Goal: Find specific page/section: Find specific page/section

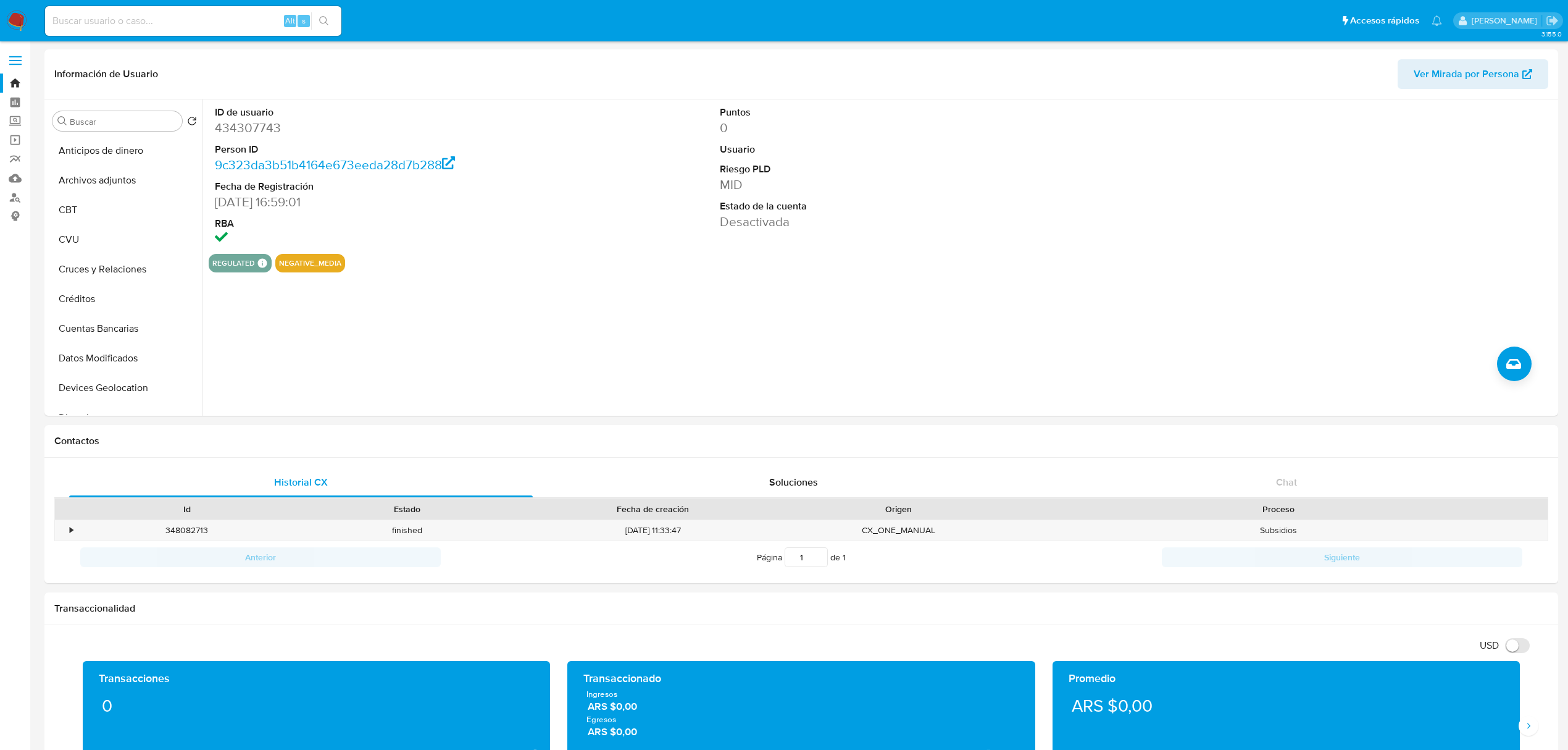
select select "10"
click at [177, 15] on input at bounding box center [193, 21] width 296 height 16
paste input "362289828"
type input "362289828"
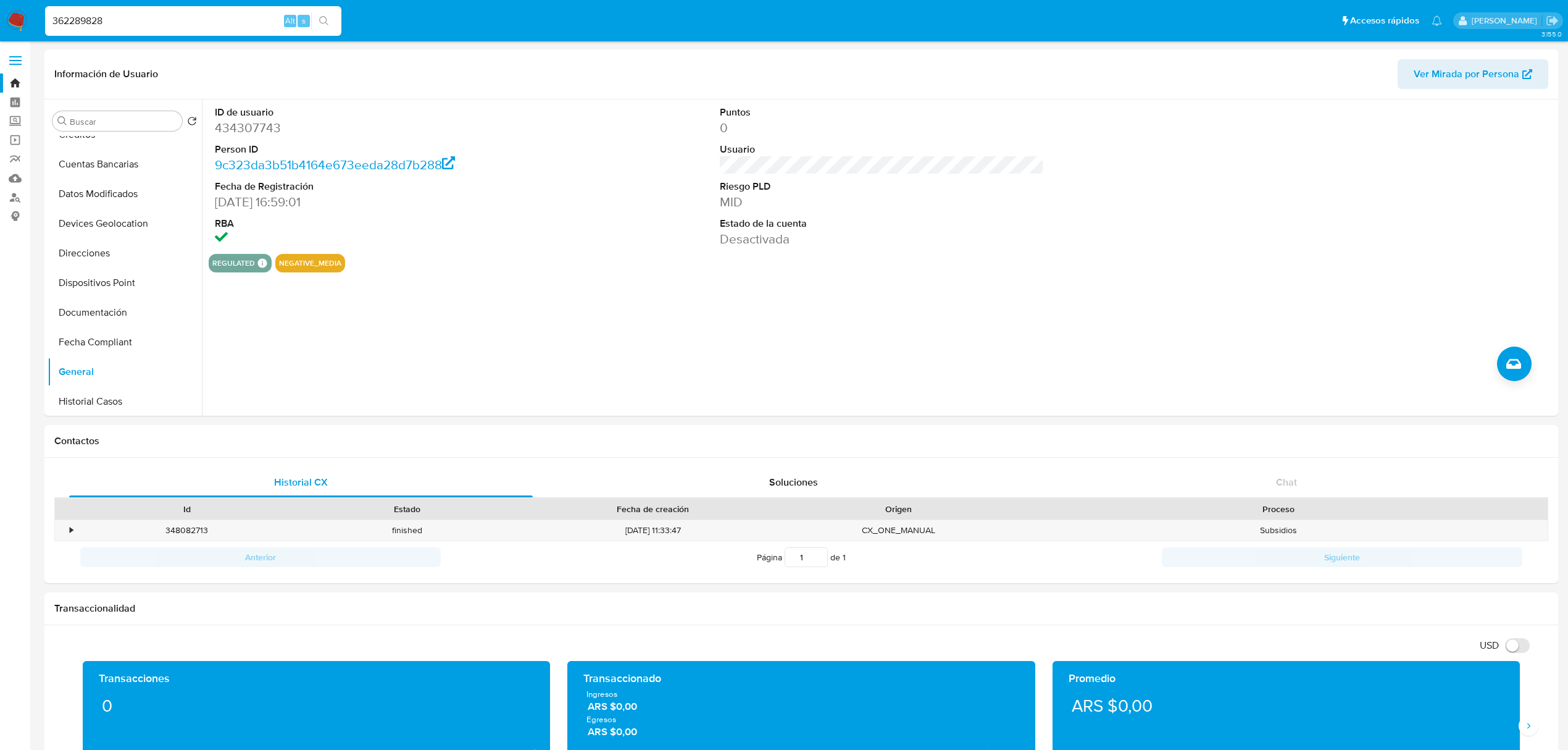
click at [307, 20] on div "s" at bounding box center [303, 21] width 13 height 13
click at [311, 20] on button "search-icon" at bounding box center [324, 21] width 25 height 17
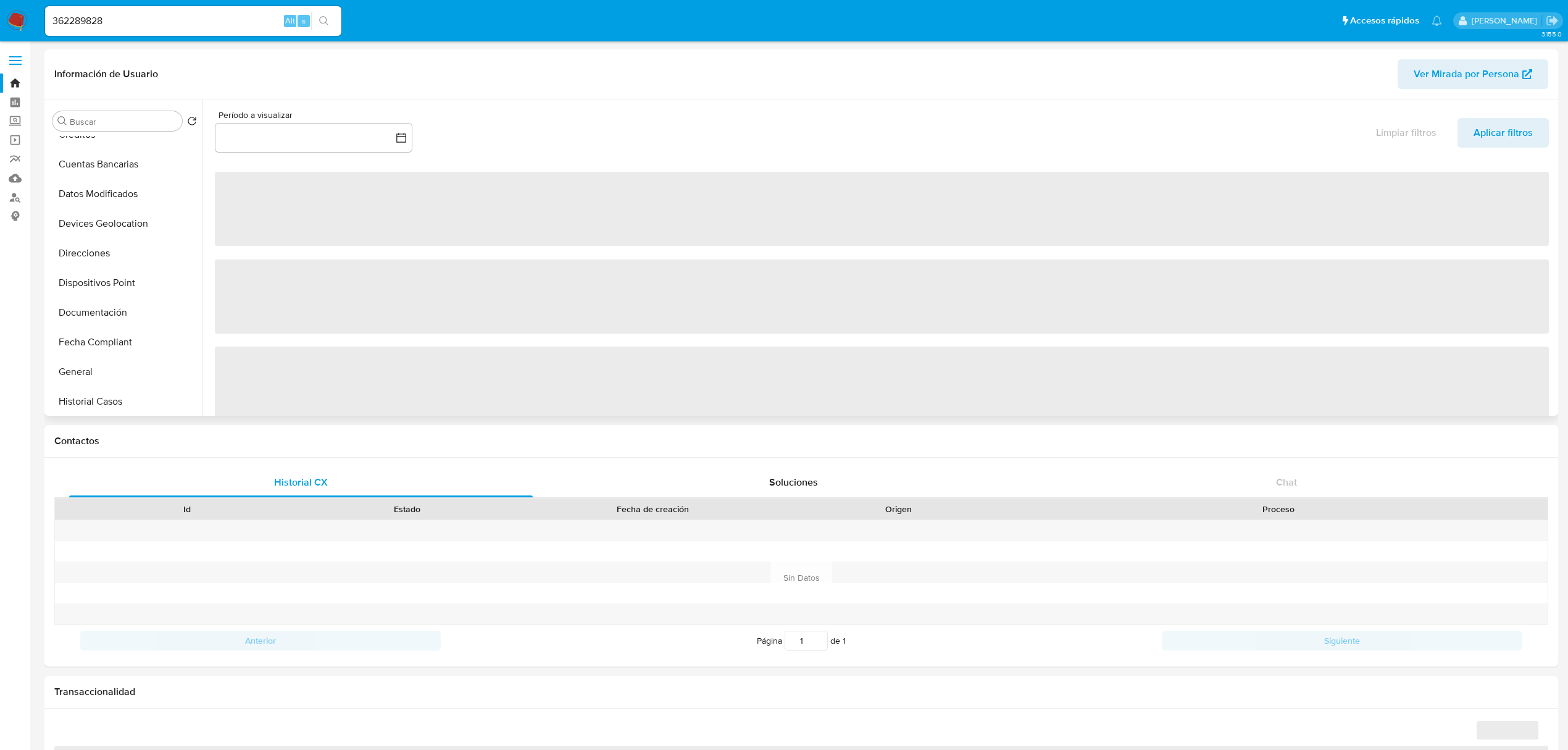
select select "10"
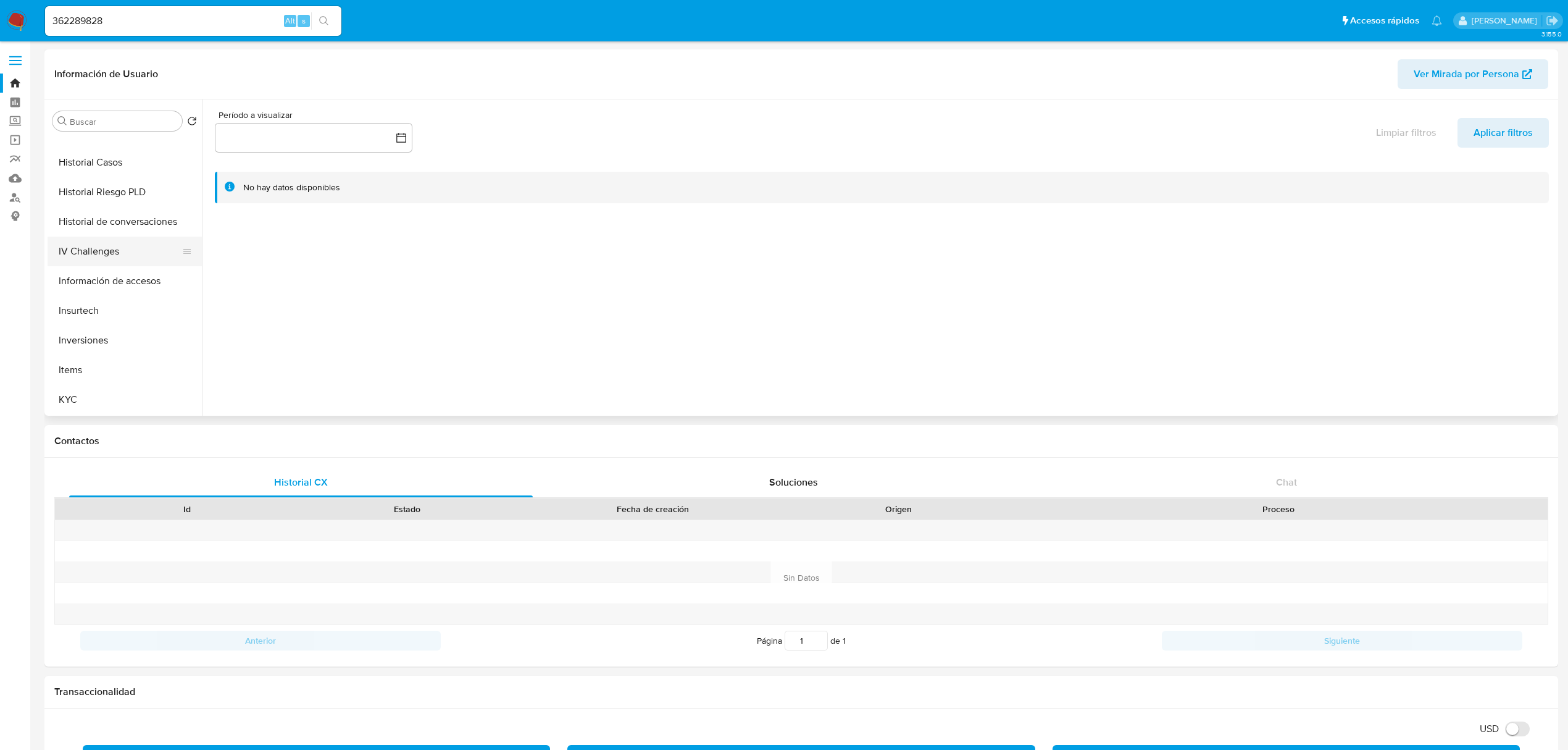
scroll to position [576, 0]
click at [90, 223] on button "KYC" at bounding box center [120, 226] width 144 height 29
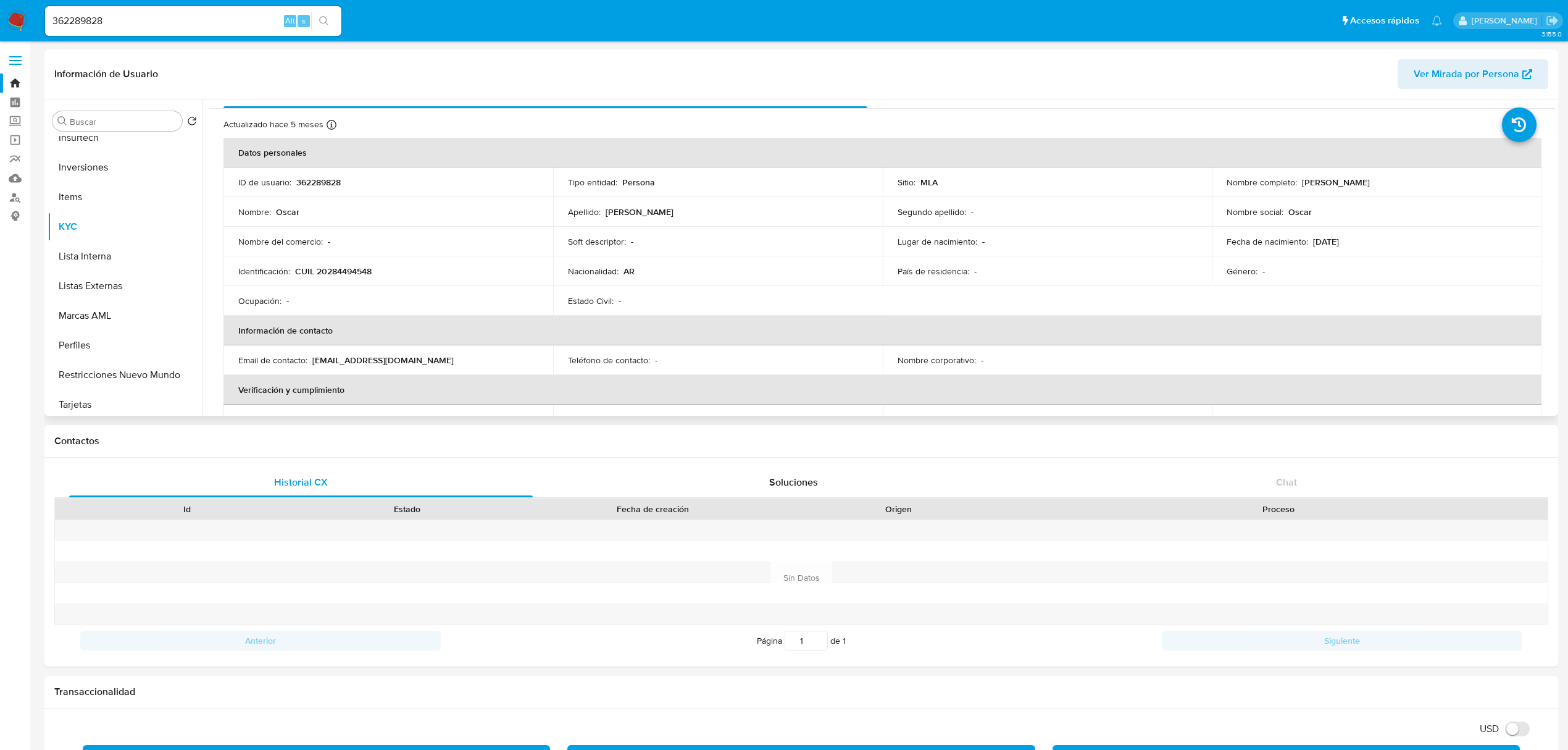
scroll to position [82, 0]
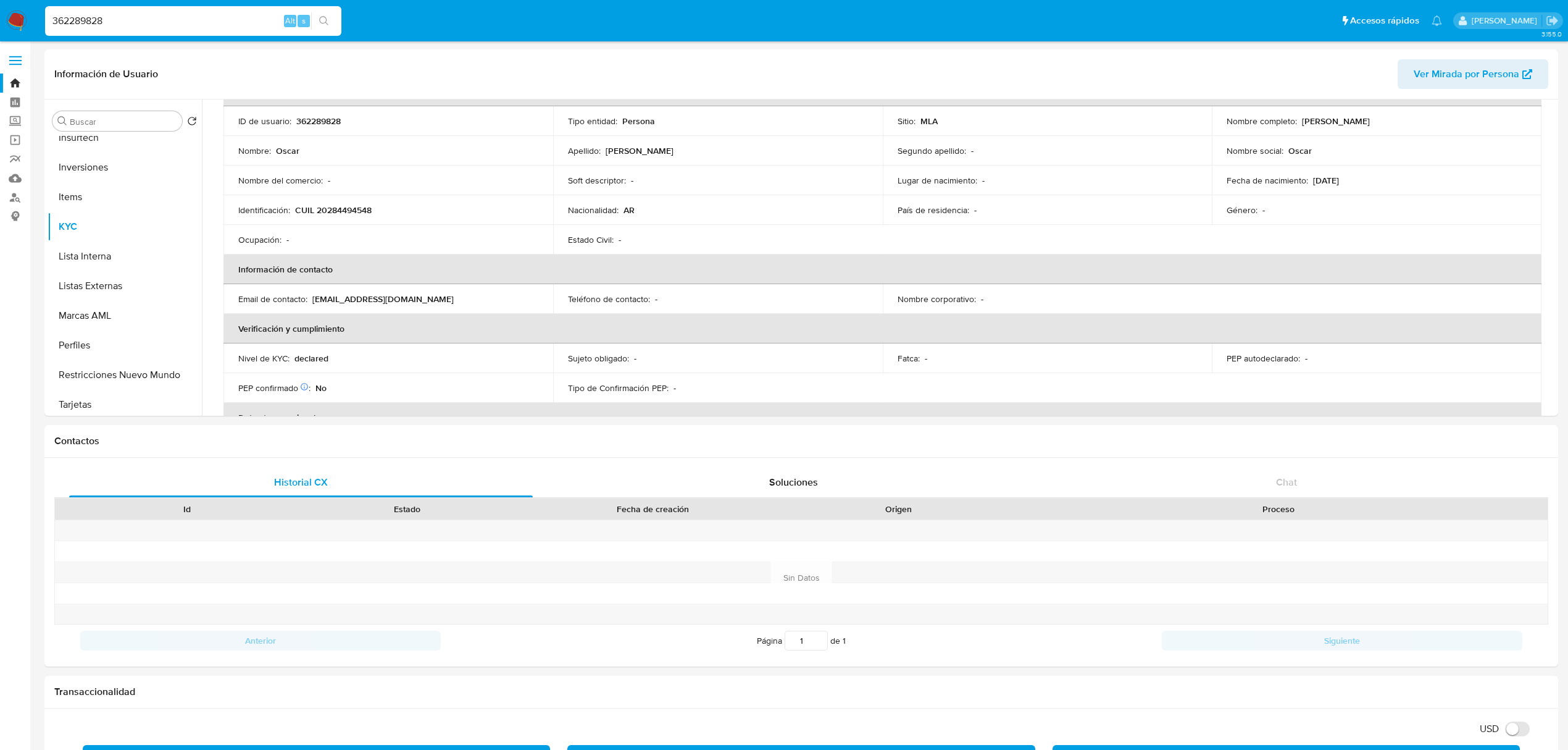
drag, startPoint x: 87, startPoint y: 23, endPoint x: -83, endPoint y: 0, distance: 171.5
paste input "790885680"
type input "790885680"
click at [328, 22] on icon "search-icon" at bounding box center [324, 21] width 10 height 10
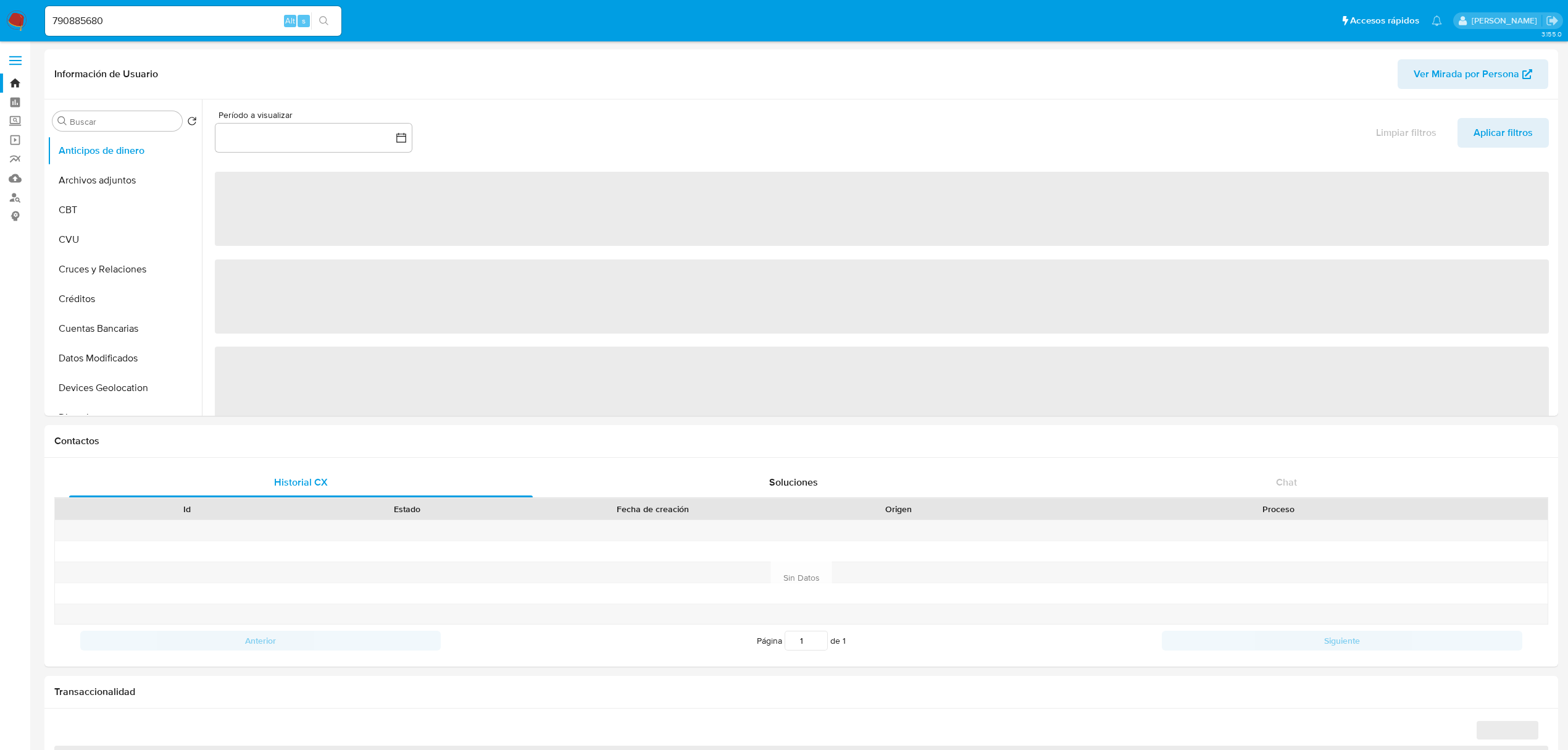
select select "10"
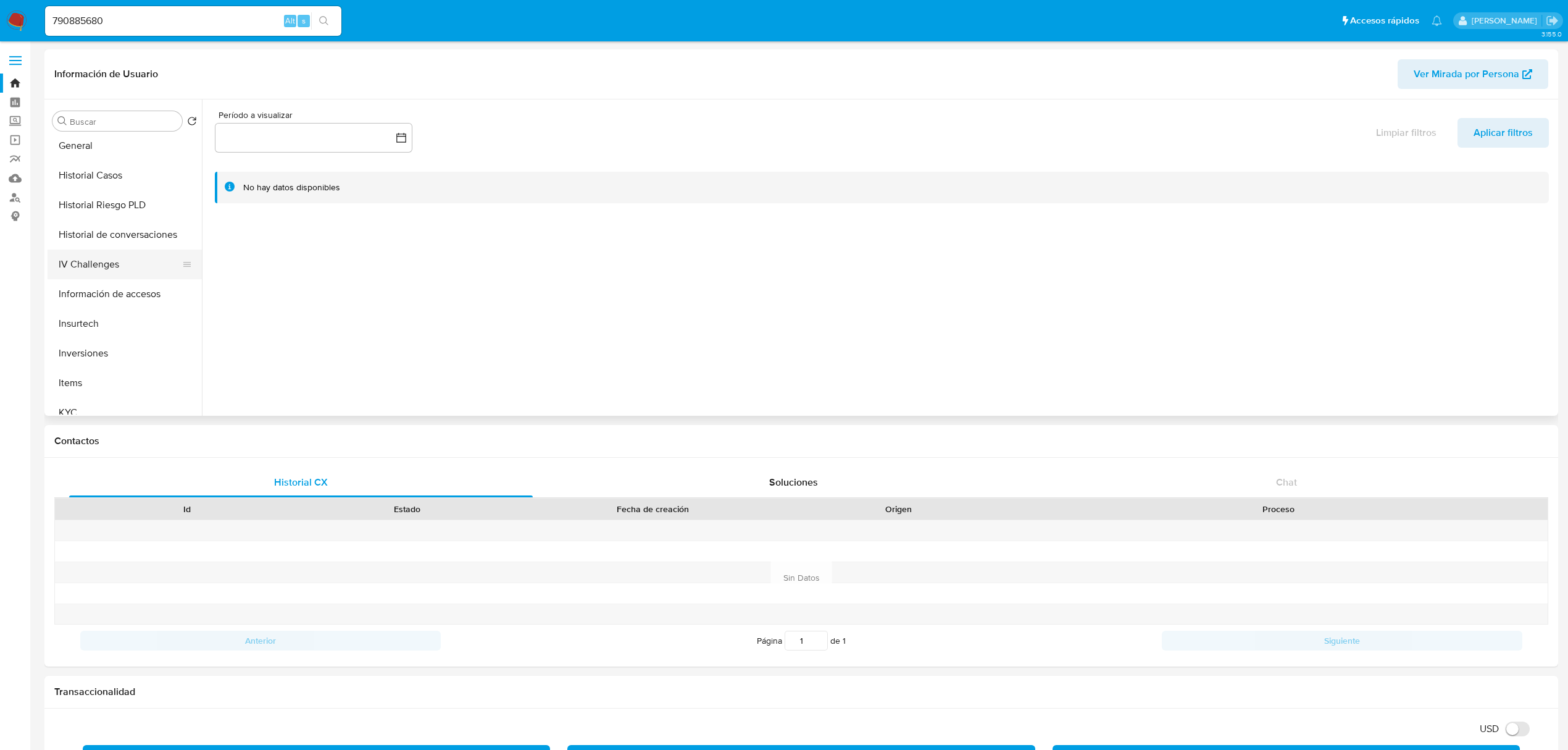
scroll to position [411, 0]
click at [99, 398] on button "KYC" at bounding box center [120, 391] width 144 height 29
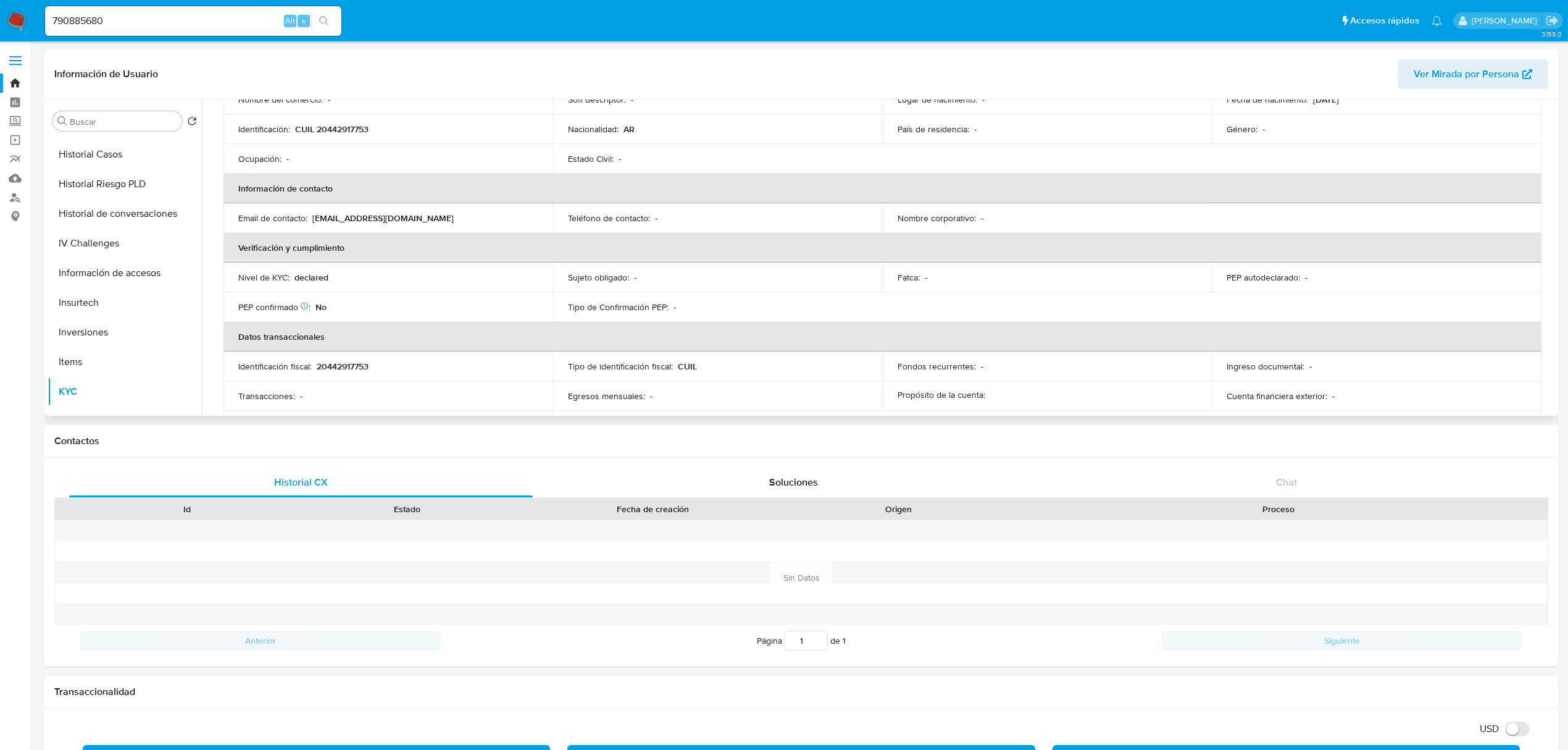
scroll to position [164, 0]
drag, startPoint x: 230, startPoint y: 15, endPoint x: -10, endPoint y: 15, distance: 240.0
paste input "1082537135"
type input "1082537135"
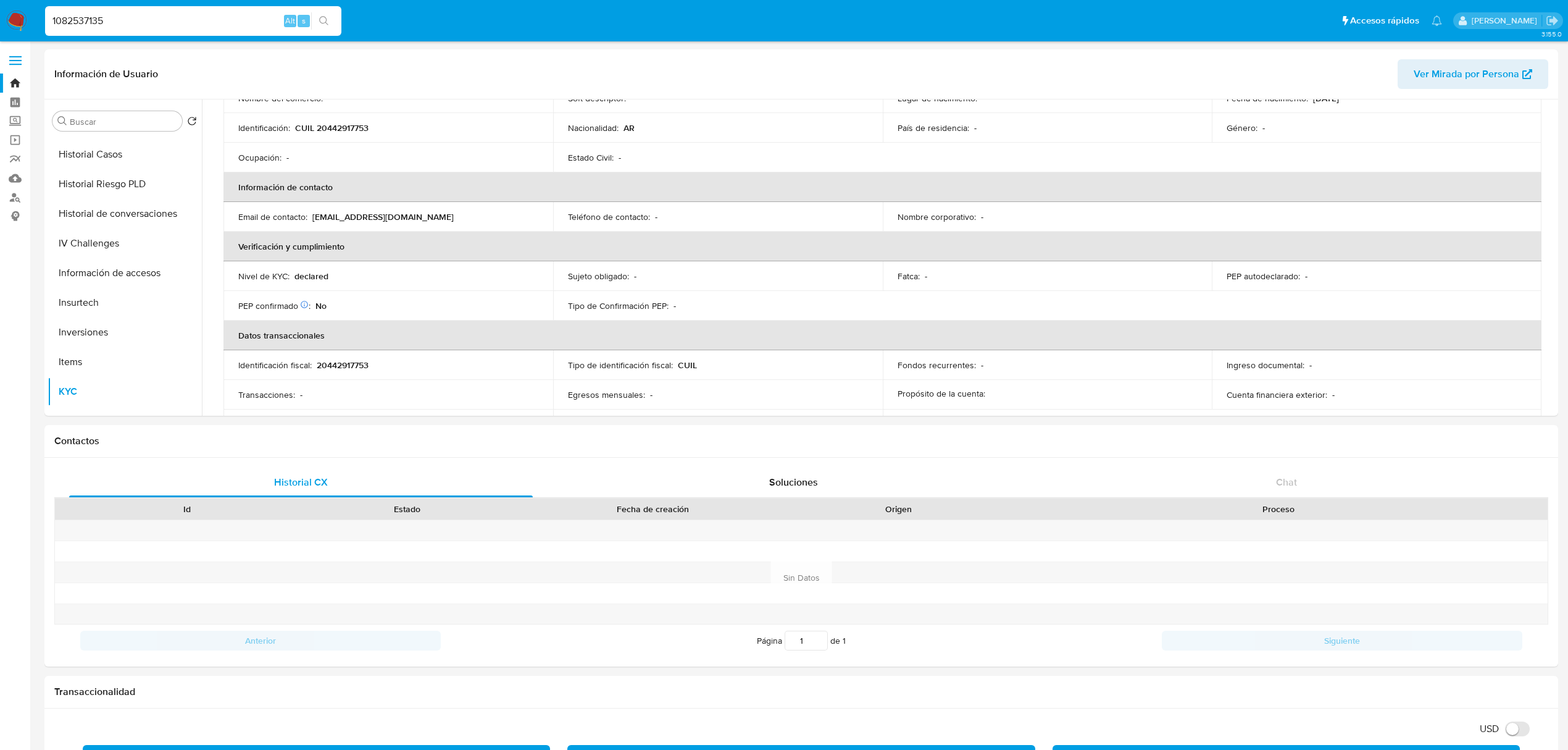
click at [324, 18] on icon "search-icon" at bounding box center [324, 21] width 10 height 10
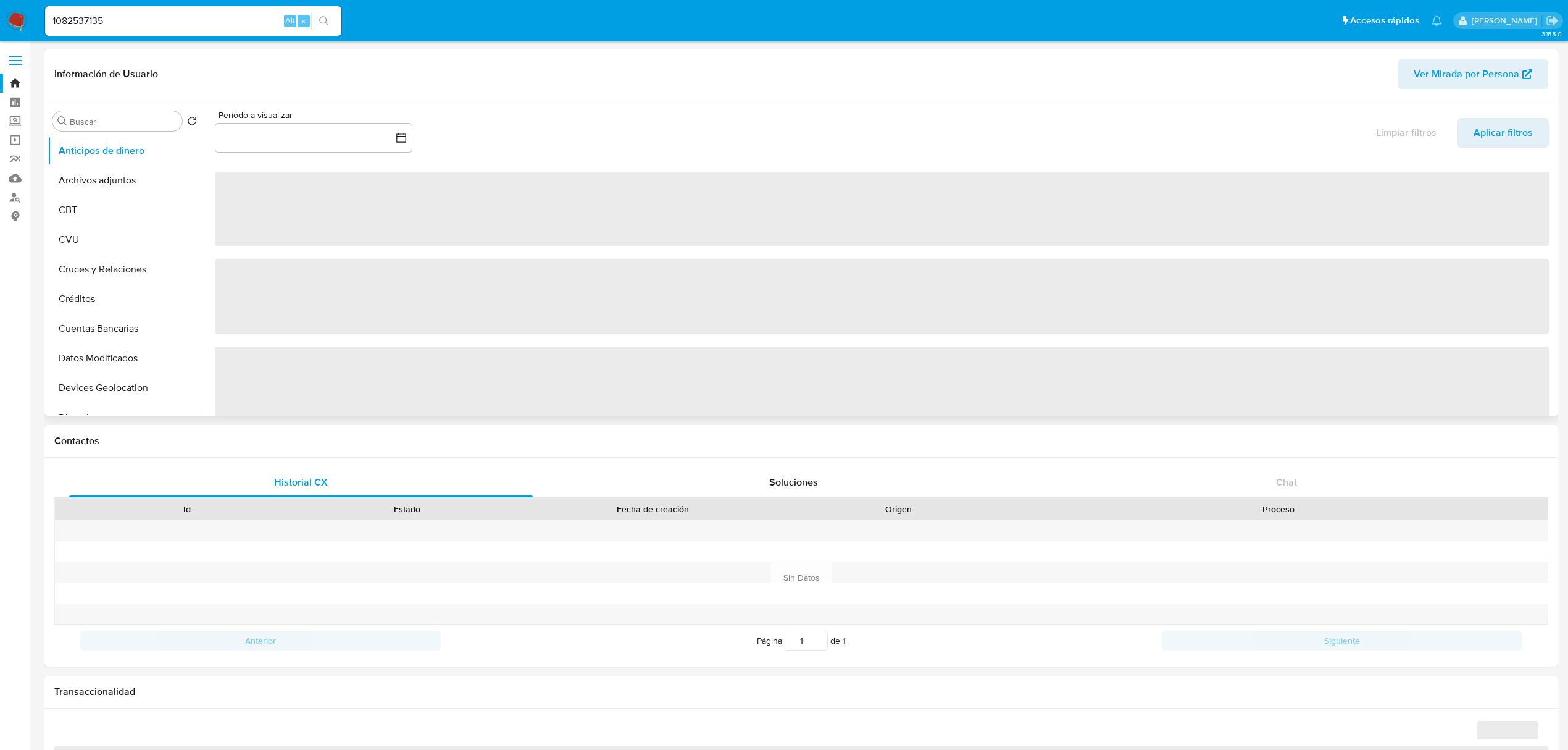
select select "10"
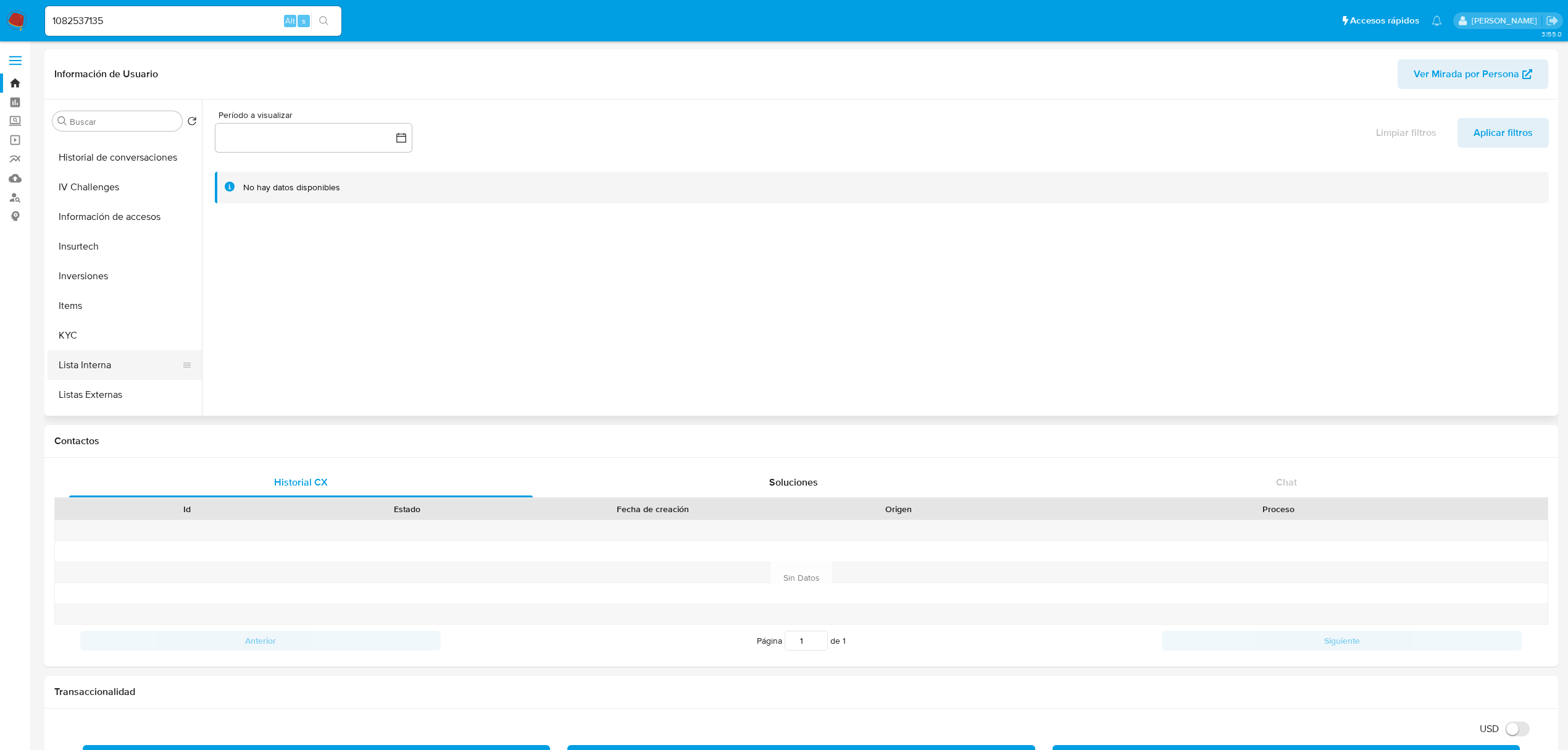
scroll to position [494, 0]
click at [113, 319] on button "KYC" at bounding box center [120, 308] width 144 height 29
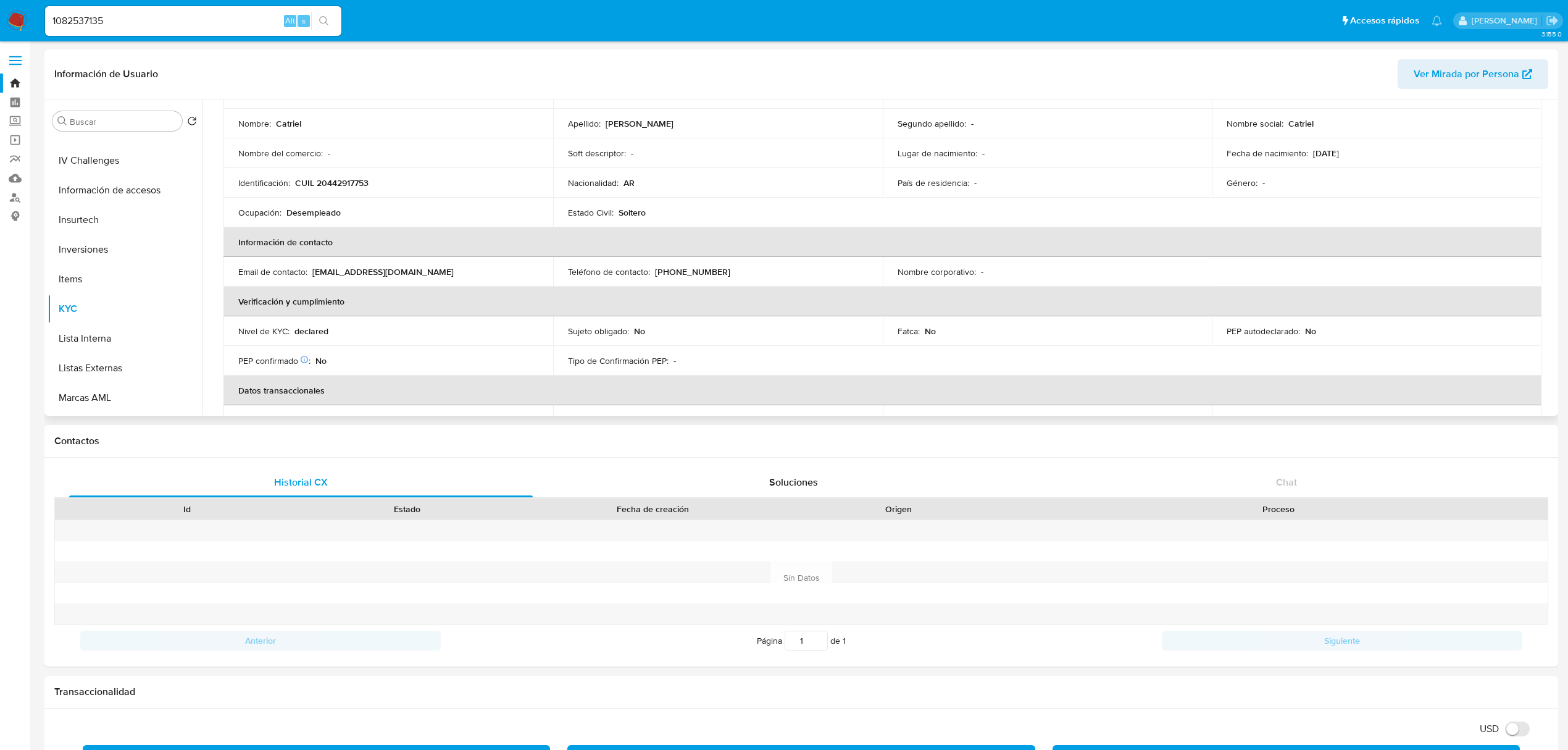
scroll to position [164, 0]
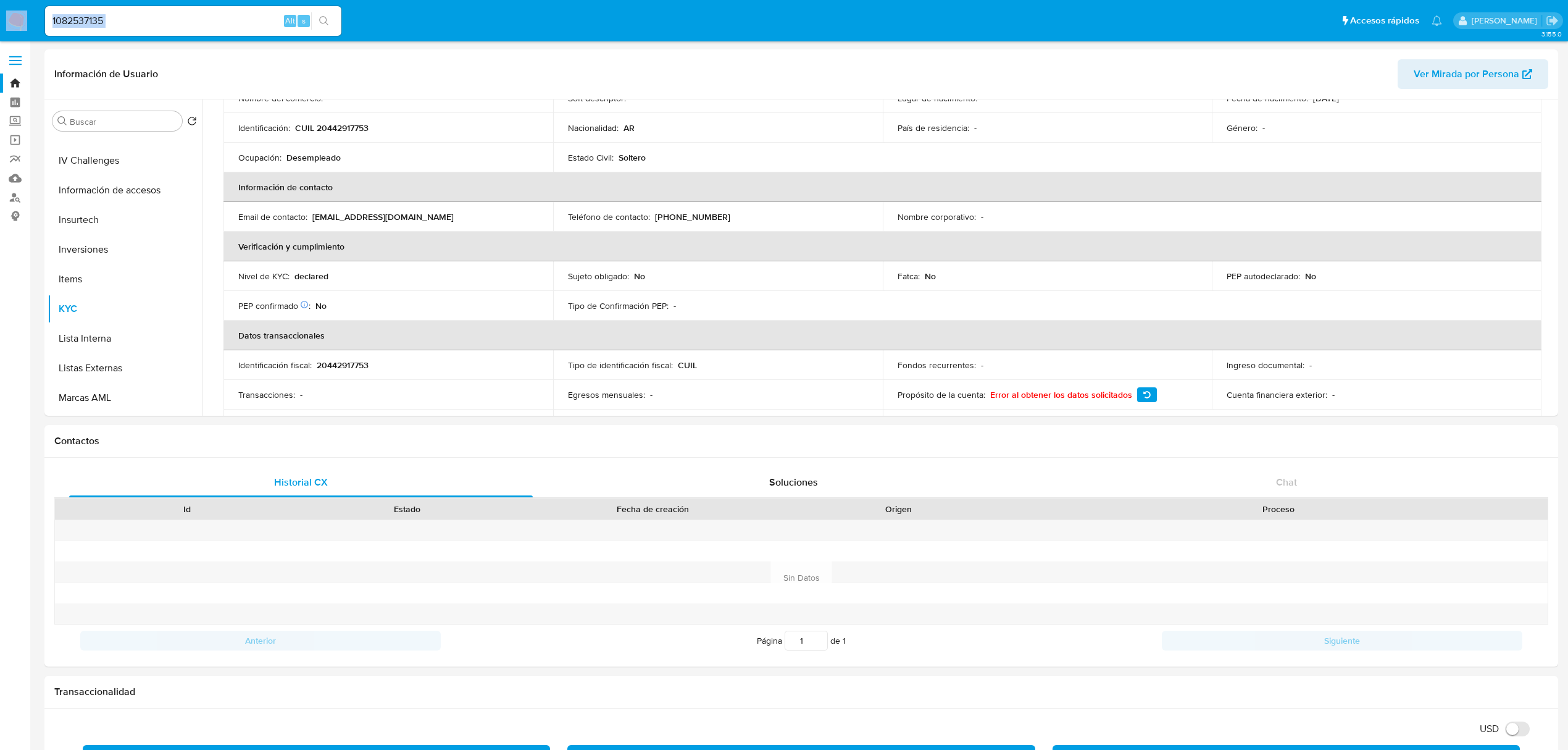
drag, startPoint x: 195, startPoint y: 10, endPoint x: 75, endPoint y: 15, distance: 120.1
click at [13, 15] on nav "Pausado Ver notificaciones 1082537135 Alt s Accesos rápidos Presiona las siguie…" at bounding box center [784, 21] width 1568 height 41
click at [111, 21] on input "1082537135" at bounding box center [193, 21] width 296 height 16
paste input "2053106508"
type input "2053106508"
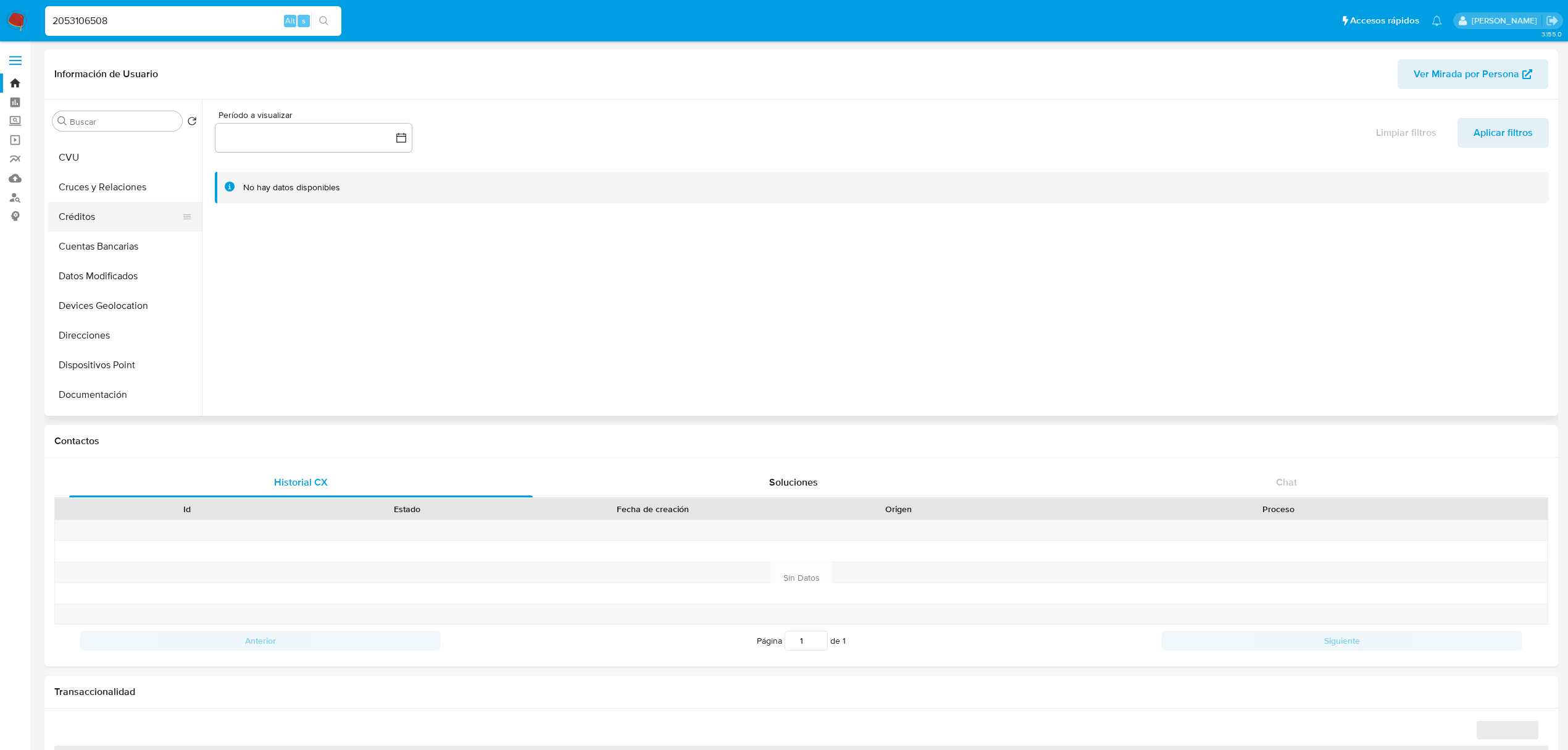
select select "10"
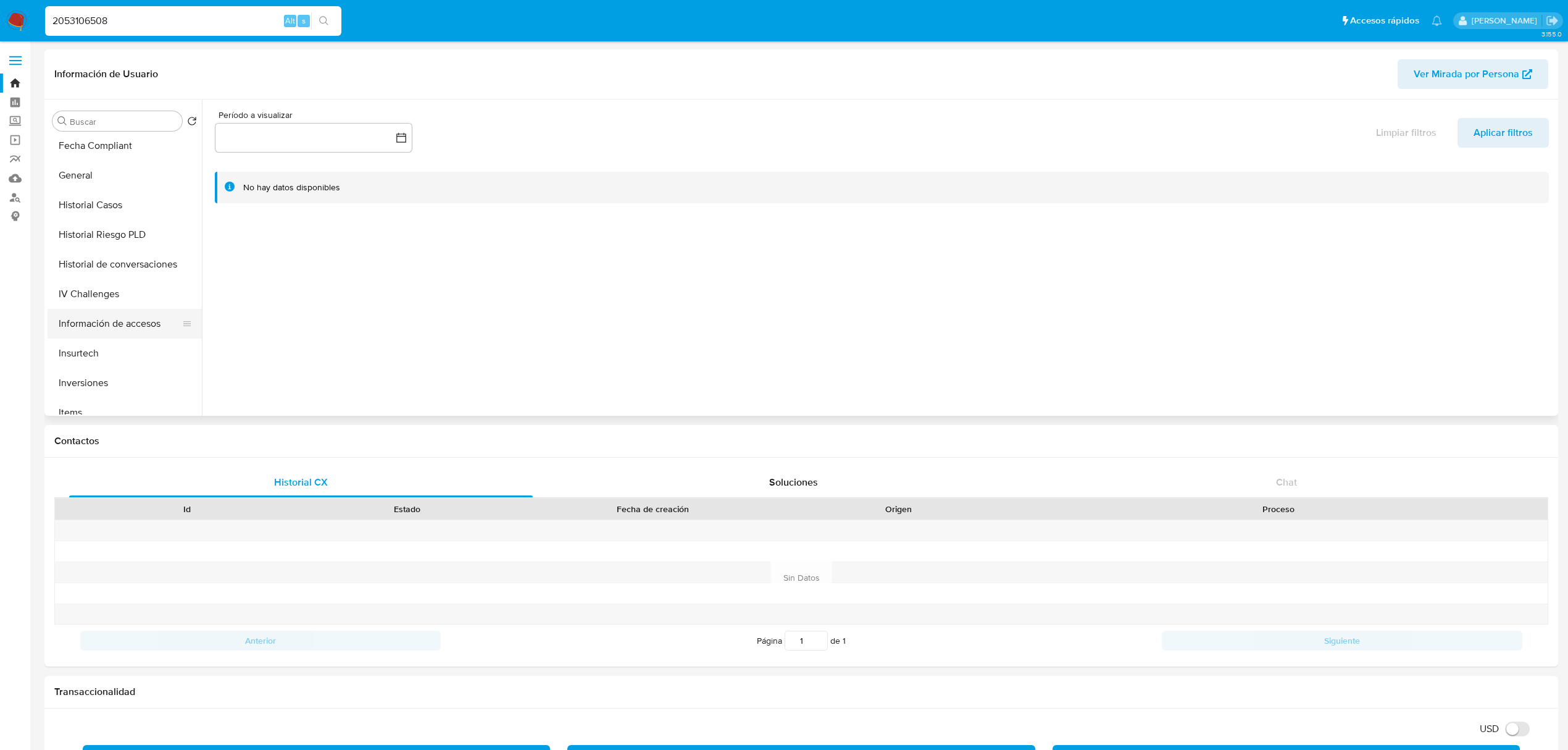
scroll to position [411, 0]
click at [86, 385] on button "KYC" at bounding box center [120, 391] width 144 height 29
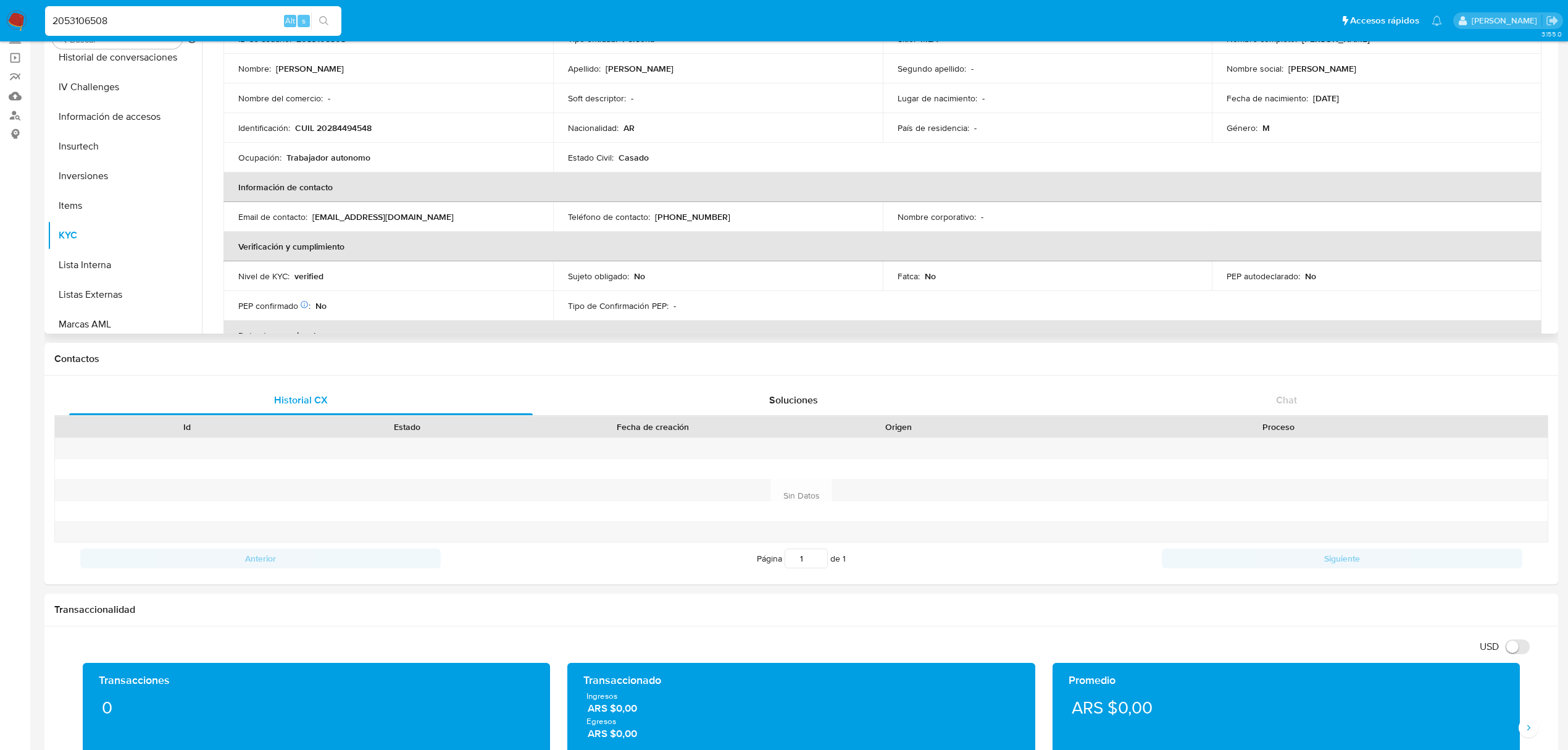
scroll to position [580, 0]
click at [124, 316] on button "Tarjetas" at bounding box center [120, 318] width 144 height 29
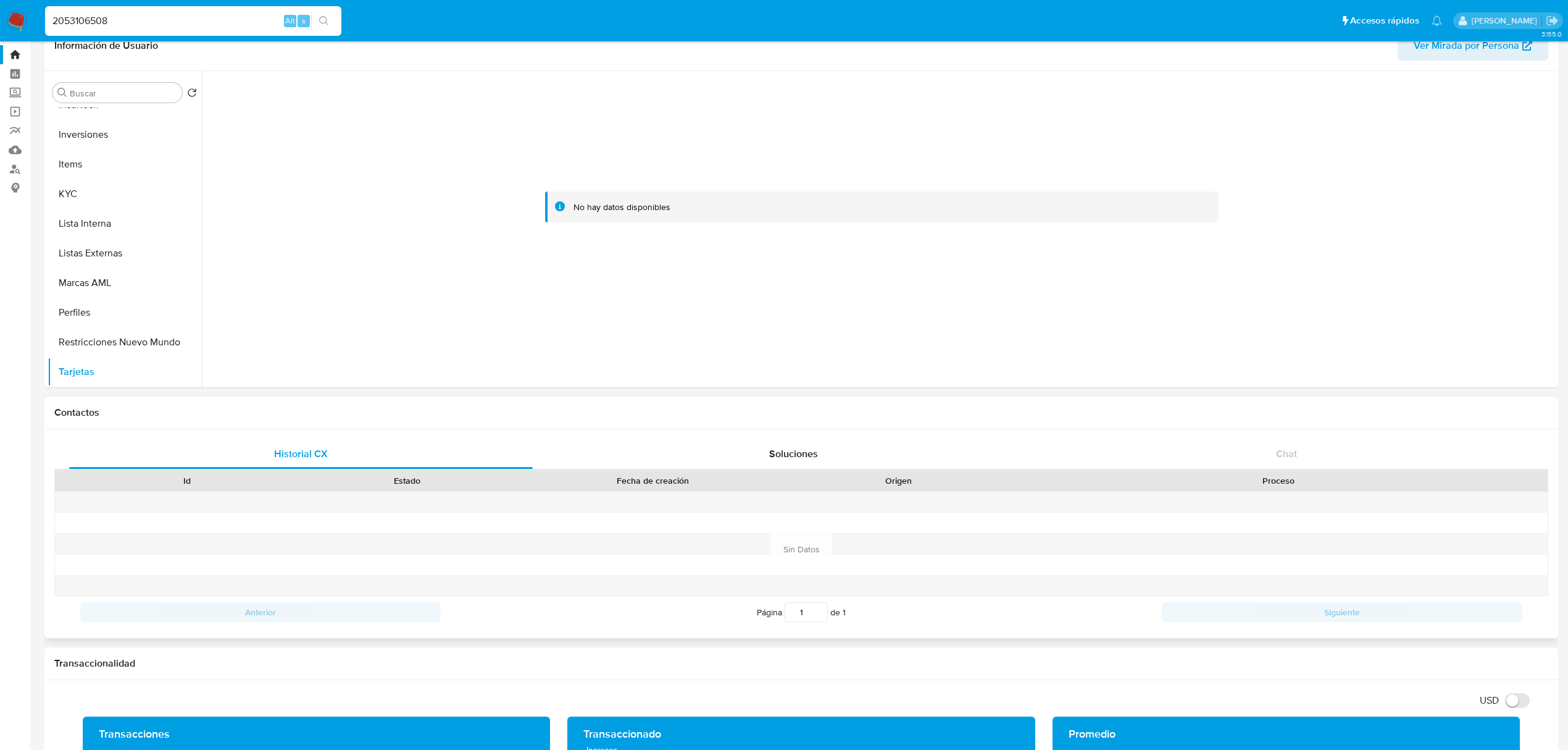
scroll to position [0, 0]
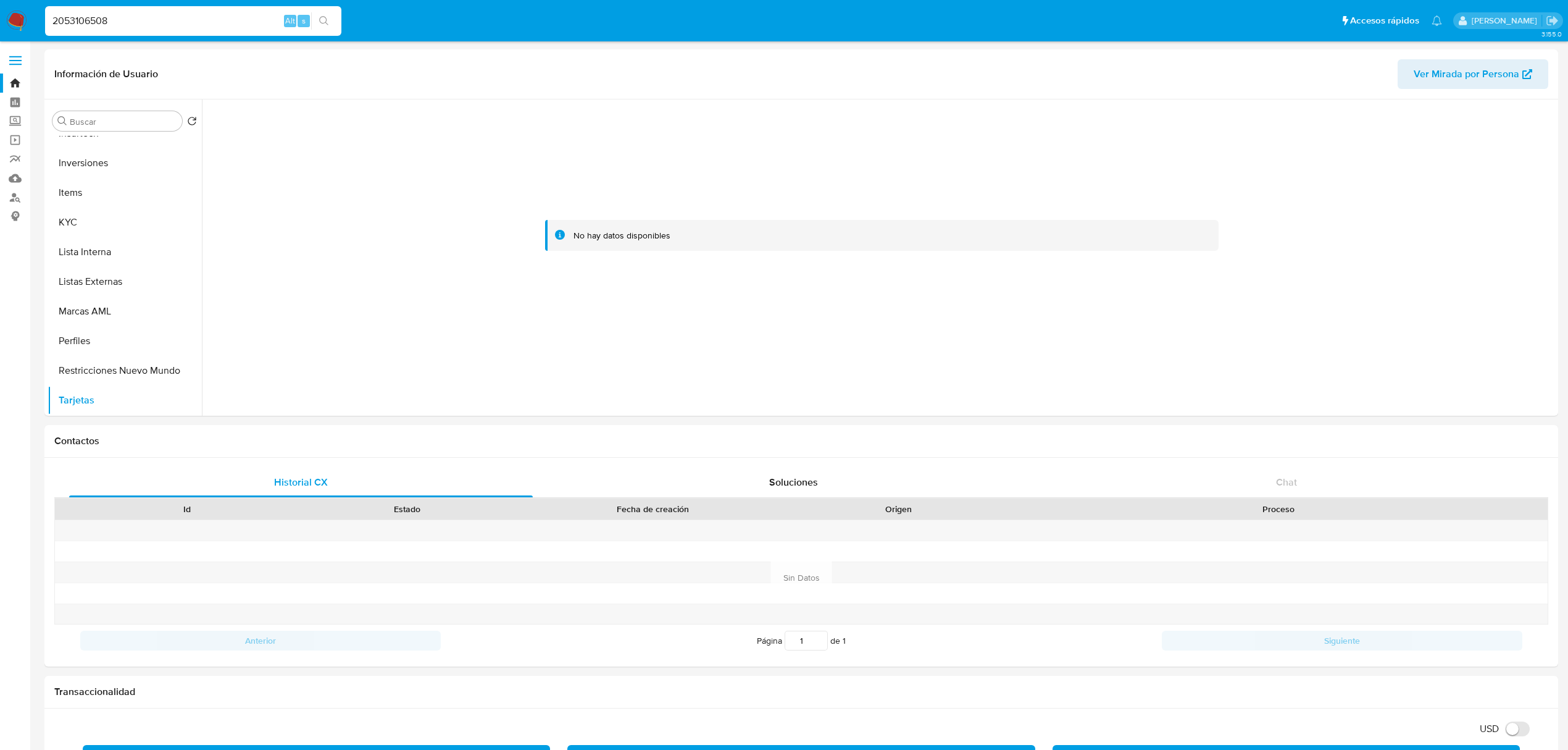
click at [179, 11] on div "2053106508 Alt s" at bounding box center [193, 21] width 296 height 29
click at [161, 24] on input "2053106508" at bounding box center [193, 21] width 296 height 16
drag, startPoint x: 116, startPoint y: 21, endPoint x: -5, endPoint y: 17, distance: 121.1
paste input "1460927472"
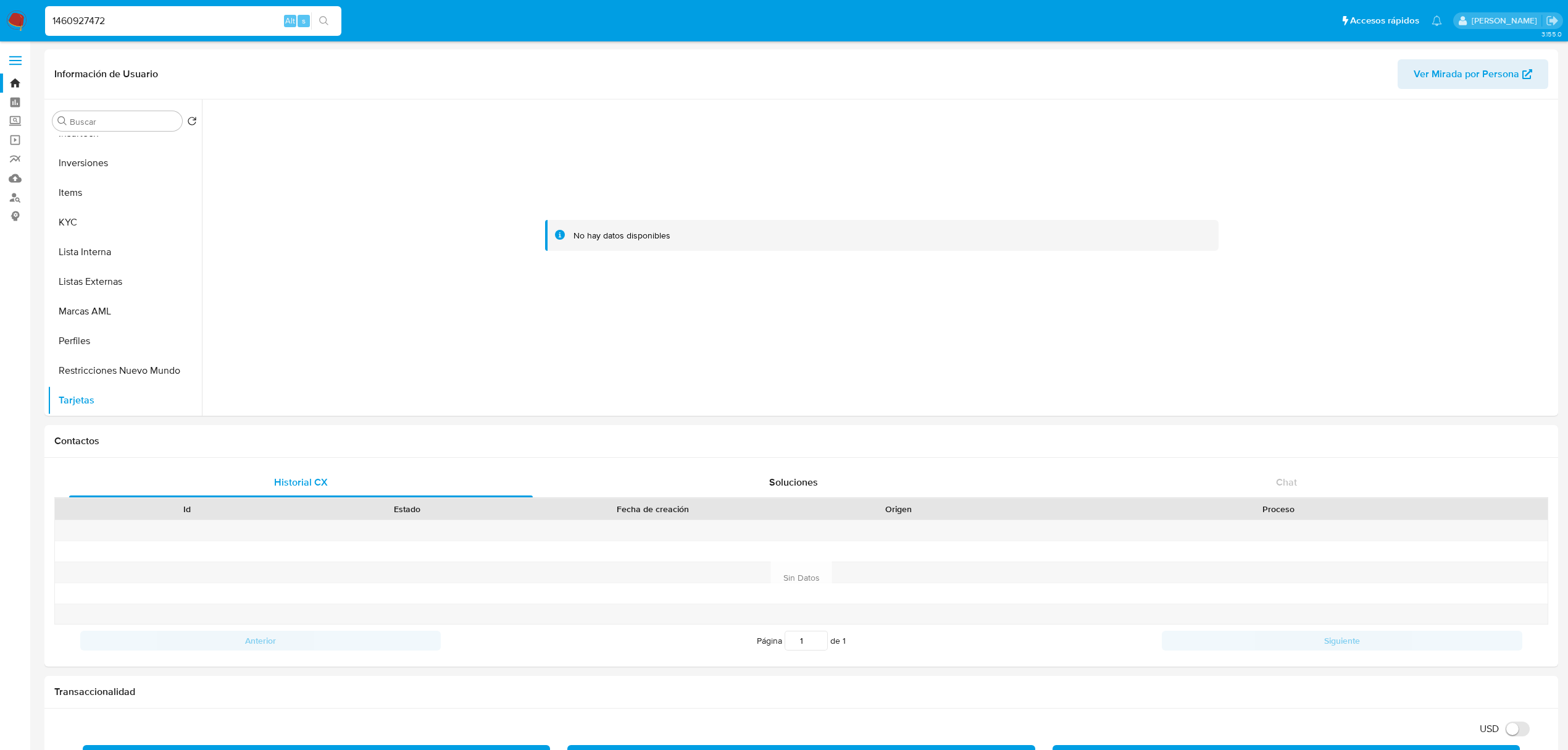
type input "1460927472"
click at [314, 15] on button "search-icon" at bounding box center [324, 21] width 25 height 17
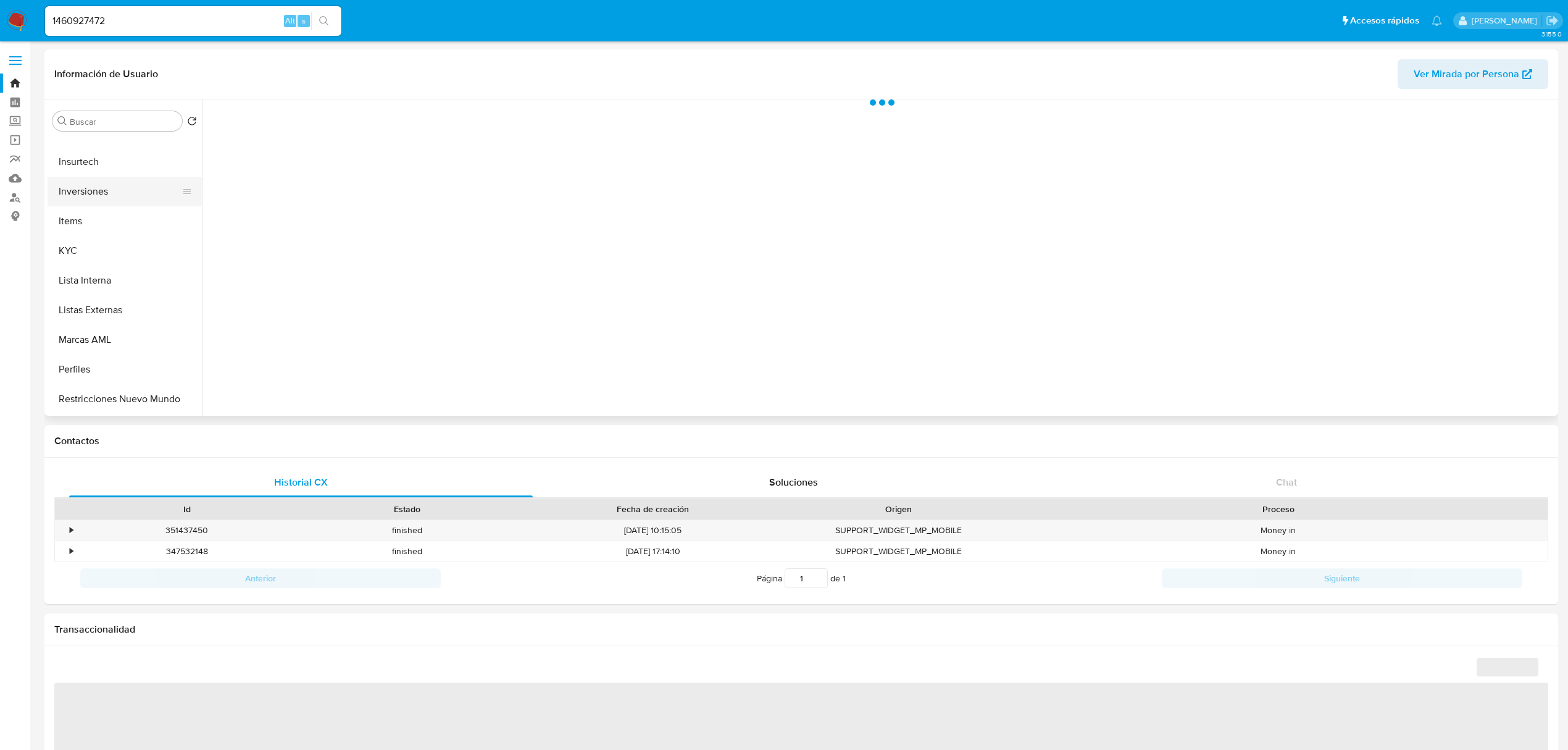
select select "10"
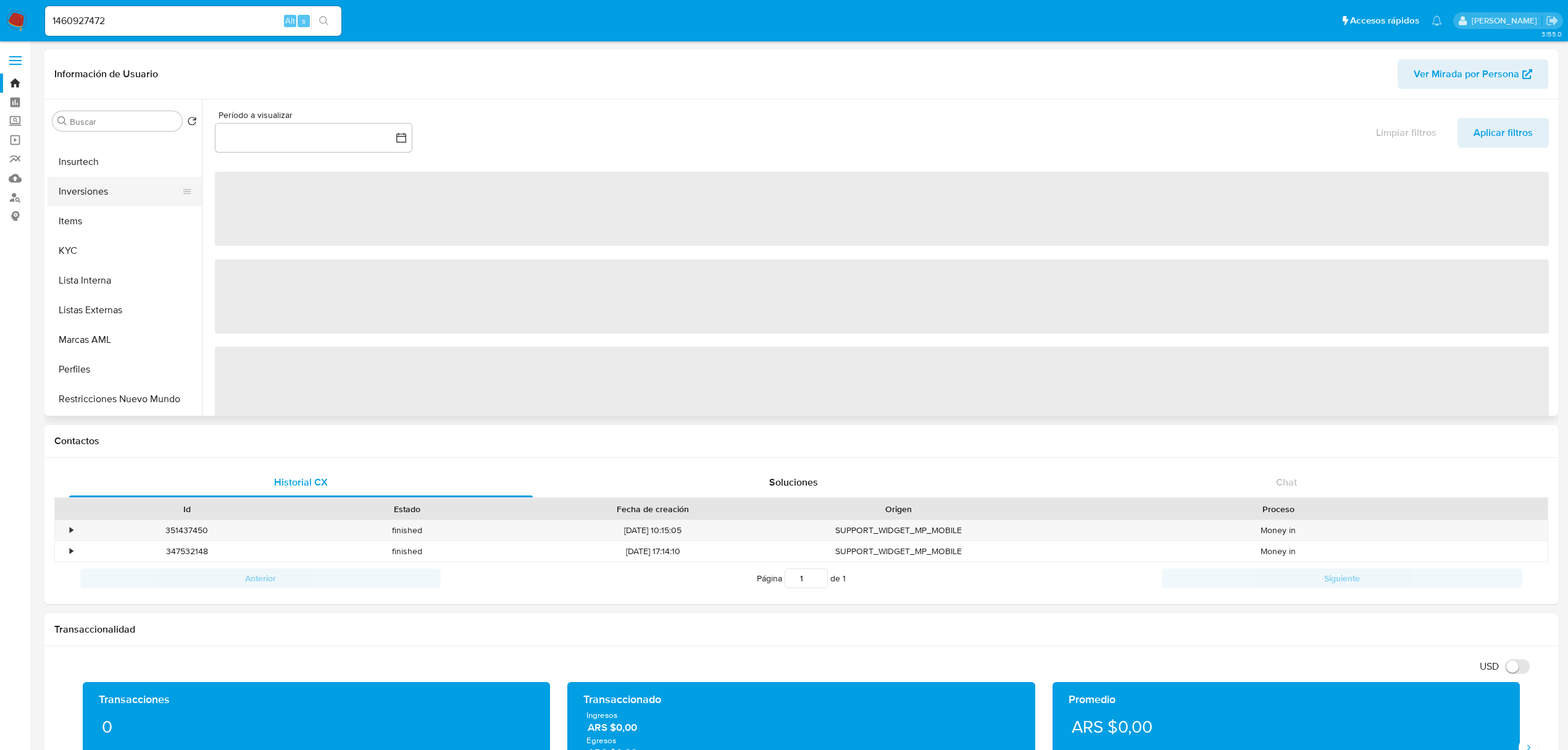
scroll to position [580, 0]
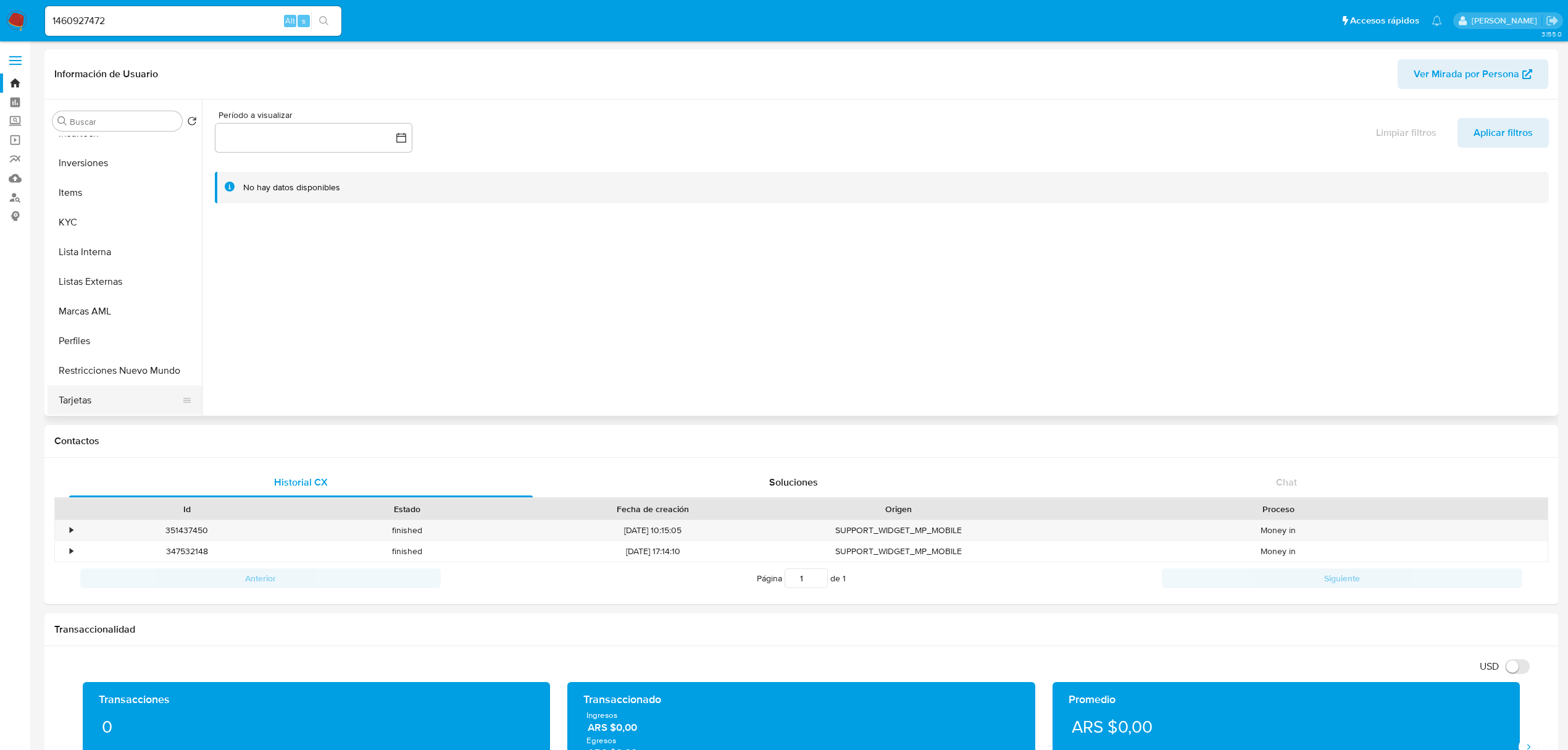
click at [86, 392] on button "Tarjetas" at bounding box center [120, 400] width 144 height 29
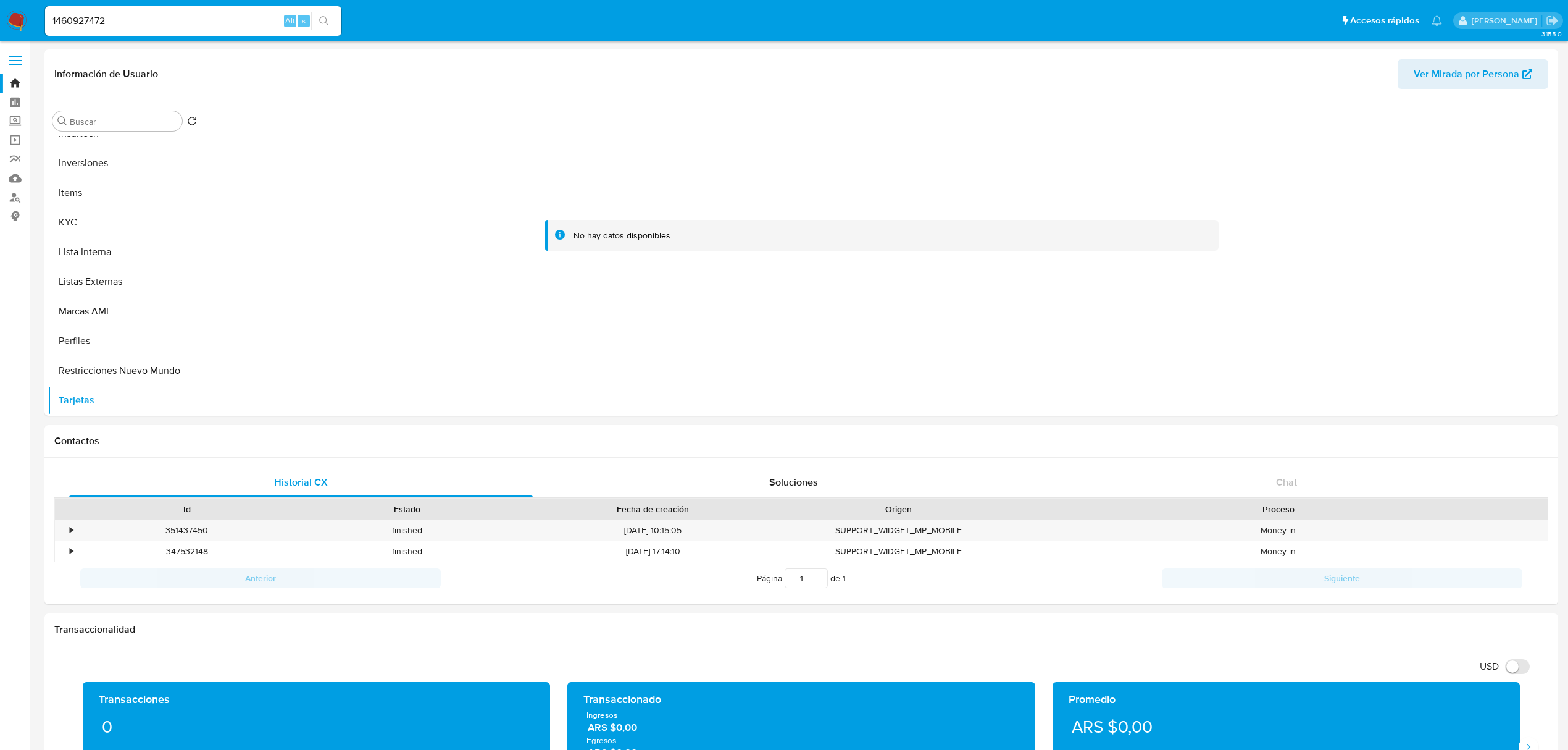
click at [184, 11] on div "1460927472 Alt s" at bounding box center [193, 21] width 296 height 29
drag, startPoint x: 183, startPoint y: 18, endPoint x: -22, endPoint y: 3, distance: 205.5
paste input "2053106508"
type input "2053106508"
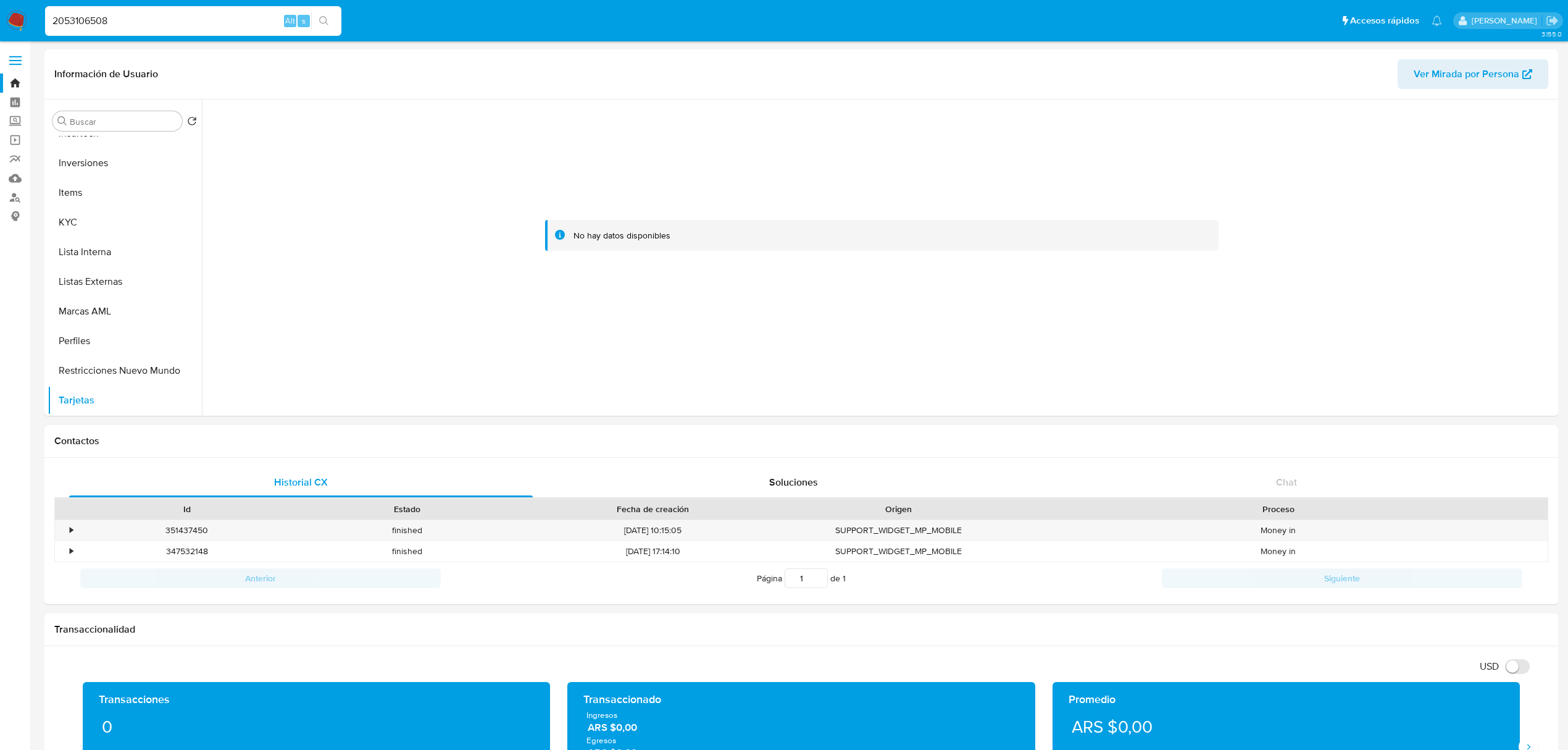
click at [323, 22] on icon "search-icon" at bounding box center [324, 21] width 10 height 10
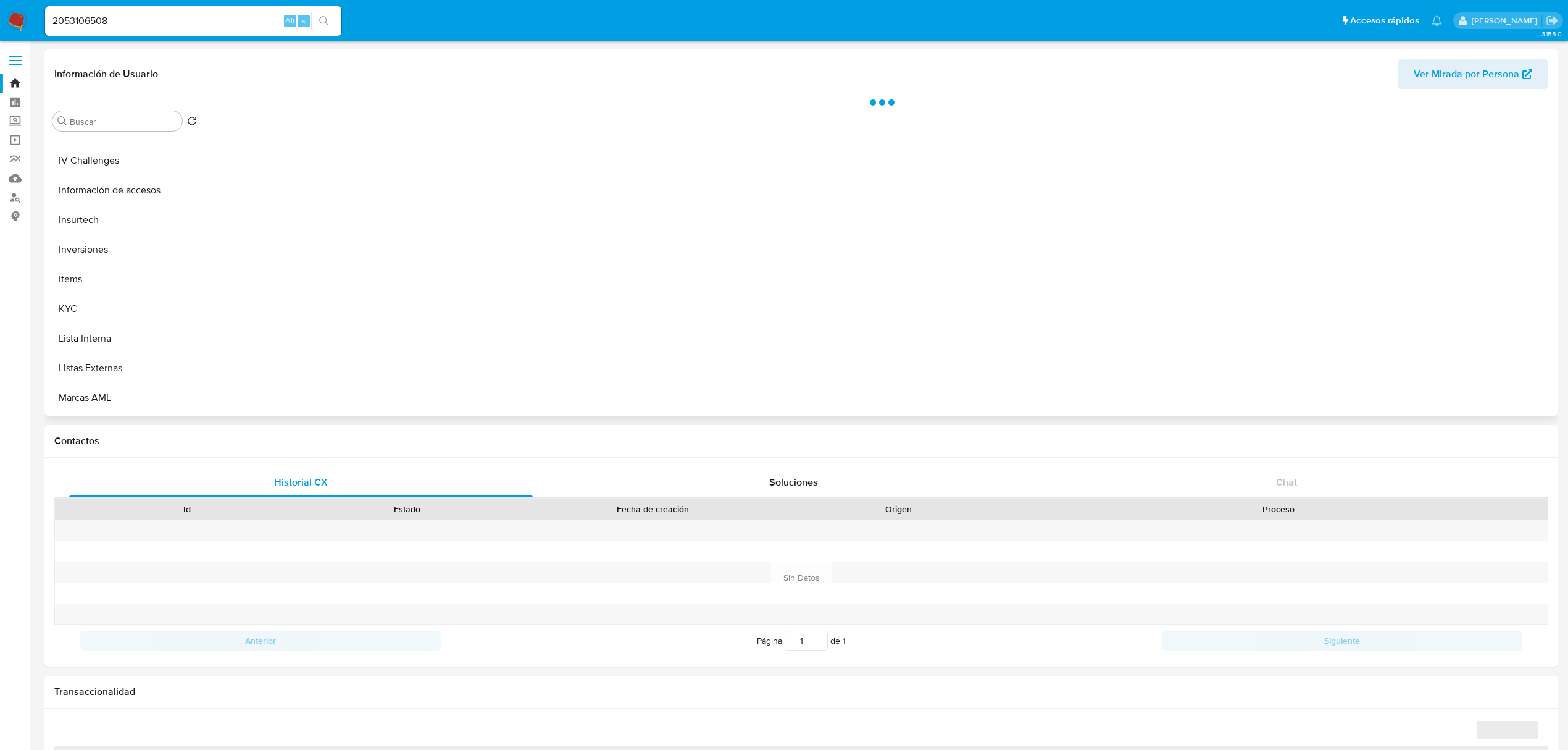
scroll to position [576, 0]
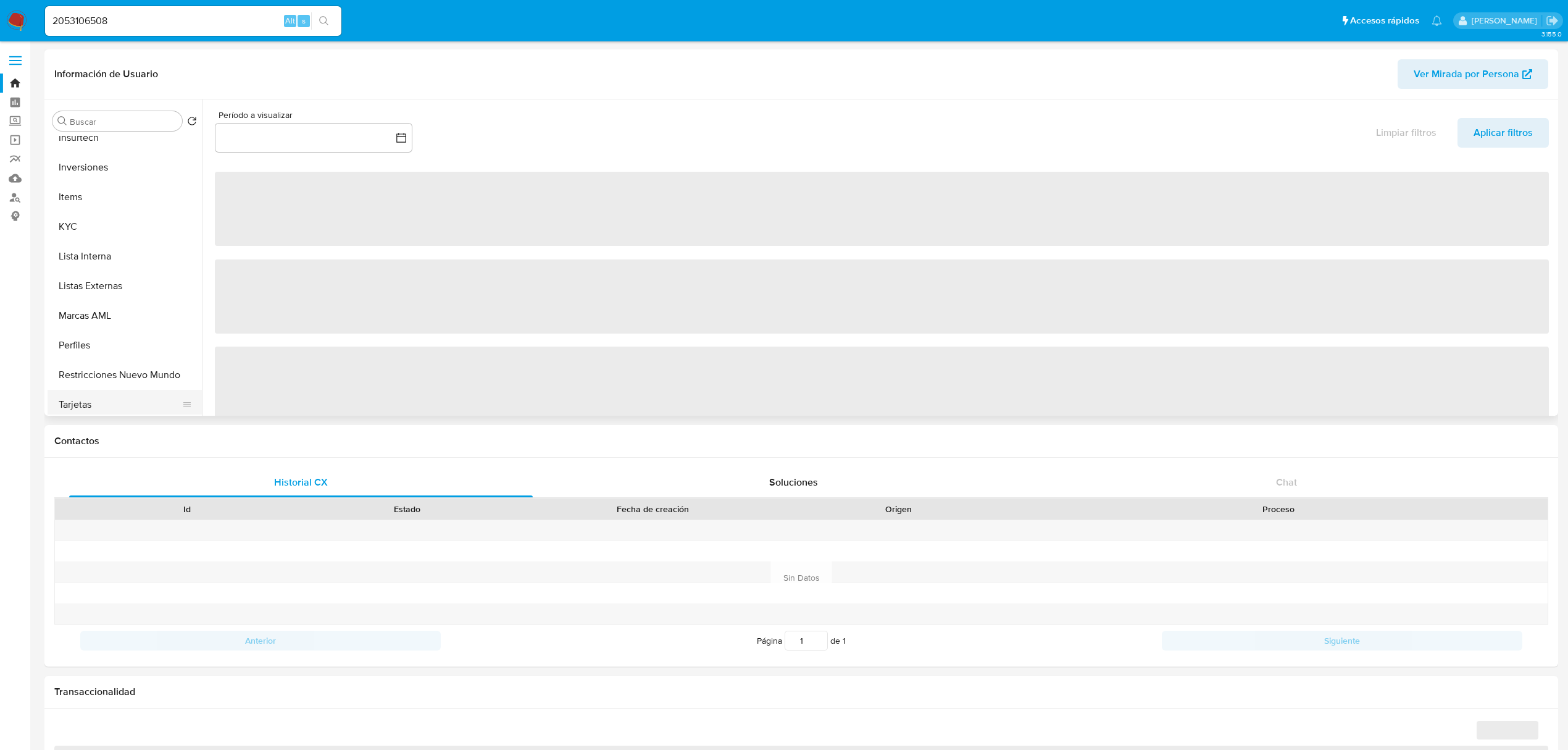
click at [124, 406] on button "Tarjetas" at bounding box center [120, 404] width 144 height 29
select select "10"
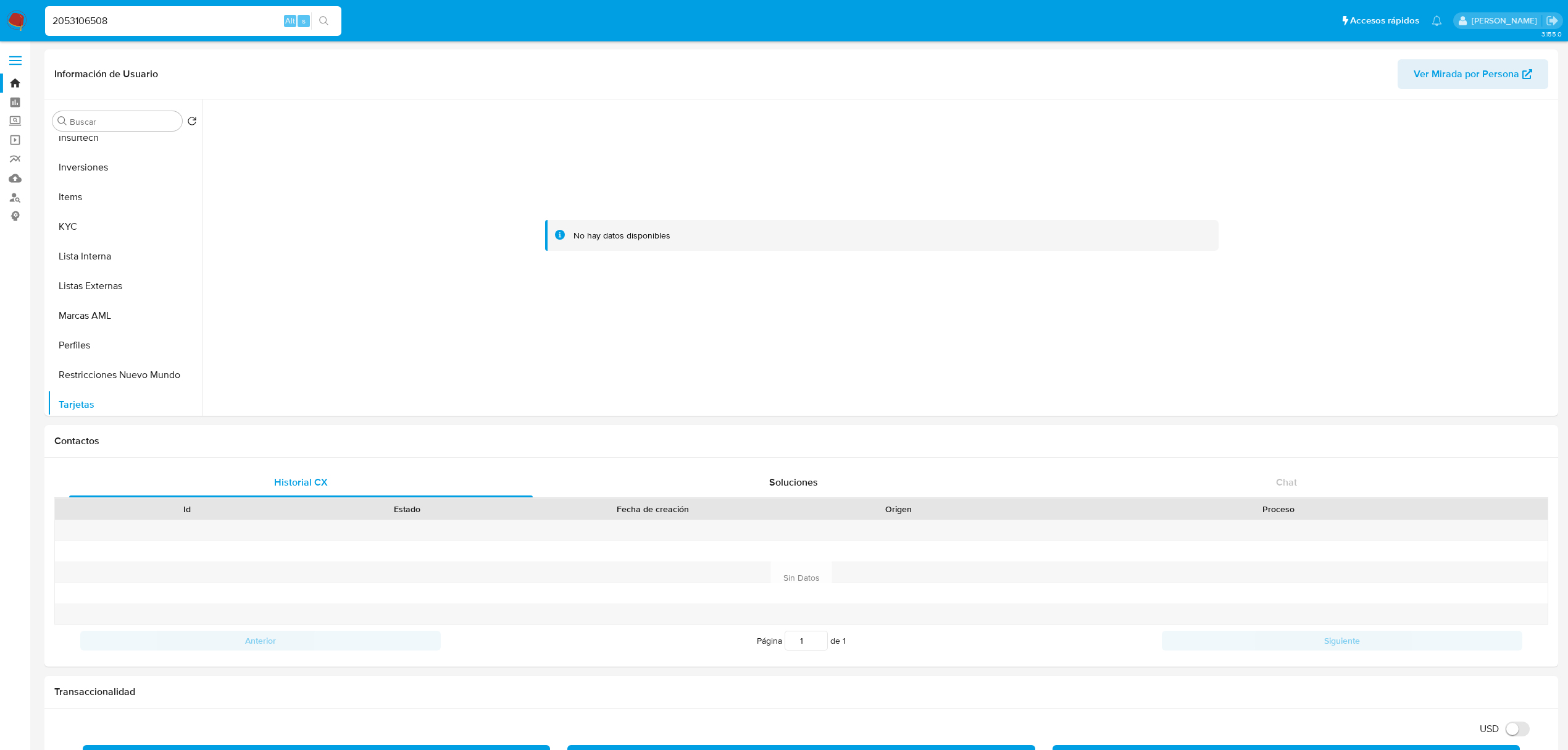
drag, startPoint x: 166, startPoint y: 27, endPoint x: -44, endPoint y: 38, distance: 210.3
paste input "2284399239"
type input "2284399239"
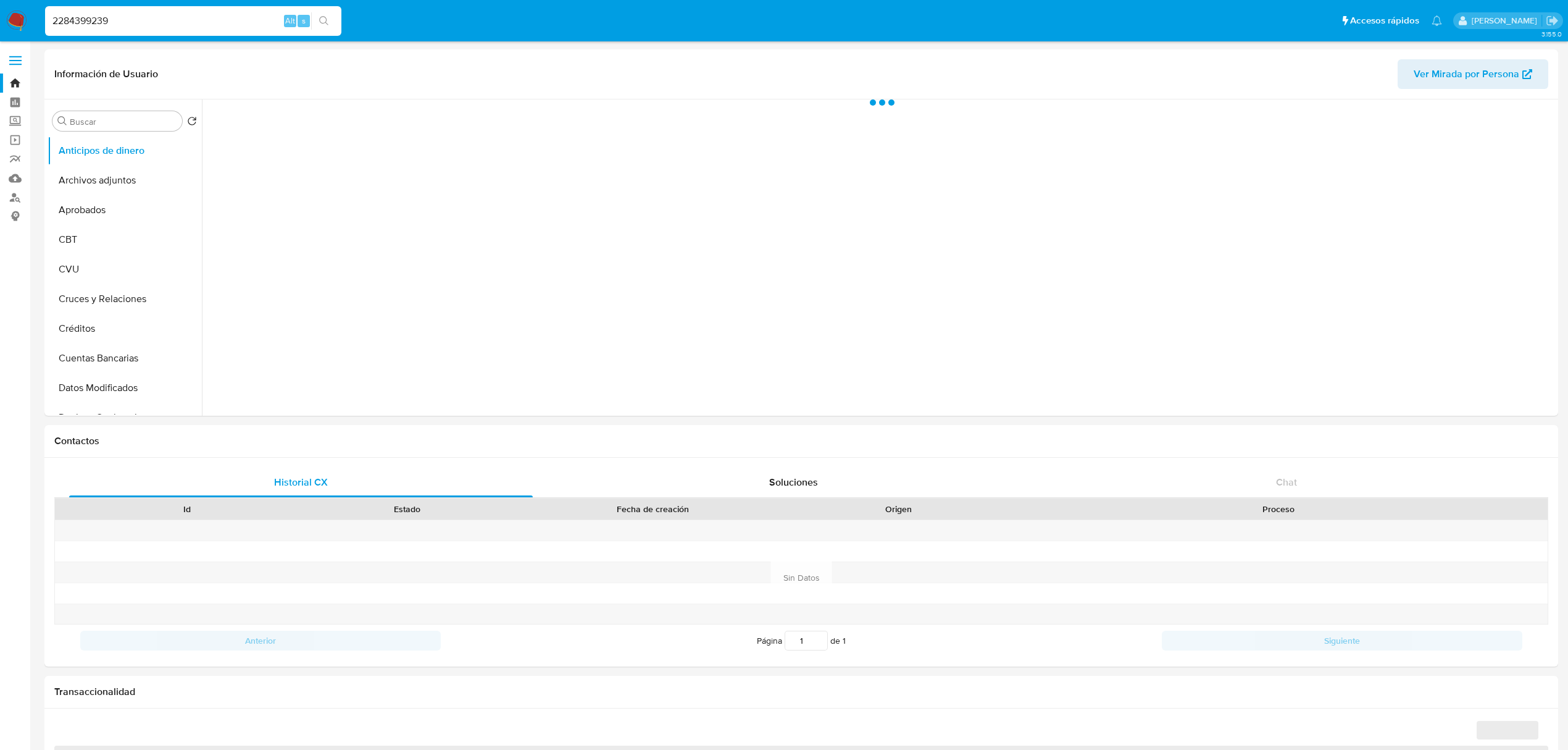
select select "10"
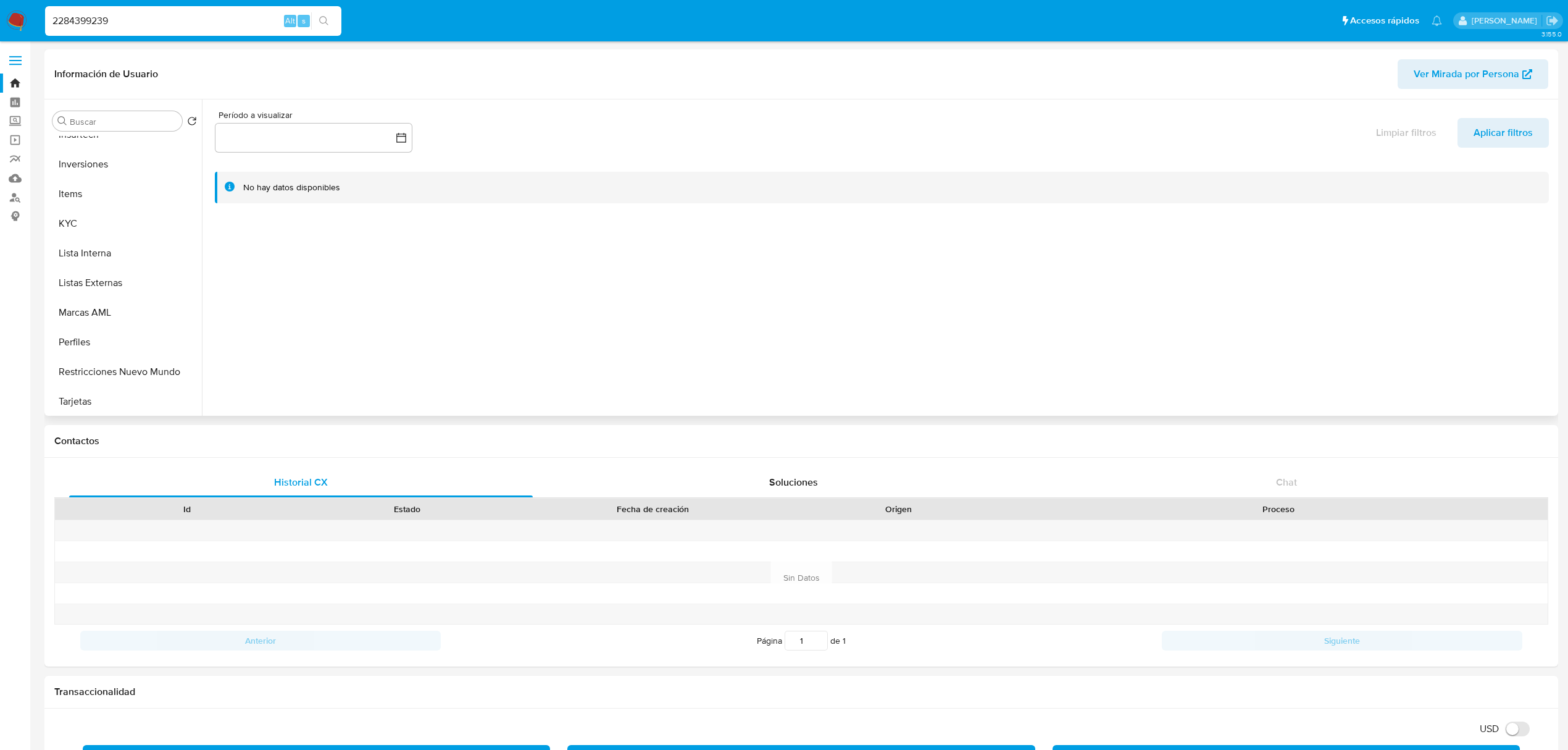
scroll to position [610, 0]
click at [90, 401] on button "Tarjetas" at bounding box center [120, 400] width 144 height 29
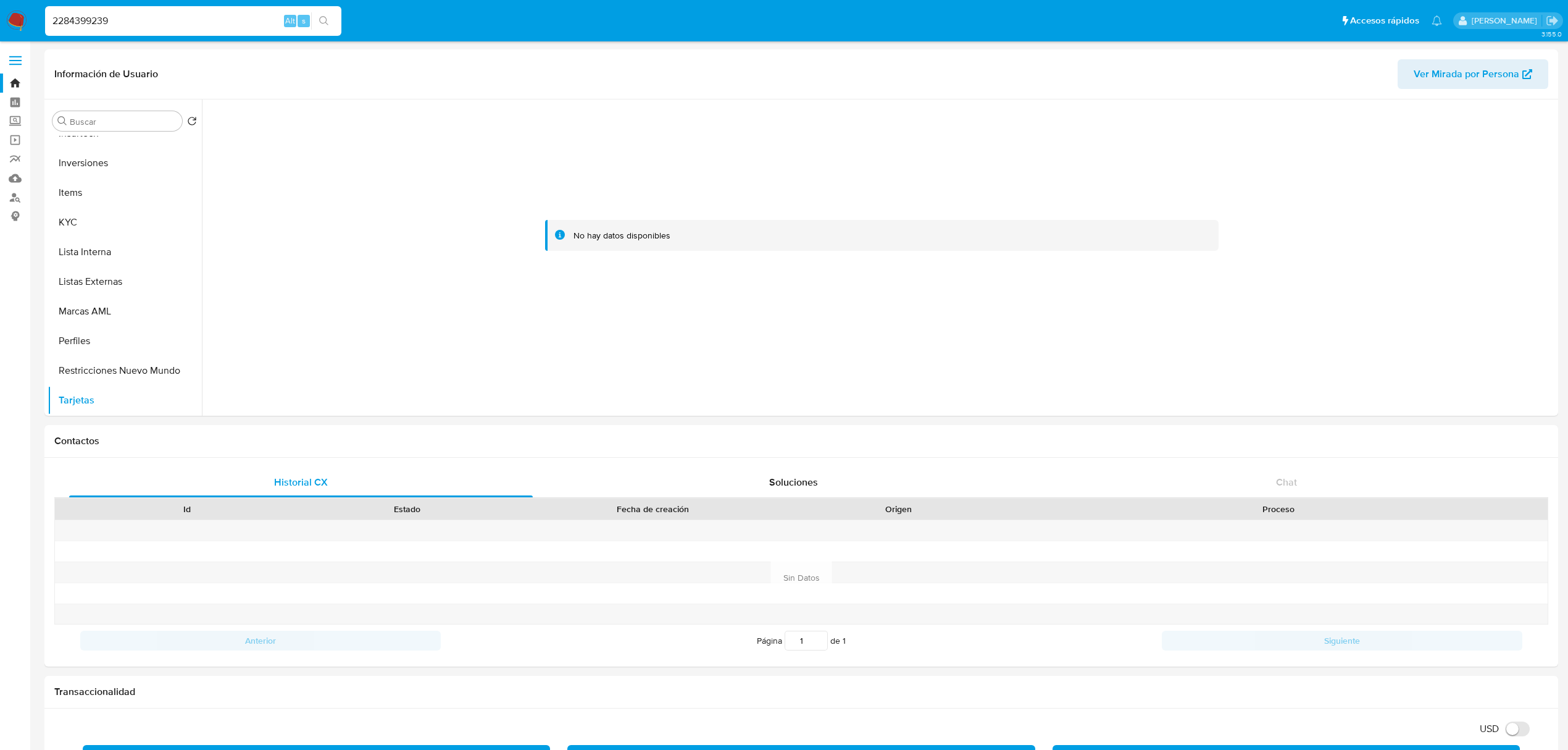
drag, startPoint x: 220, startPoint y: 20, endPoint x: -135, endPoint y: 0, distance: 355.6
paste input "452006221"
type input "2452006221"
click at [324, 10] on div "2452006221 Alt s" at bounding box center [193, 21] width 296 height 29
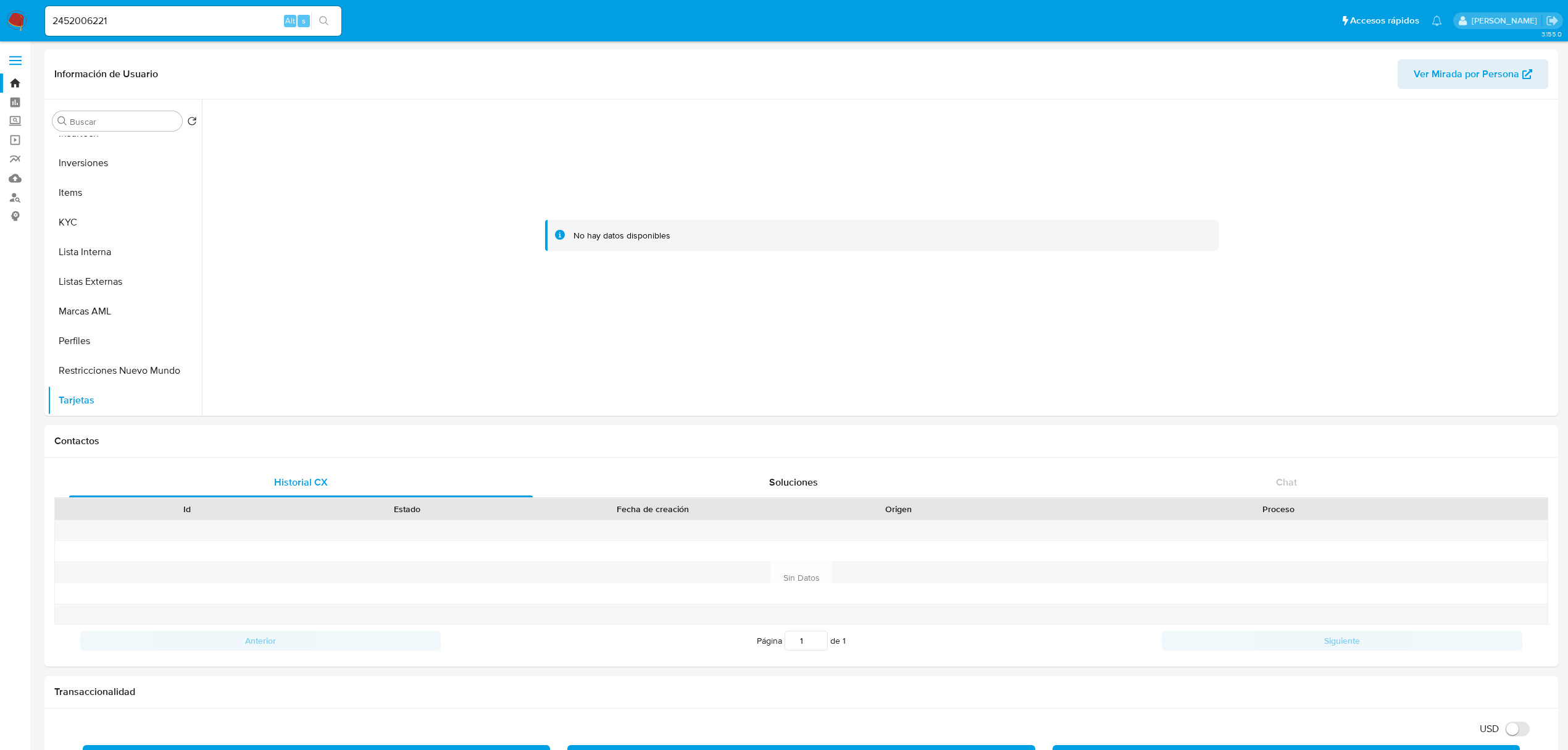
click at [326, 25] on icon "search-icon" at bounding box center [324, 21] width 10 height 10
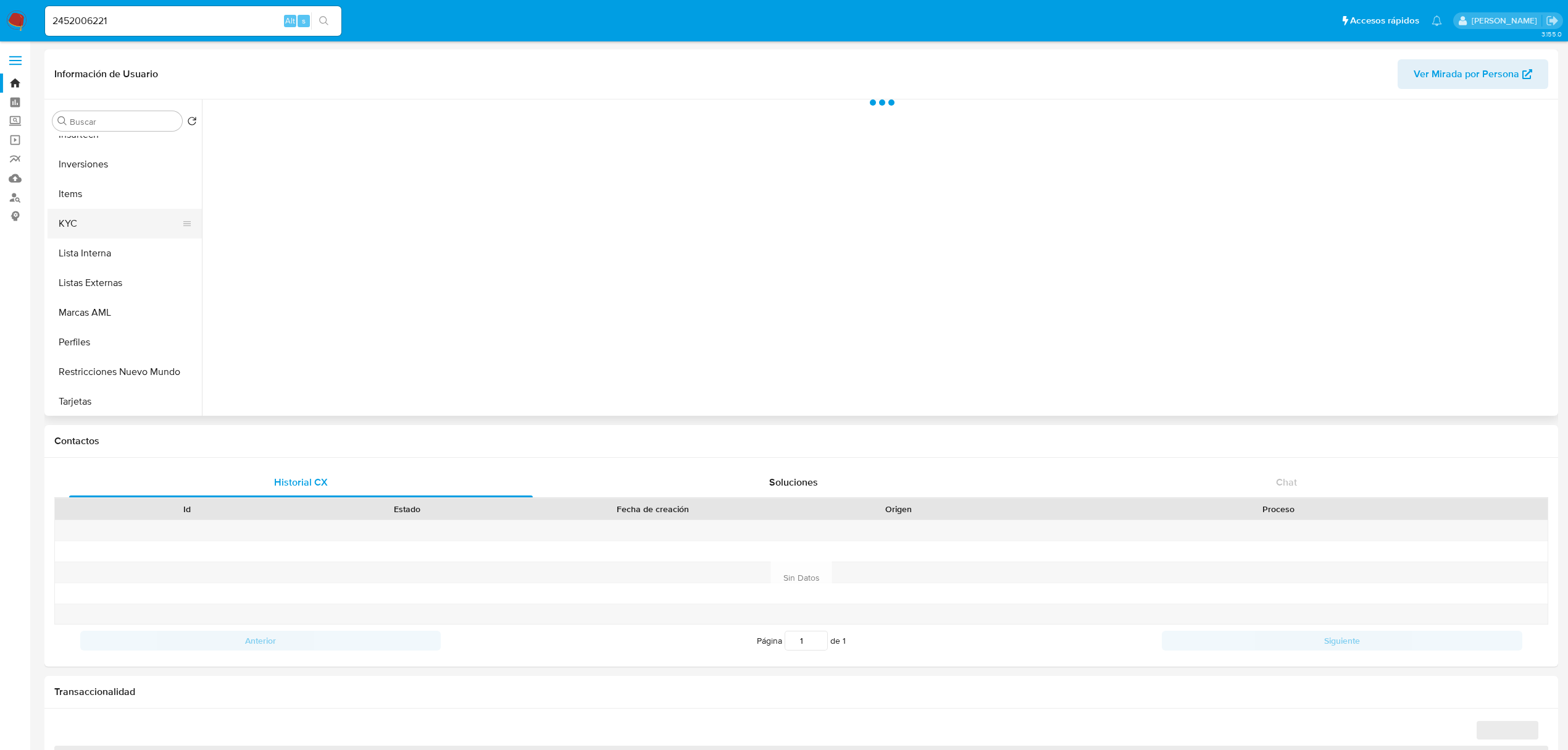
scroll to position [580, 0]
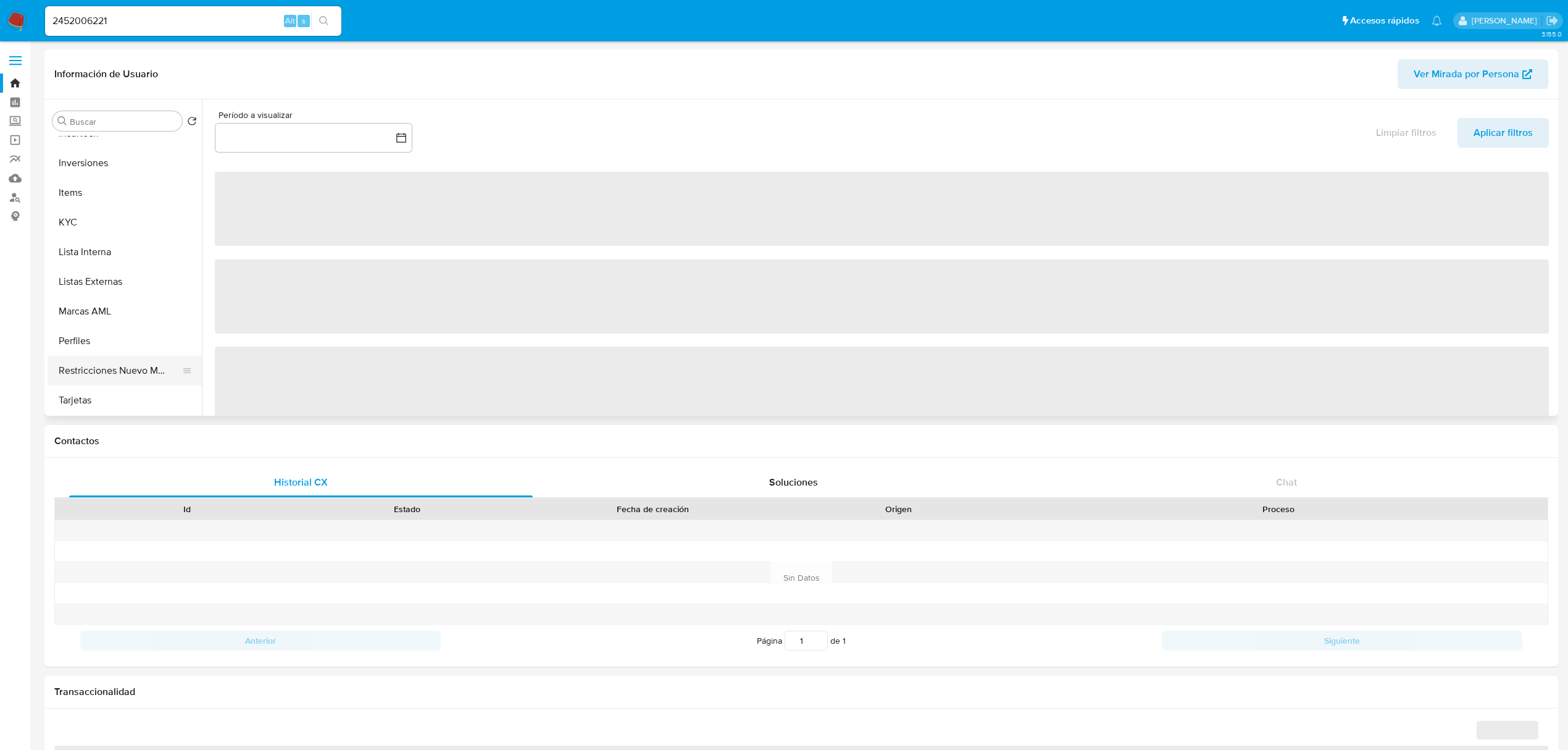
select select "10"
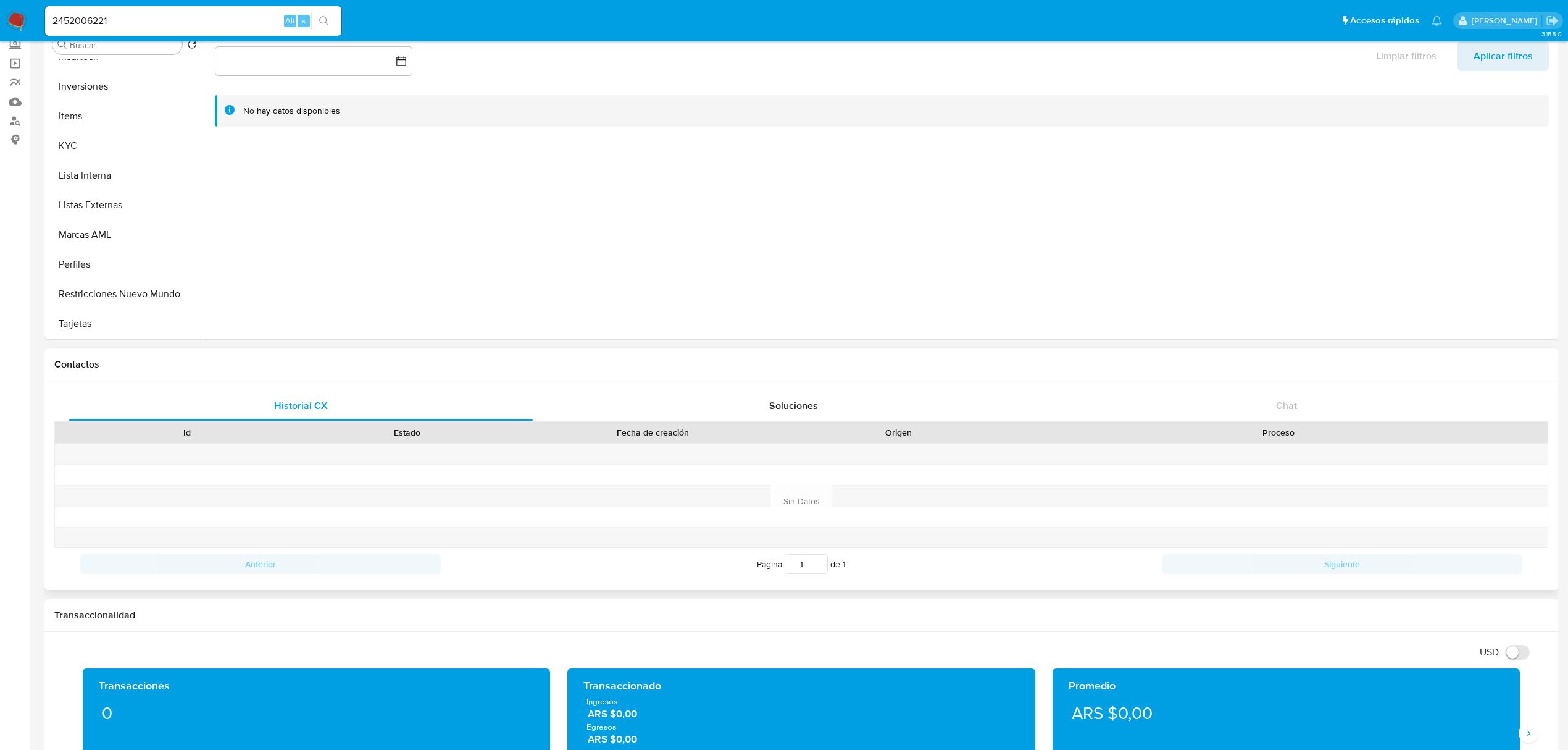
scroll to position [0, 0]
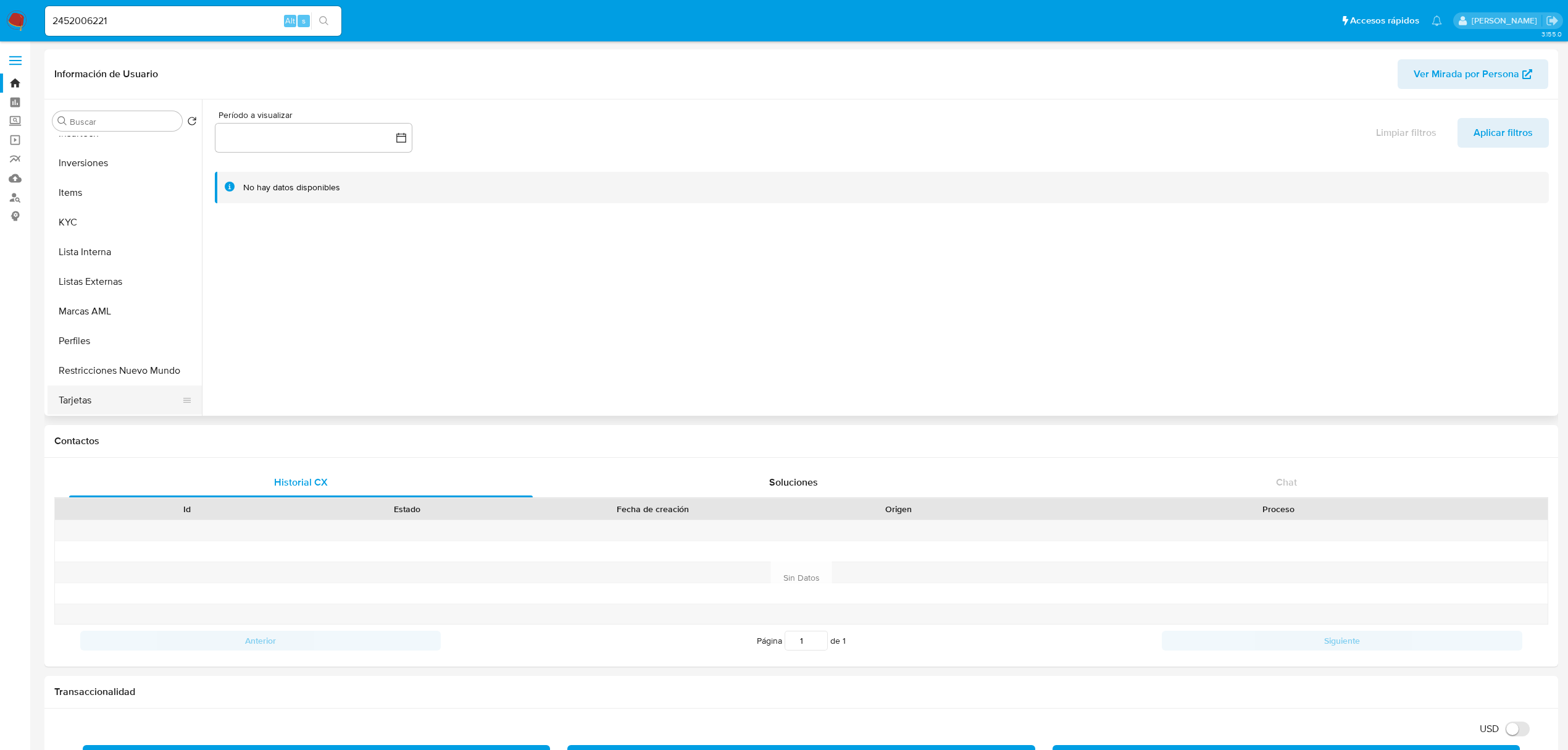
click at [116, 394] on button "Tarjetas" at bounding box center [120, 400] width 144 height 29
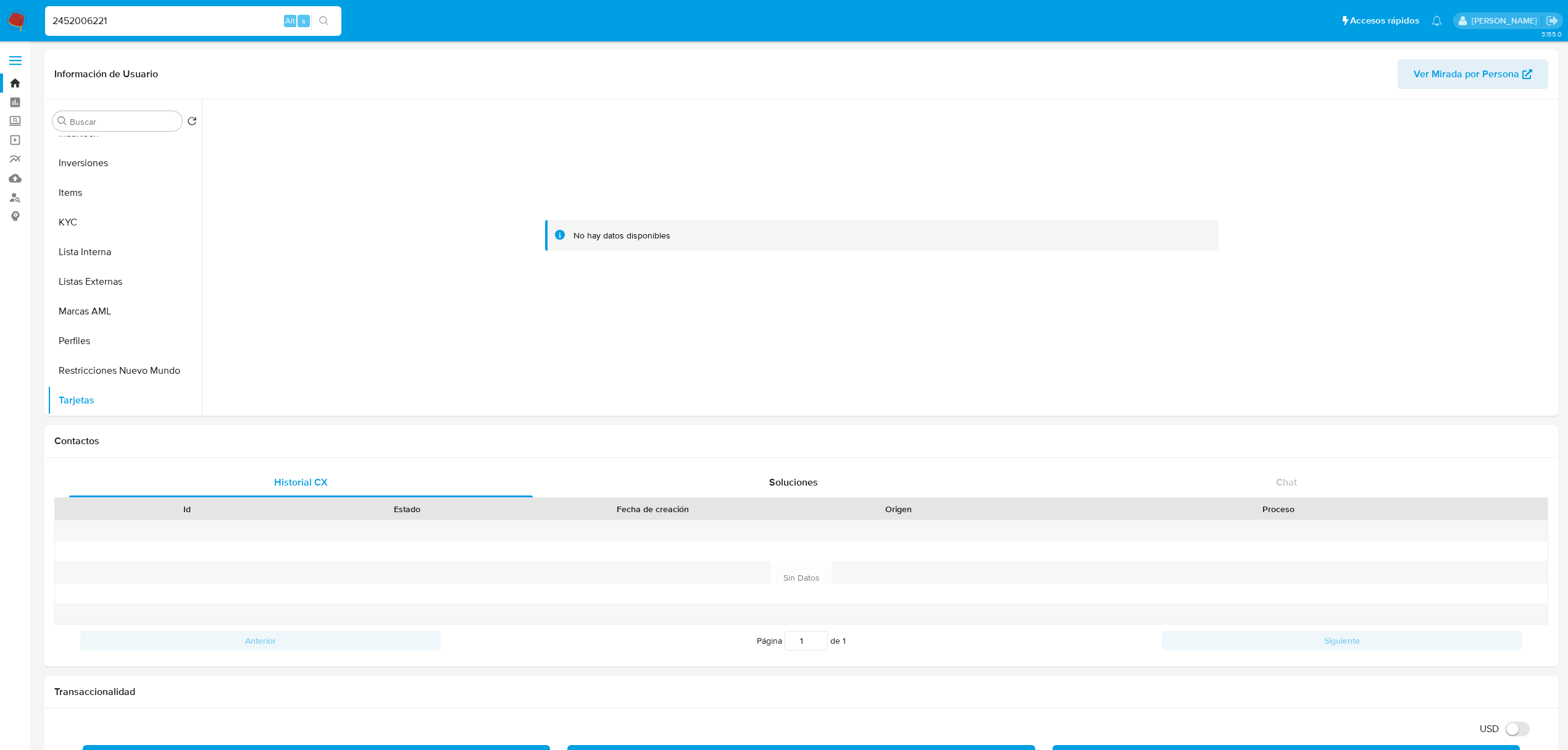
drag, startPoint x: 181, startPoint y: 27, endPoint x: -41, endPoint y: 26, distance: 222.0
paste input "622152976"
type input "622152976"
click at [324, 21] on icon "search-icon" at bounding box center [324, 21] width 10 height 10
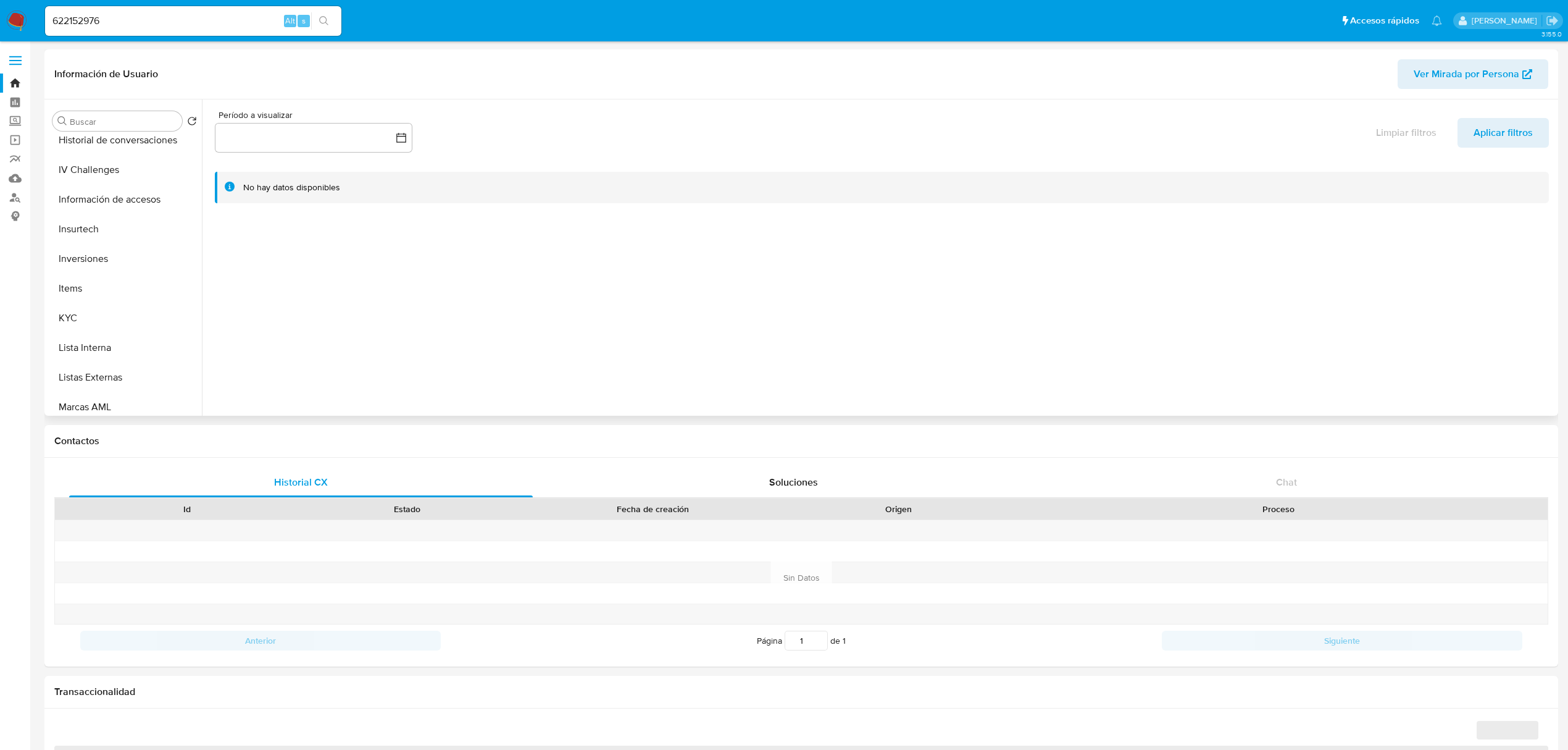
select select "10"
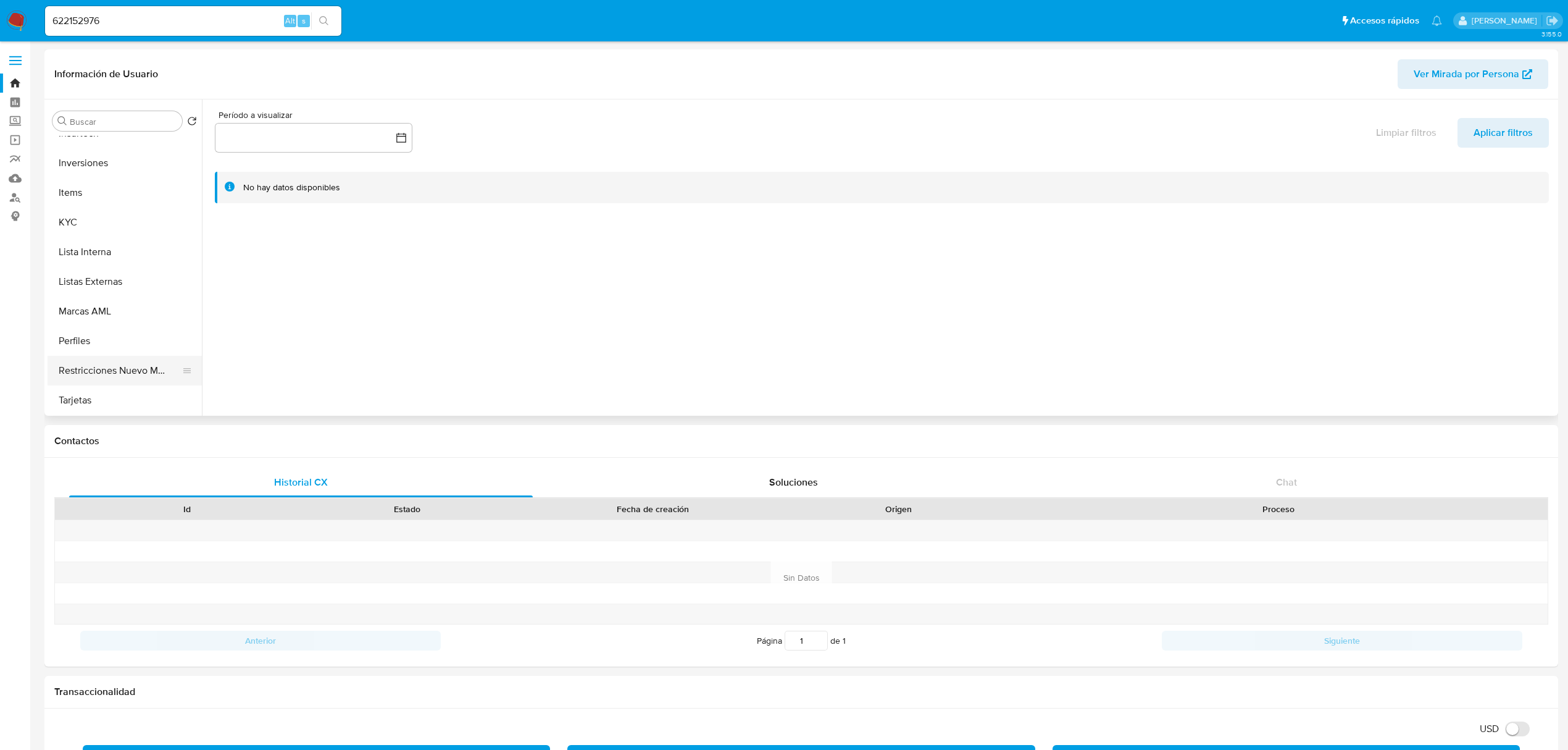
scroll to position [42, 0]
select select "10"
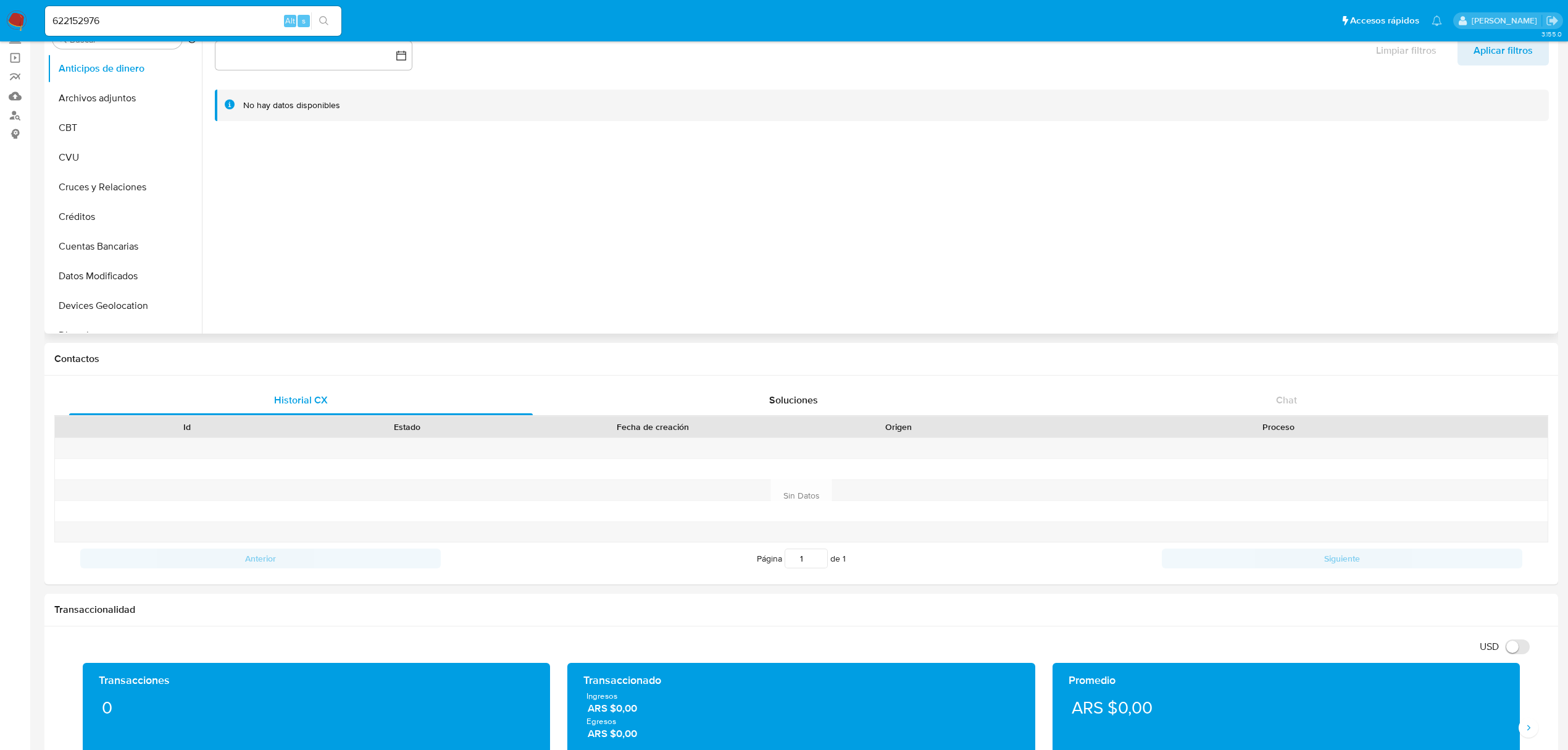
scroll to position [580, 0]
click at [108, 312] on button "Tarjetas" at bounding box center [120, 318] width 144 height 29
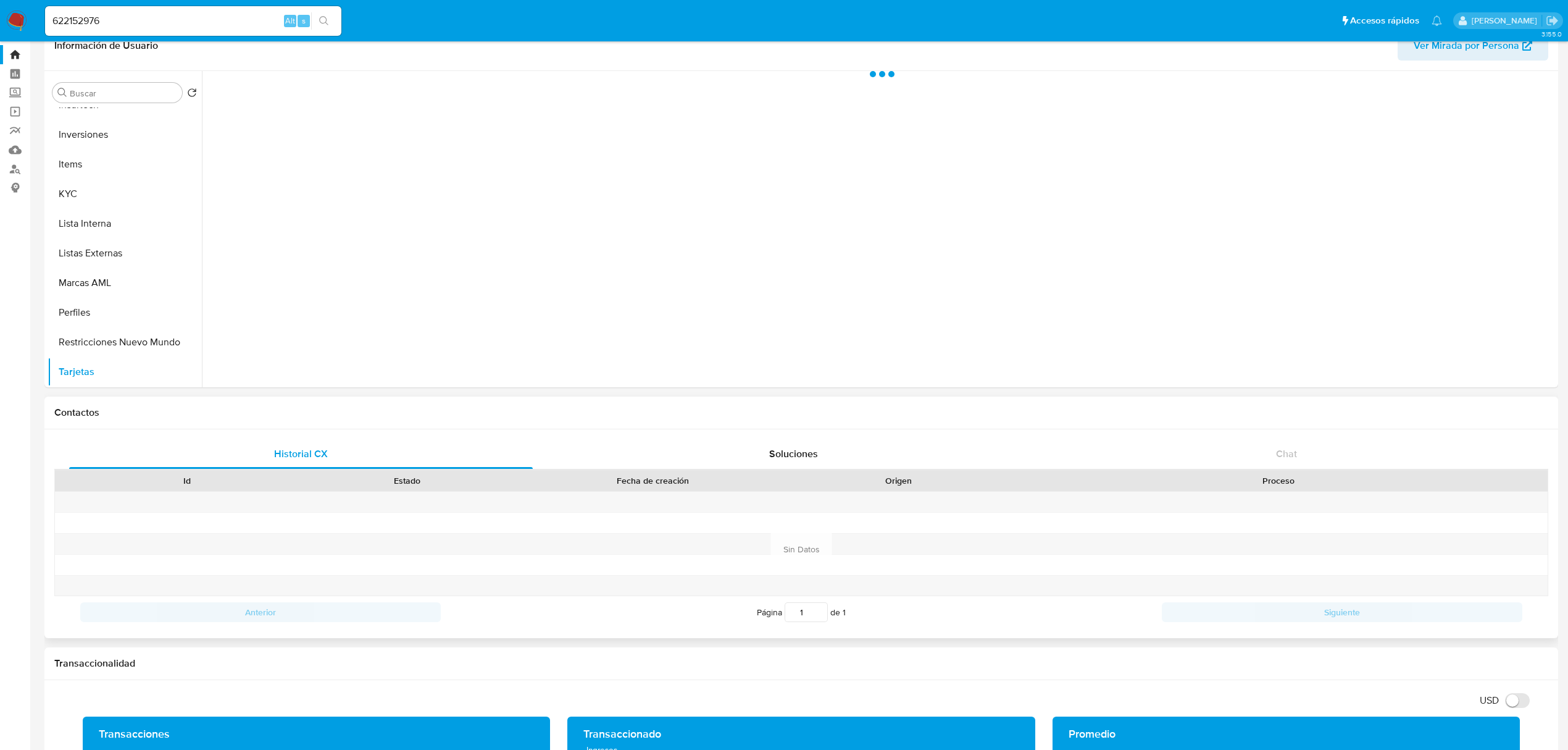
scroll to position [0, 0]
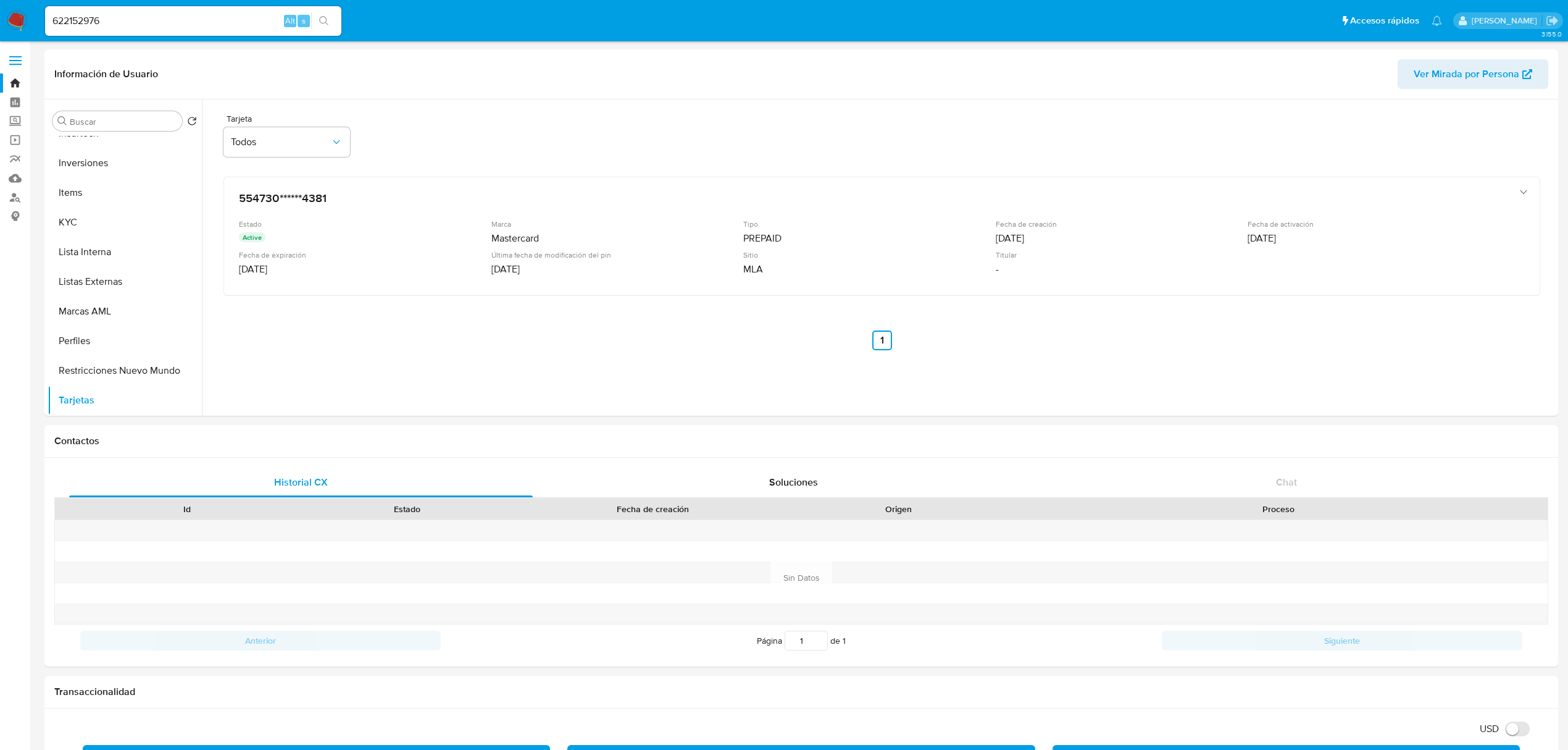
drag, startPoint x: 107, startPoint y: 20, endPoint x: -42, endPoint y: 18, distance: 149.0
paste input "2594342622"
type input "2594342622"
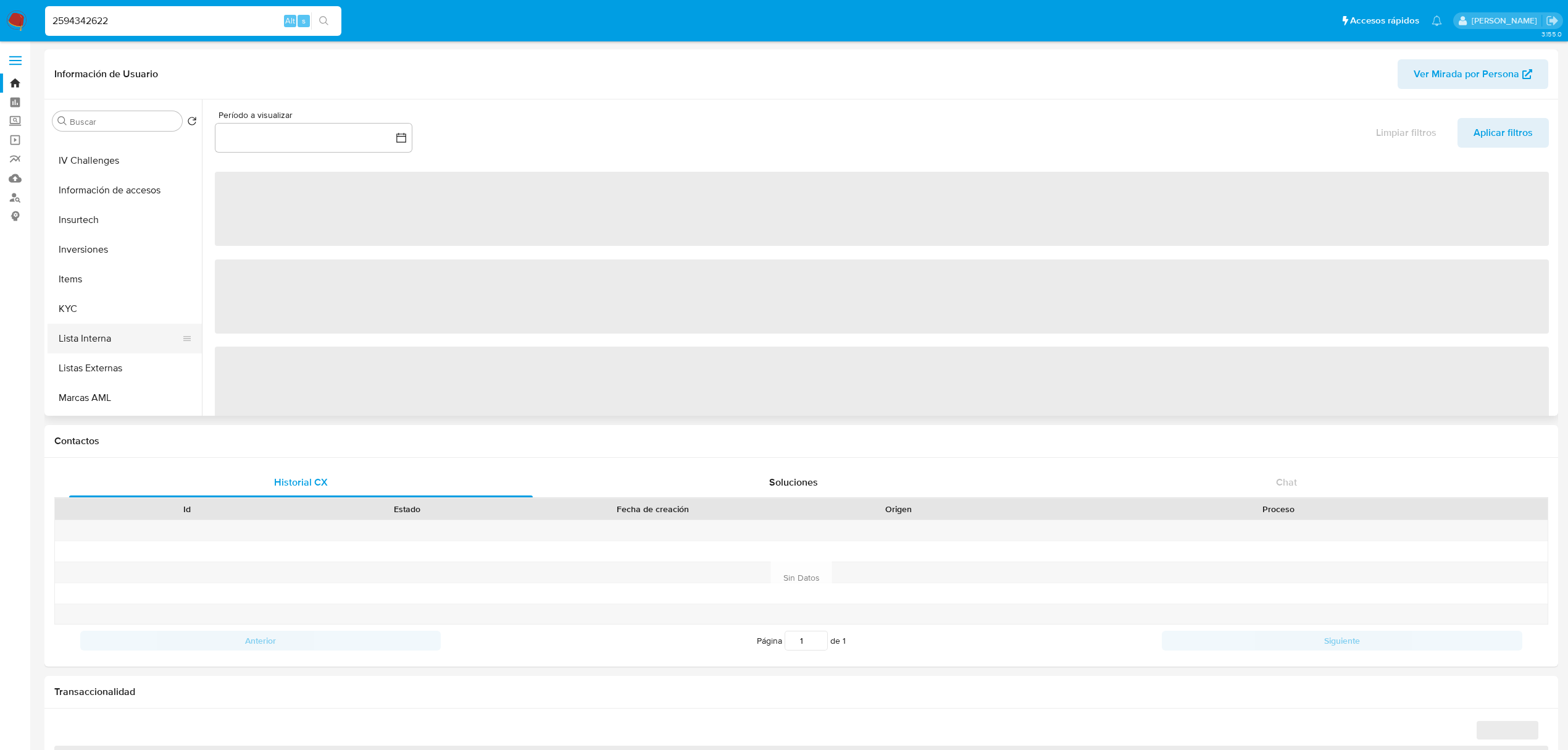
select select "10"
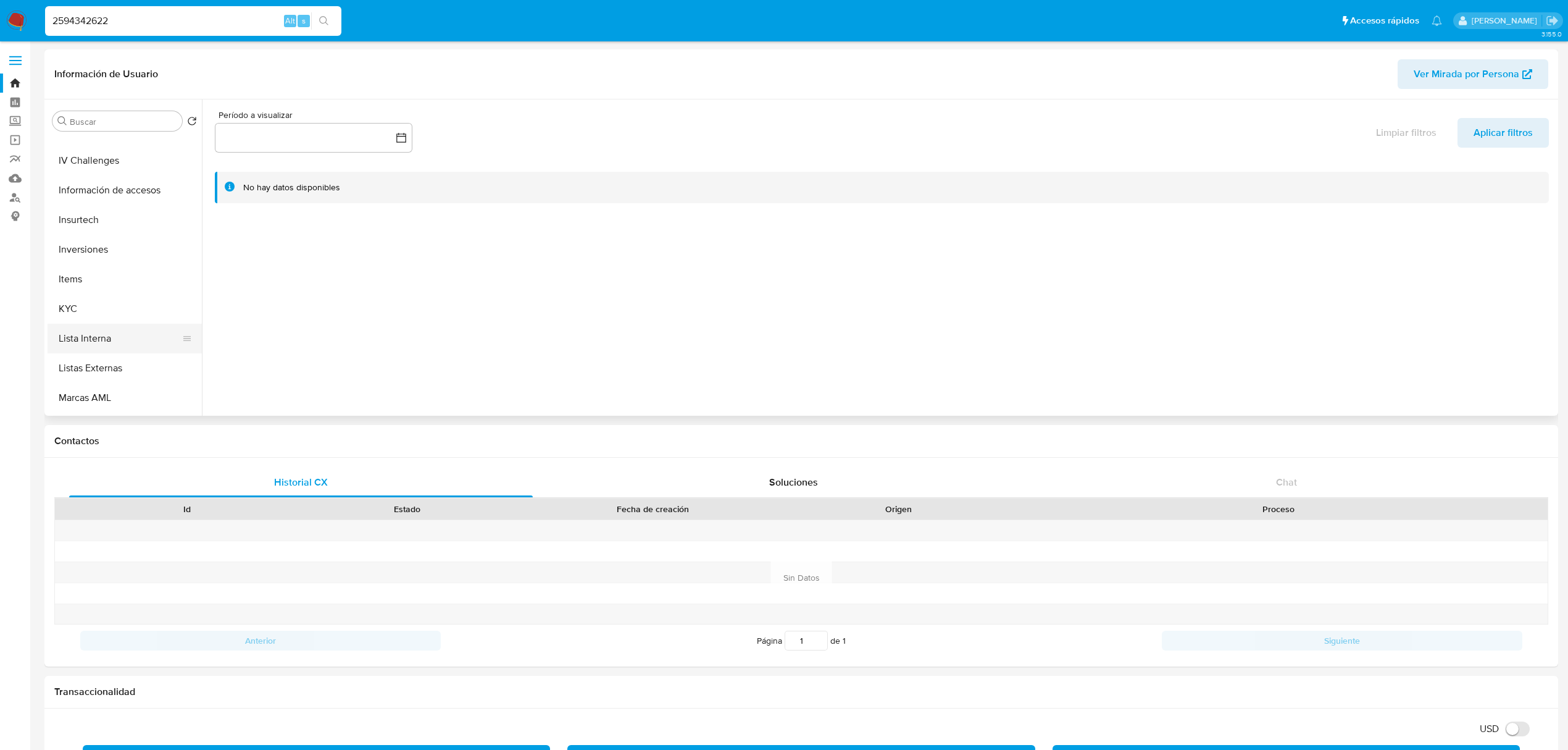
scroll to position [576, 0]
click at [107, 393] on button "Tarjetas" at bounding box center [120, 404] width 144 height 29
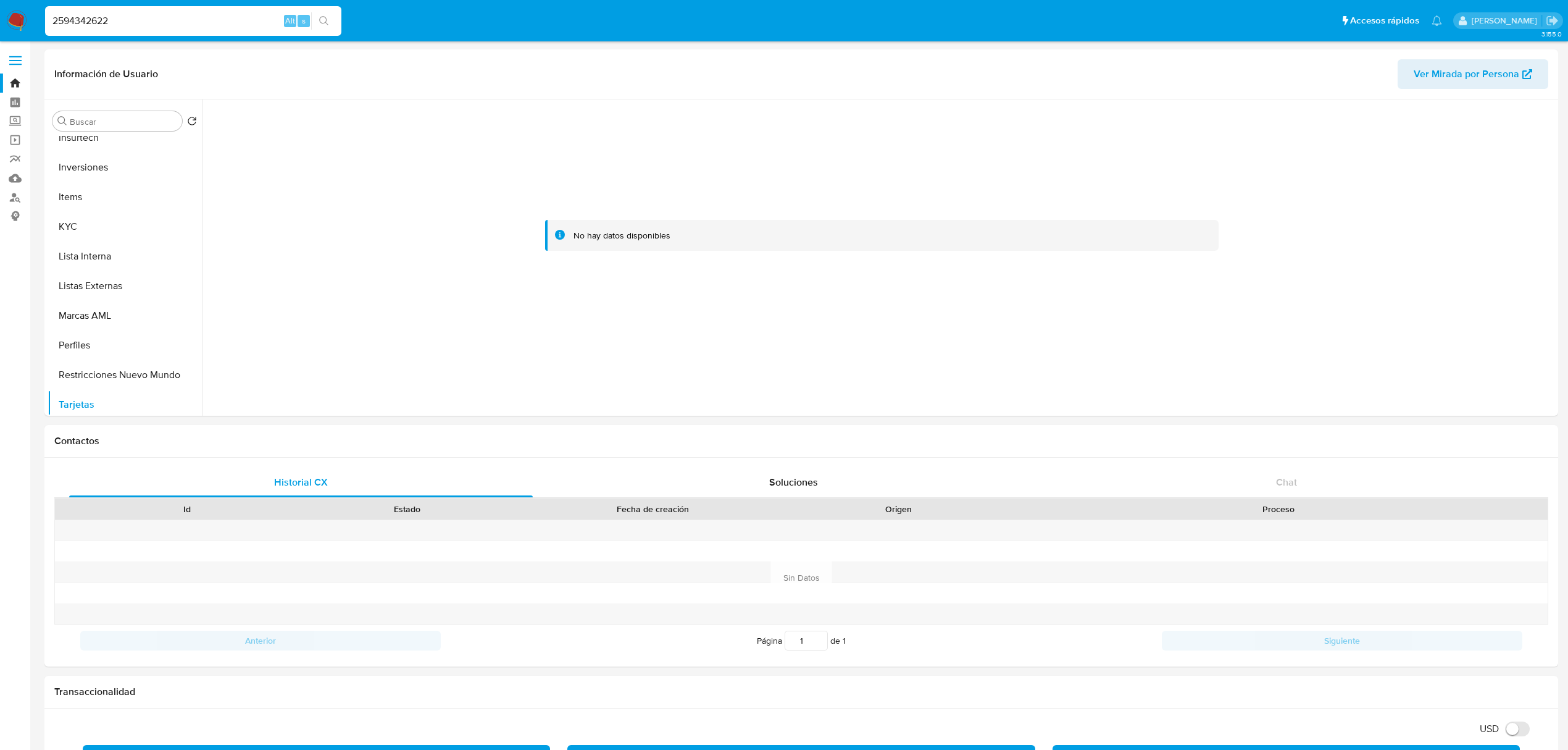
drag, startPoint x: 185, startPoint y: 22, endPoint x: -137, endPoint y: 21, distance: 322.0
paste input "1496948283"
type input "1496948283"
click at [326, 20] on icon "search-icon" at bounding box center [324, 21] width 10 height 10
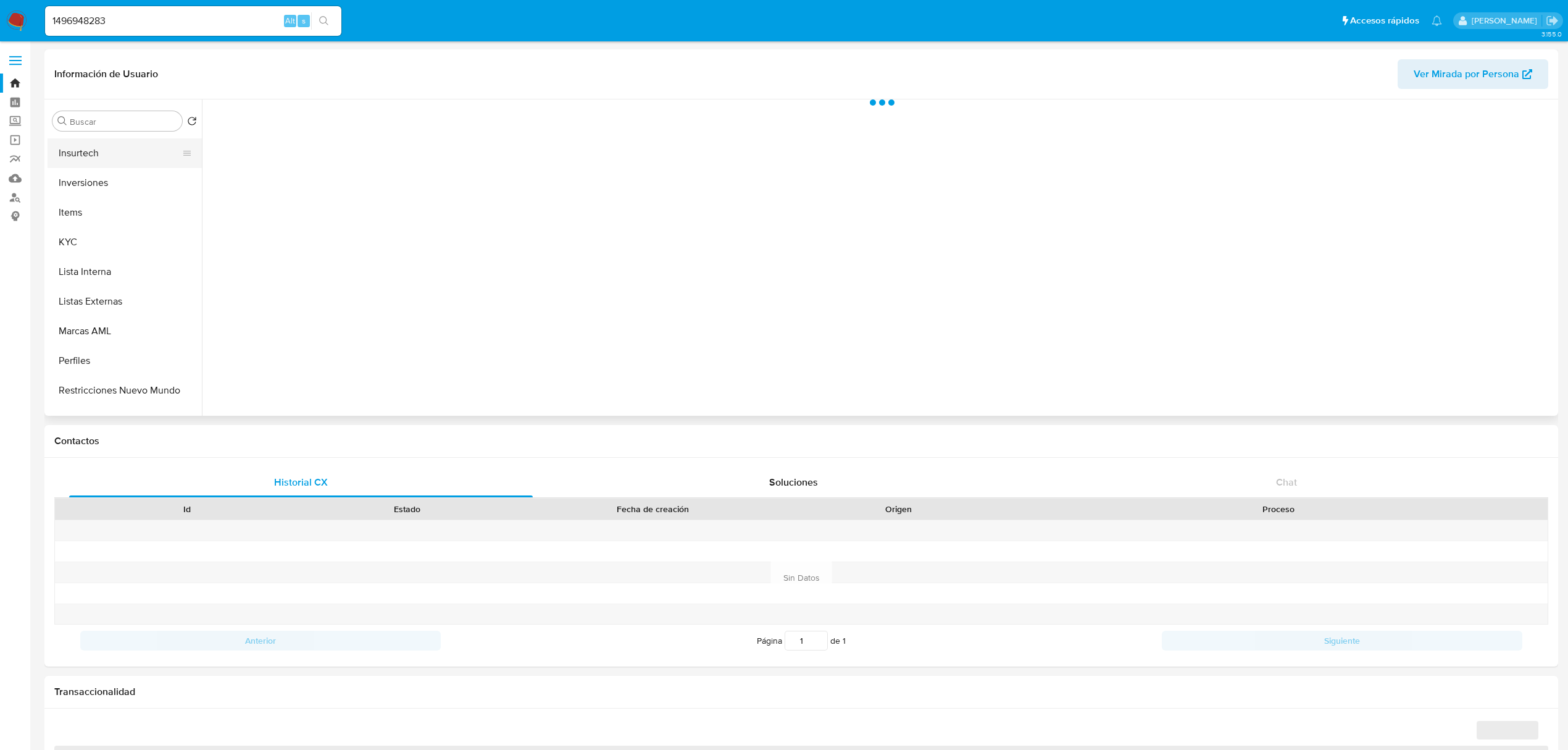
scroll to position [580, 0]
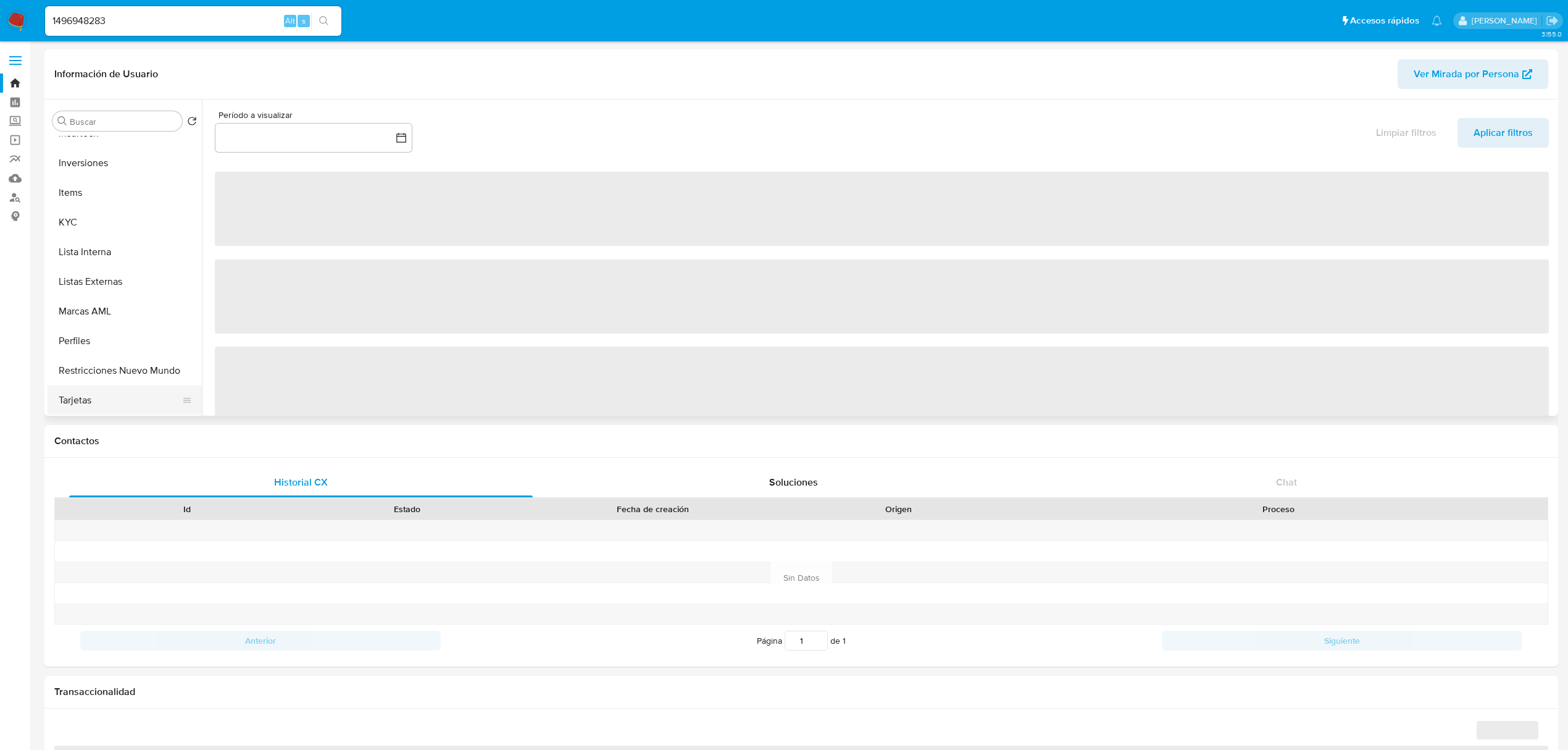
select select "10"
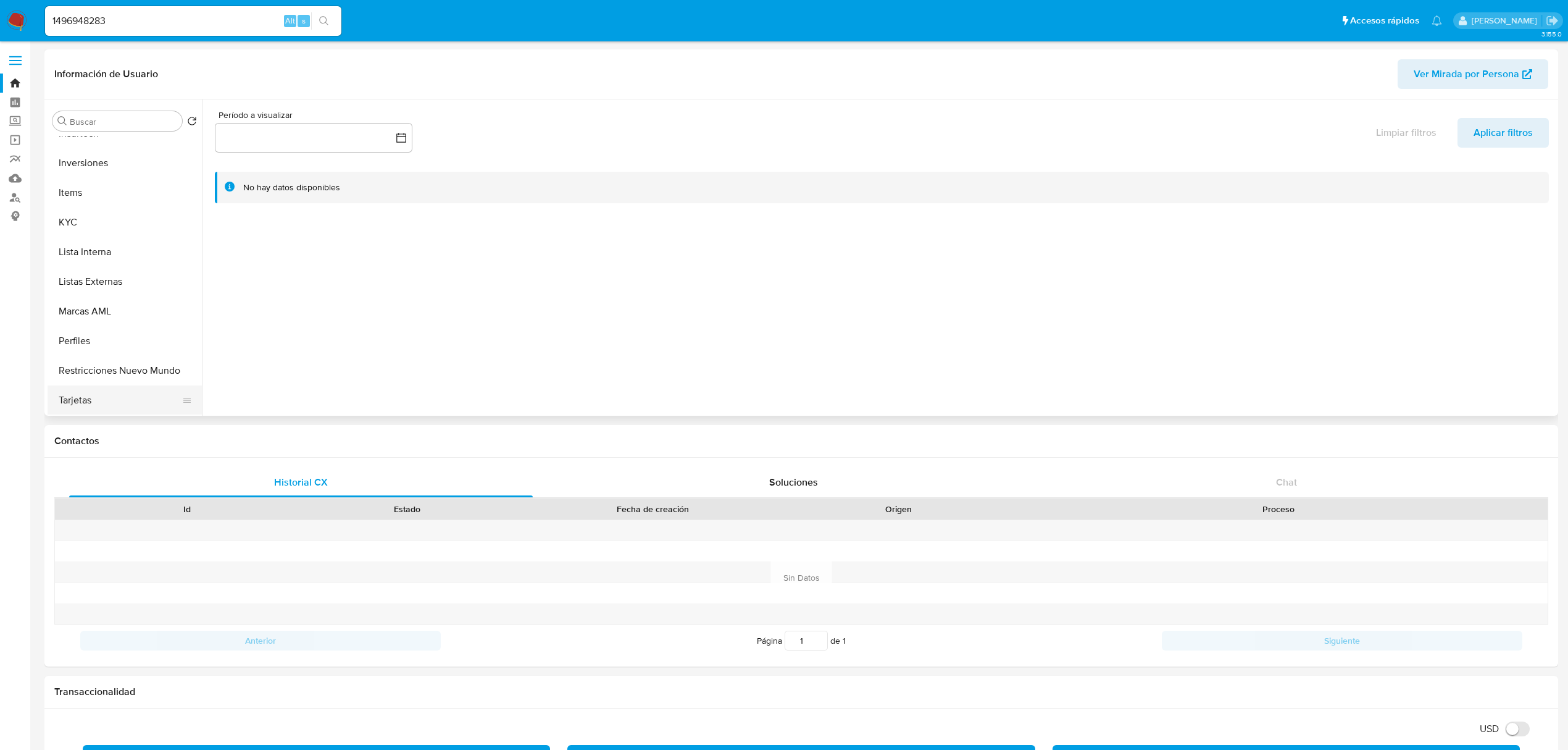
click at [105, 387] on button "Tarjetas" at bounding box center [120, 400] width 144 height 29
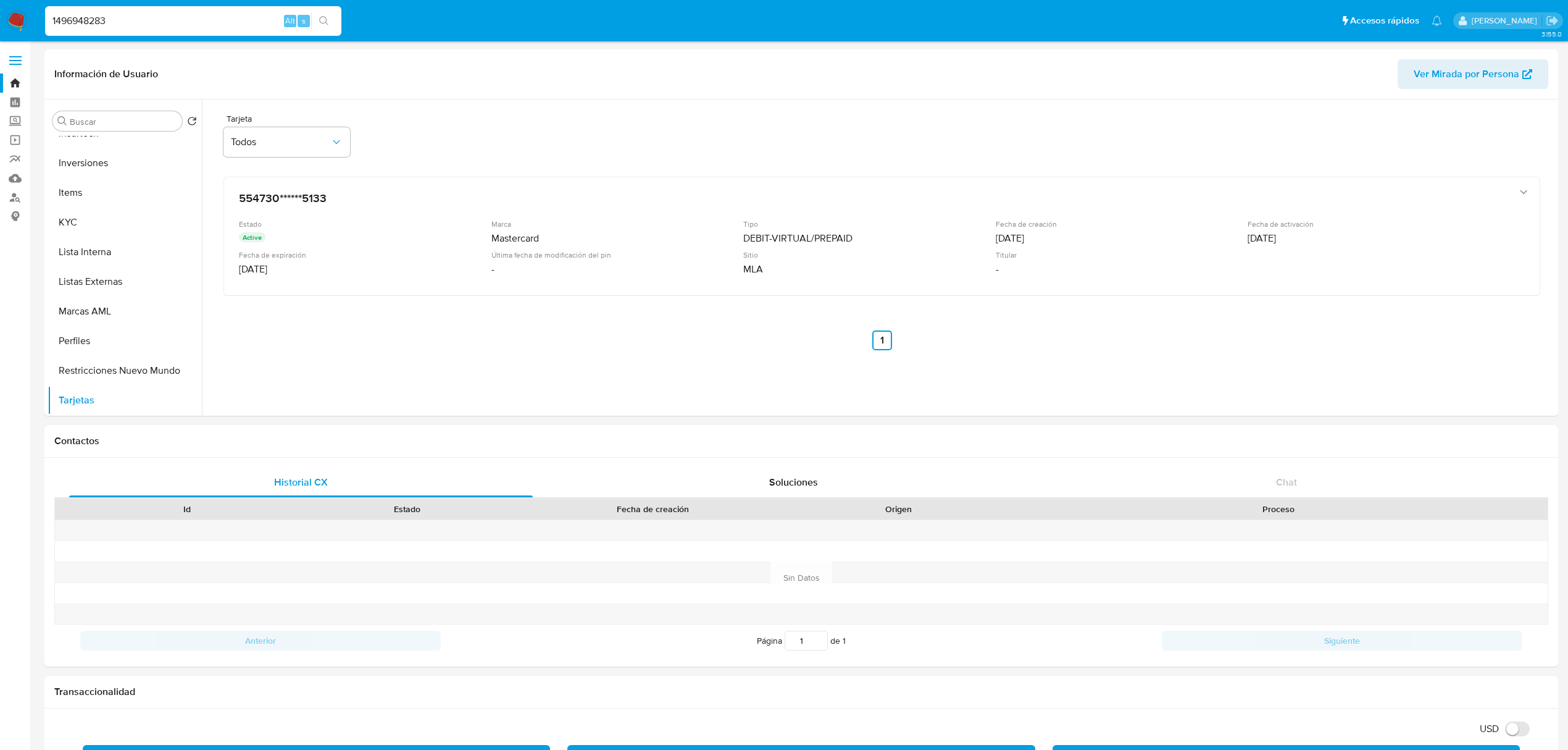
drag, startPoint x: 142, startPoint y: 13, endPoint x: -10, endPoint y: 17, distance: 152.1
paste input "2047606168"
type input "2047606168"
click at [325, 20] on icon "search-icon" at bounding box center [324, 21] width 10 height 10
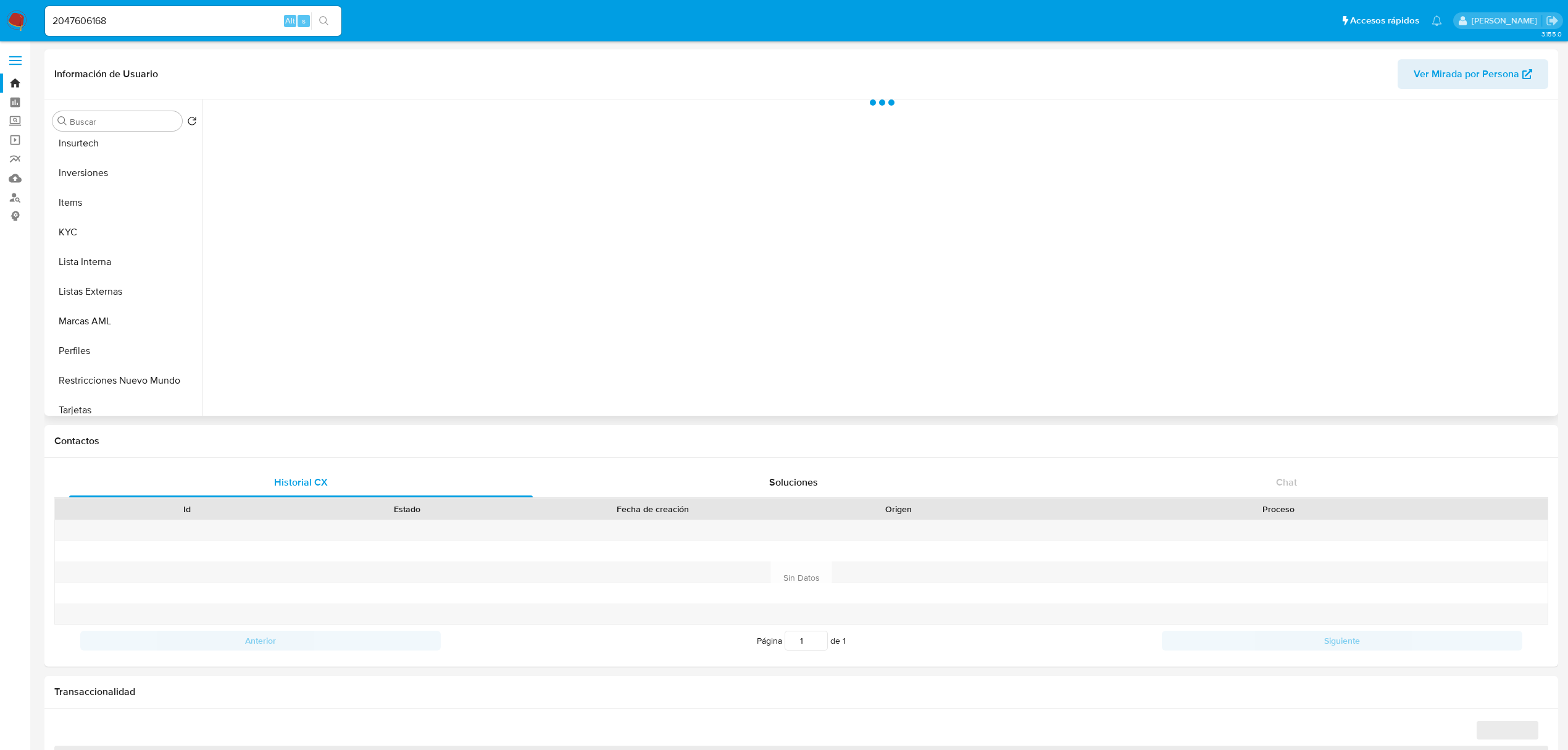
scroll to position [580, 0]
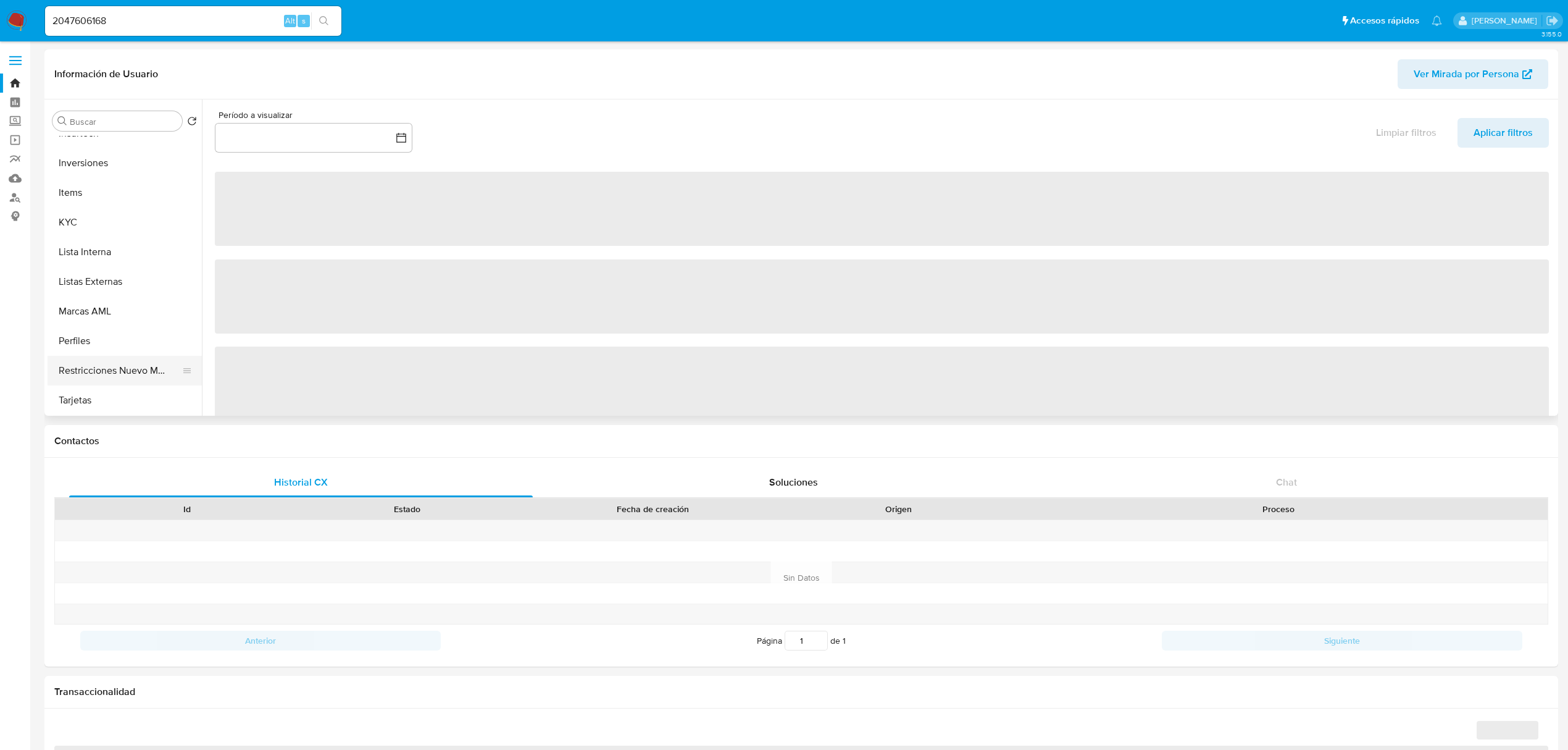
select select "10"
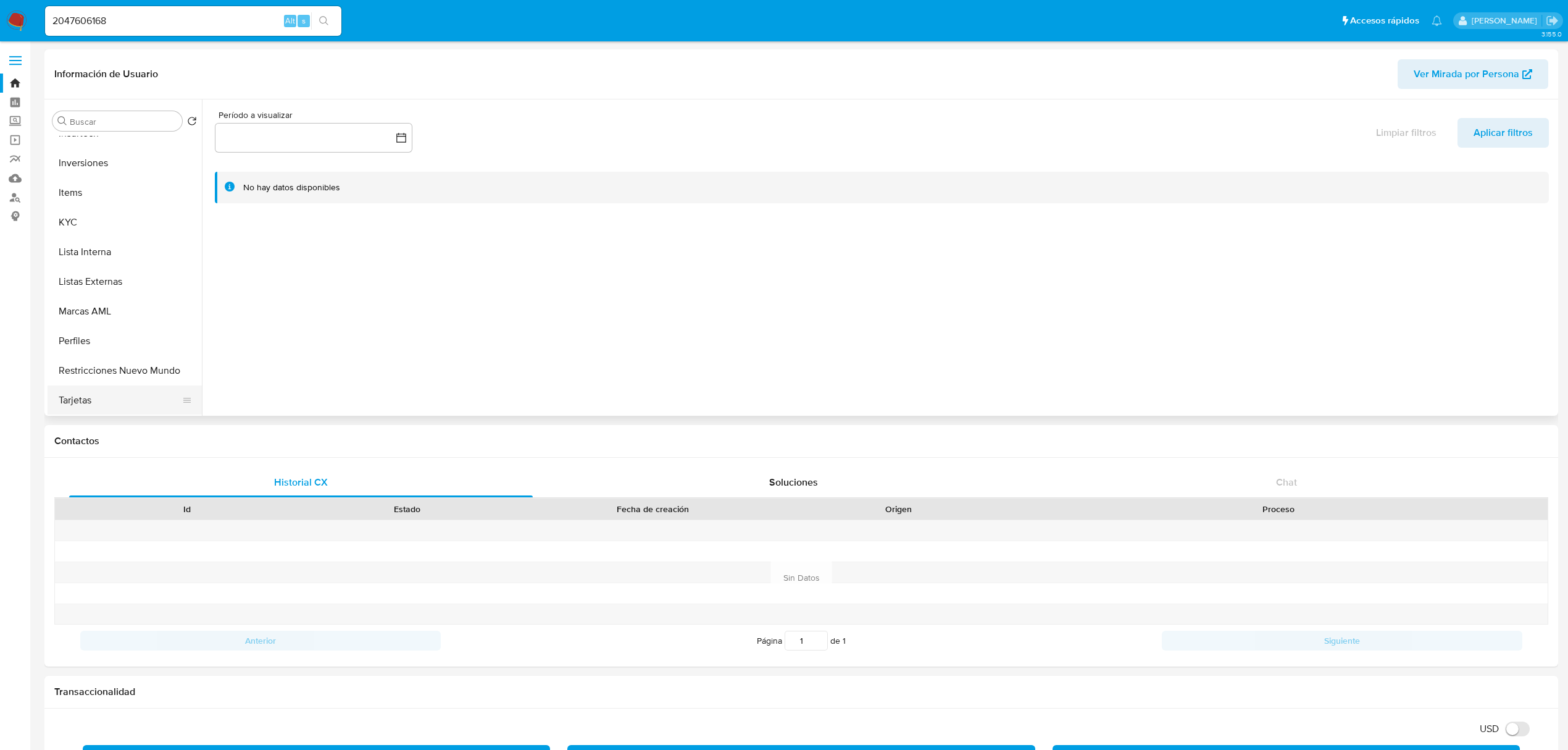
click at [119, 403] on button "Tarjetas" at bounding box center [120, 400] width 144 height 29
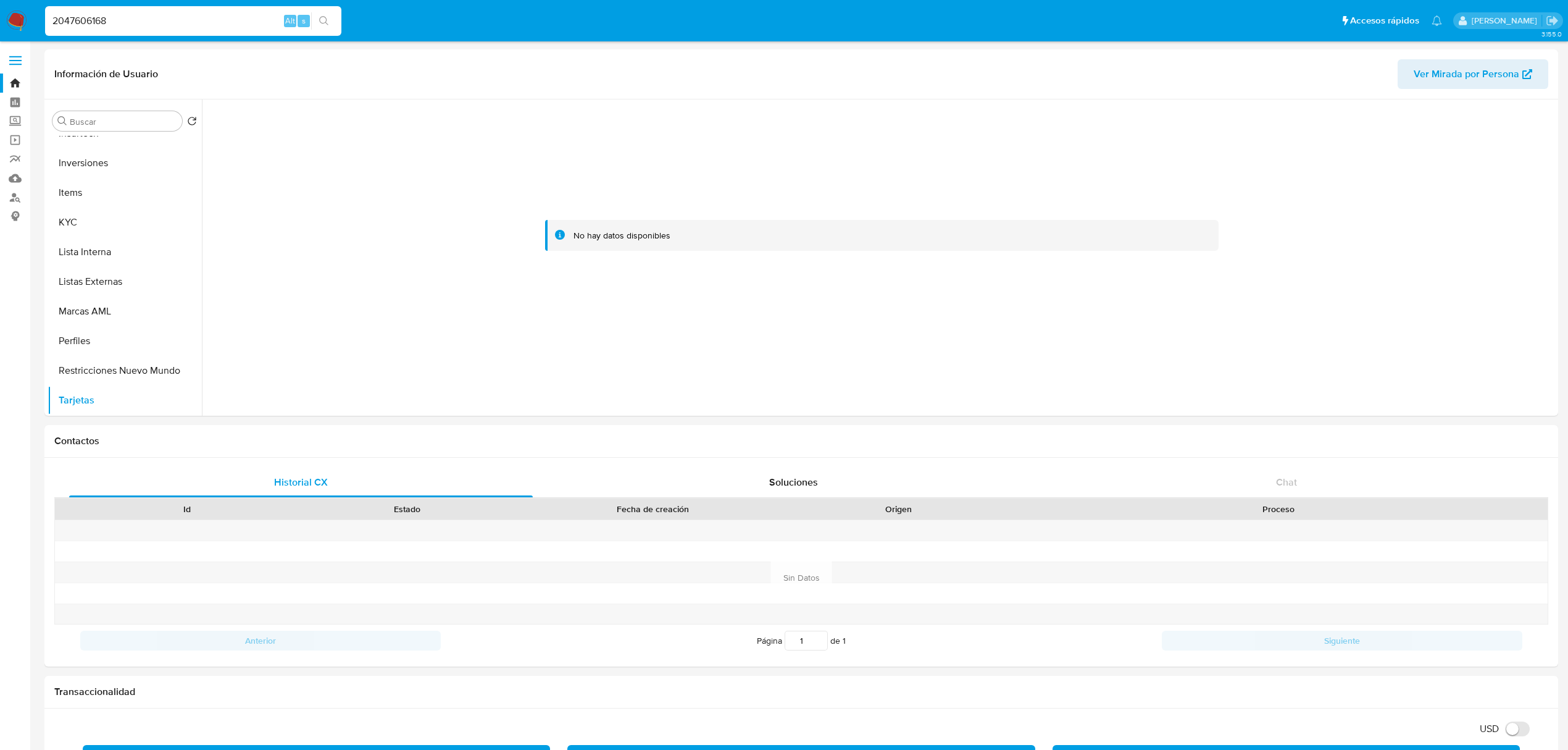
drag, startPoint x: 136, startPoint y: 17, endPoint x: -11, endPoint y: 9, distance: 147.2
paste input "217000246"
type input "2217000246"
click at [326, 21] on icon "search-icon" at bounding box center [324, 21] width 10 height 10
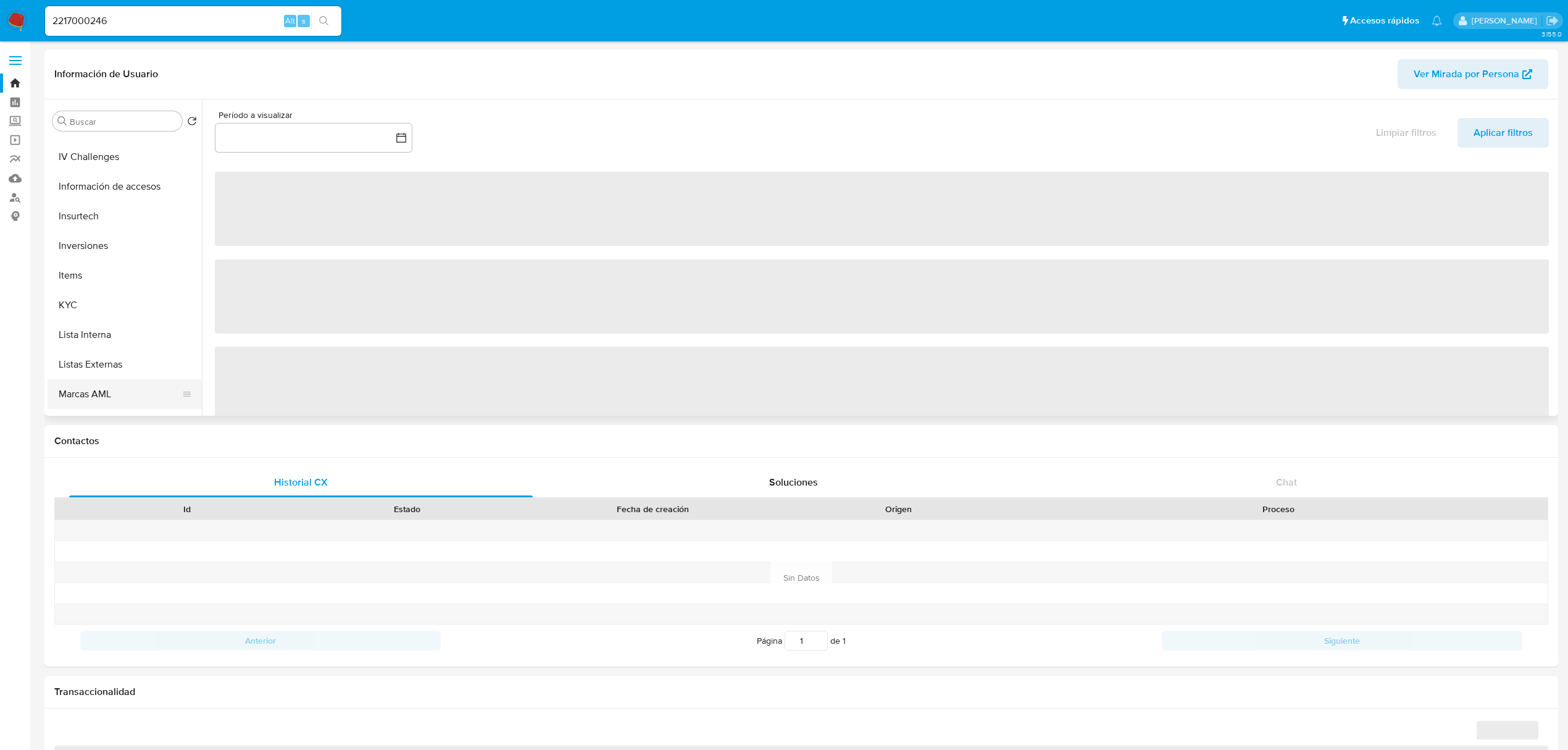
select select "10"
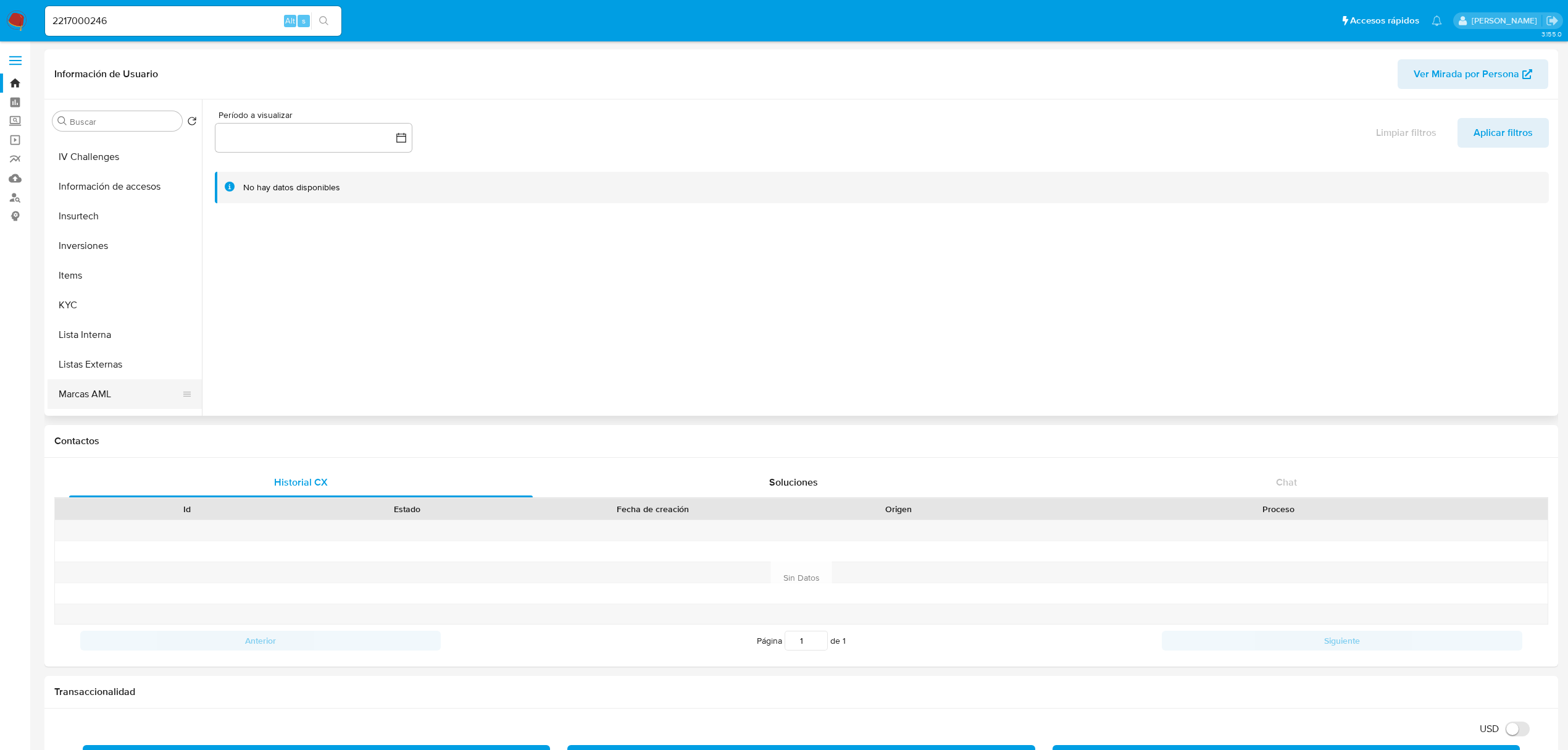
scroll to position [580, 0]
click at [151, 401] on button "Tarjetas" at bounding box center [120, 400] width 144 height 29
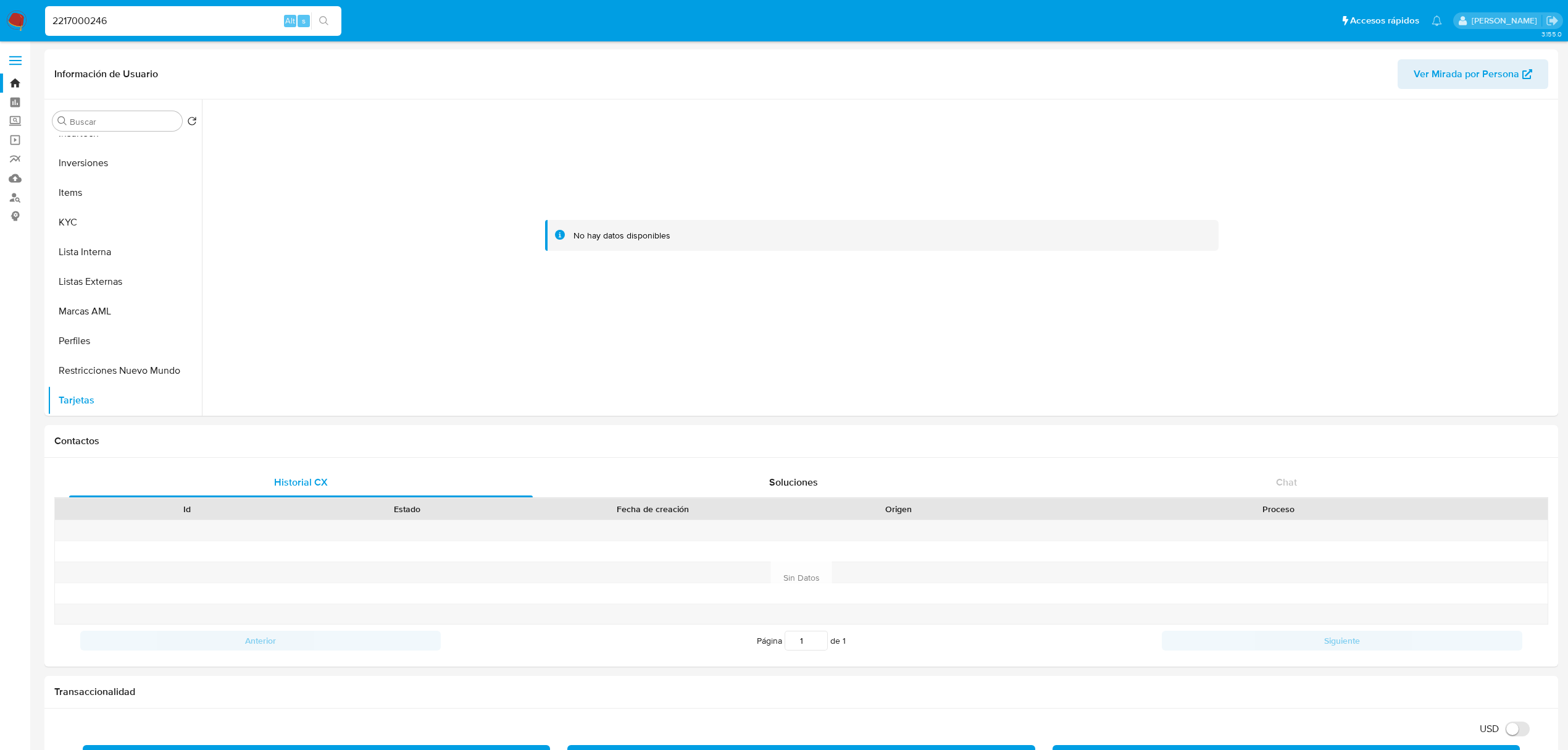
drag, startPoint x: 131, startPoint y: 18, endPoint x: -29, endPoint y: 15, distance: 160.0
paste input "560200518"
type input "2560200518"
click at [326, 13] on button "search-icon" at bounding box center [324, 21] width 25 height 17
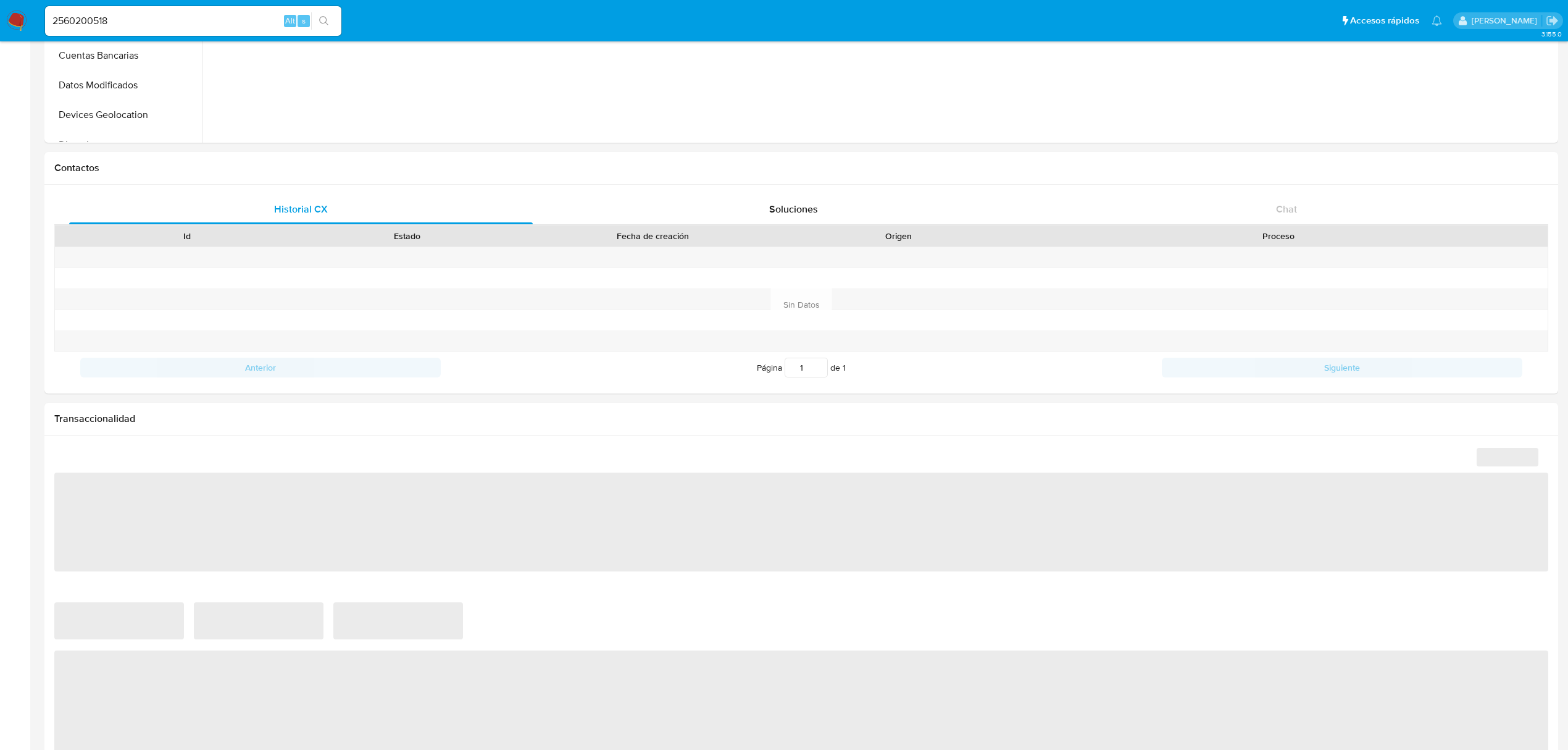
scroll to position [407, 0]
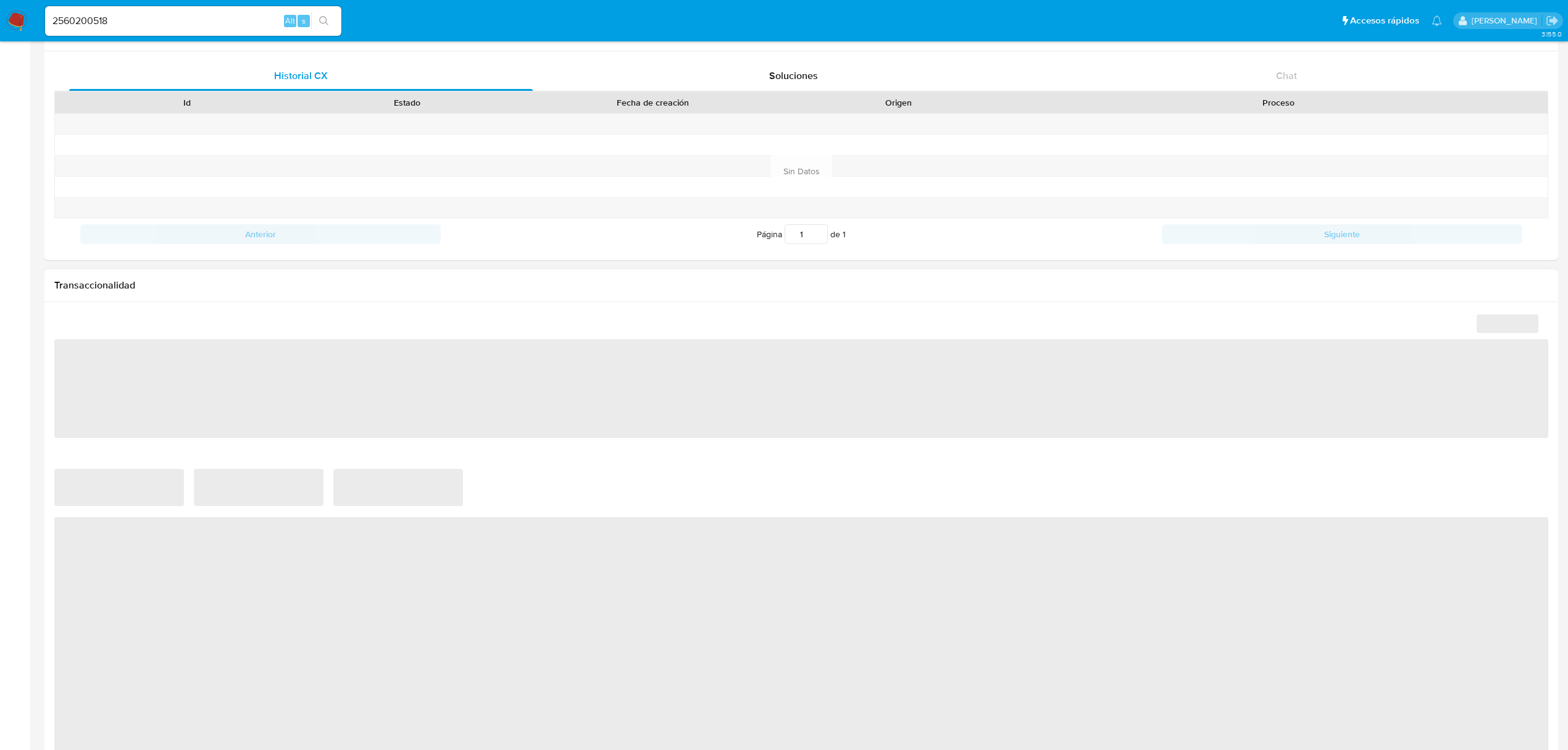
select select "10"
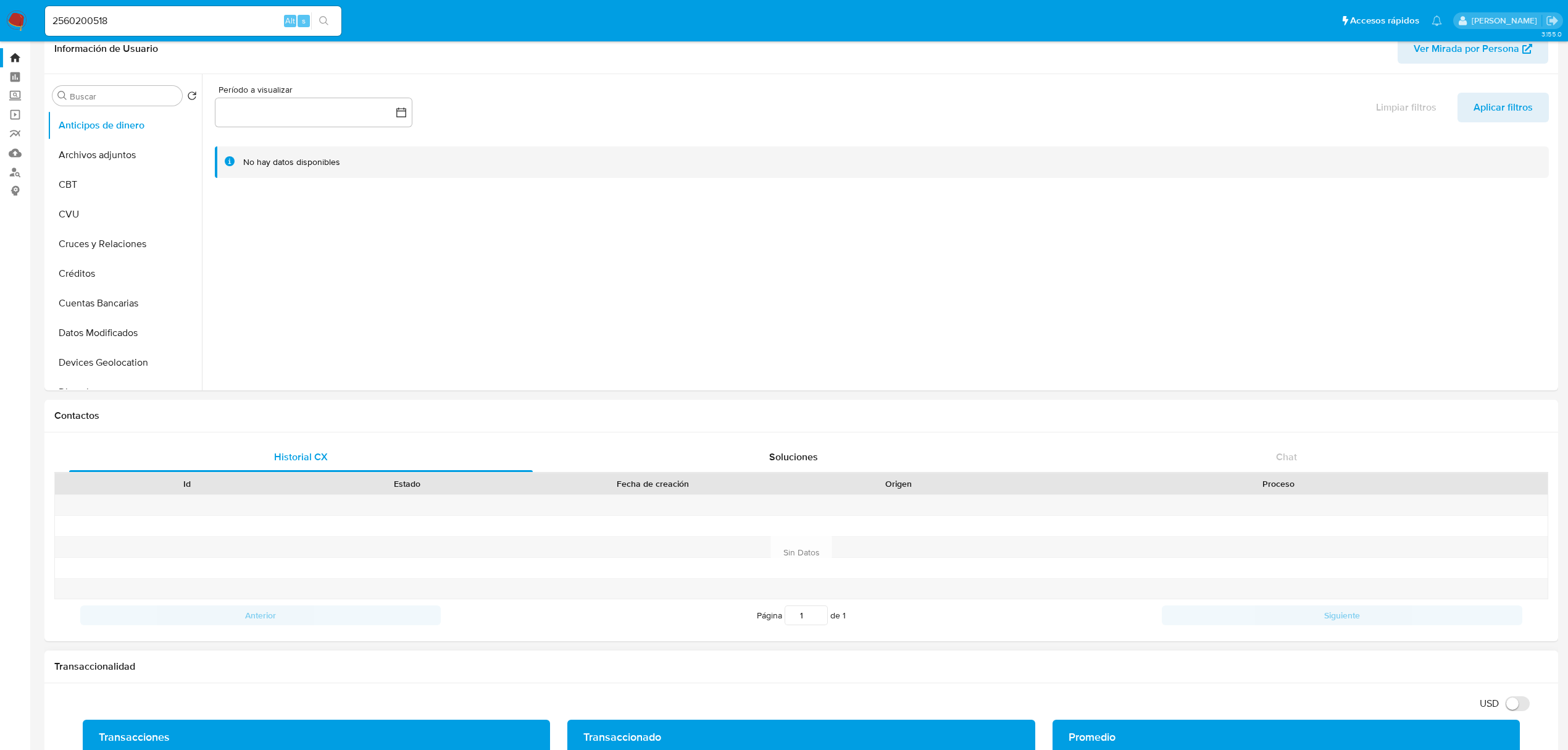
scroll to position [0, 0]
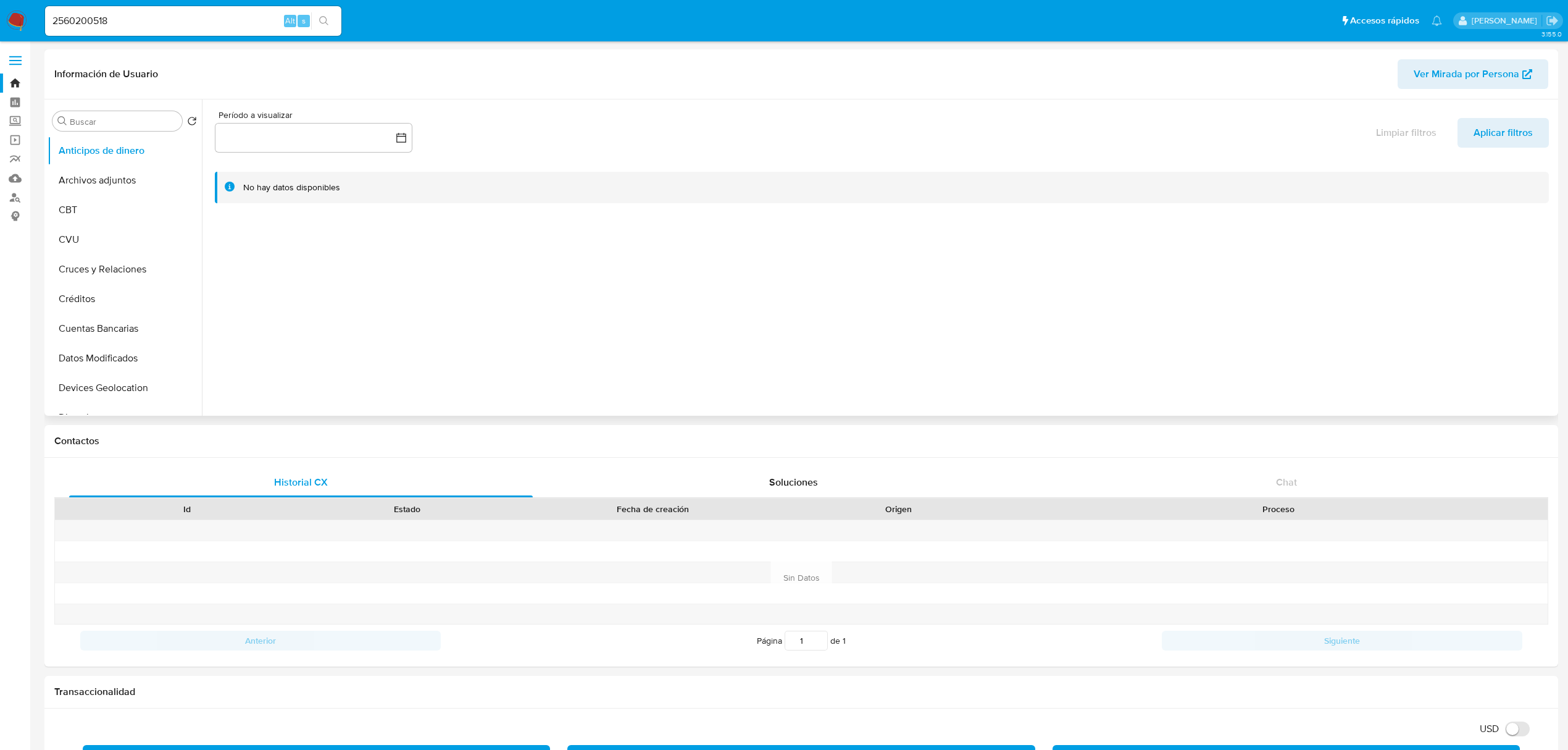
drag, startPoint x: 201, startPoint y: 190, endPoint x: 200, endPoint y: 339, distance: 149.0
click at [202, 350] on div at bounding box center [879, 257] width 1353 height 316
click at [146, 391] on button "Tarjetas" at bounding box center [120, 400] width 144 height 29
